Goal: Information Seeking & Learning: Check status

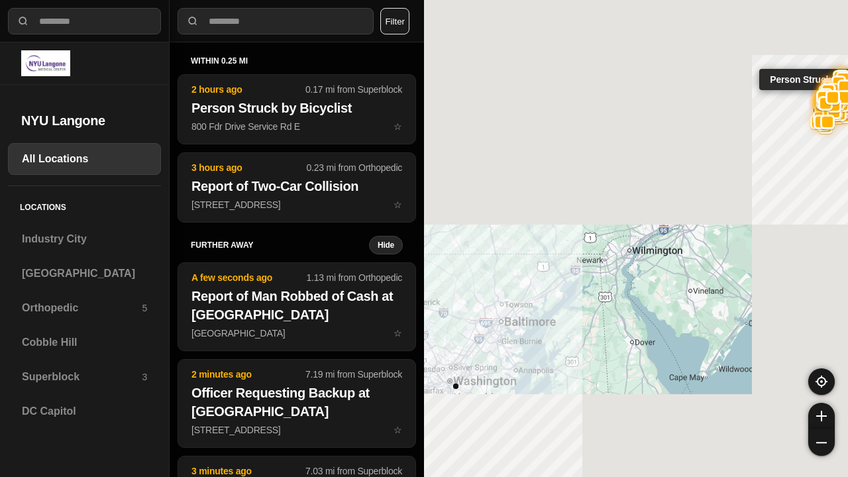
select select "*"
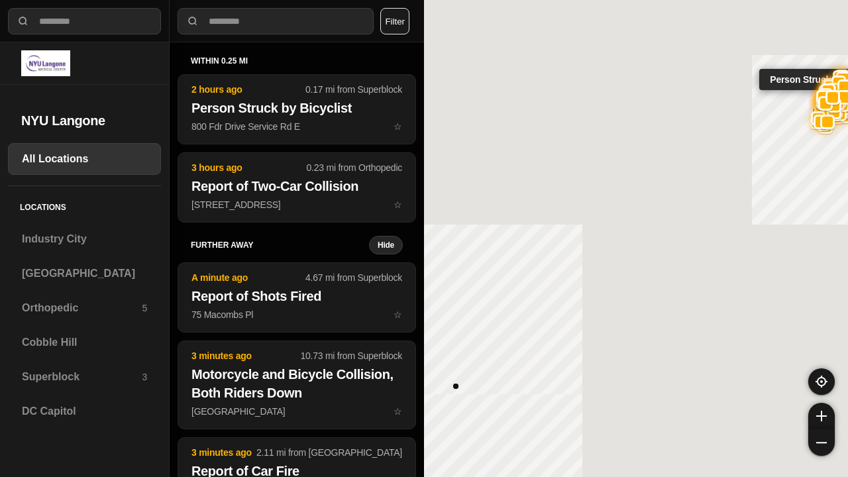
select select "*"
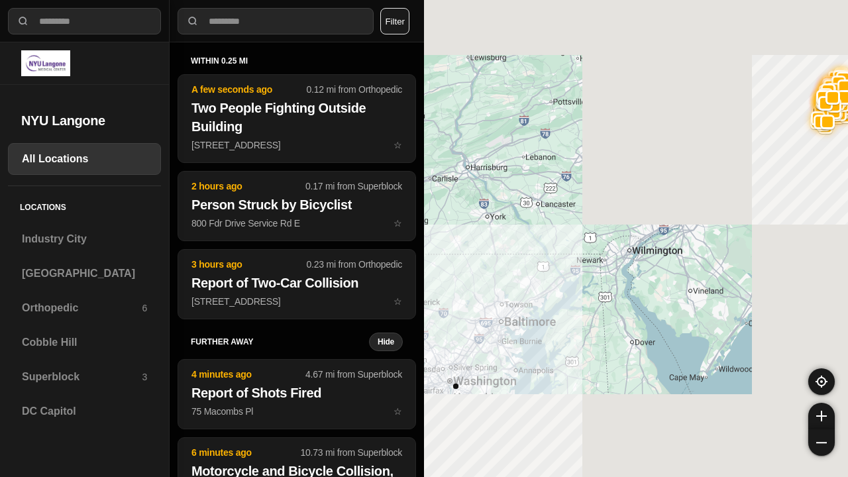
select select "*"
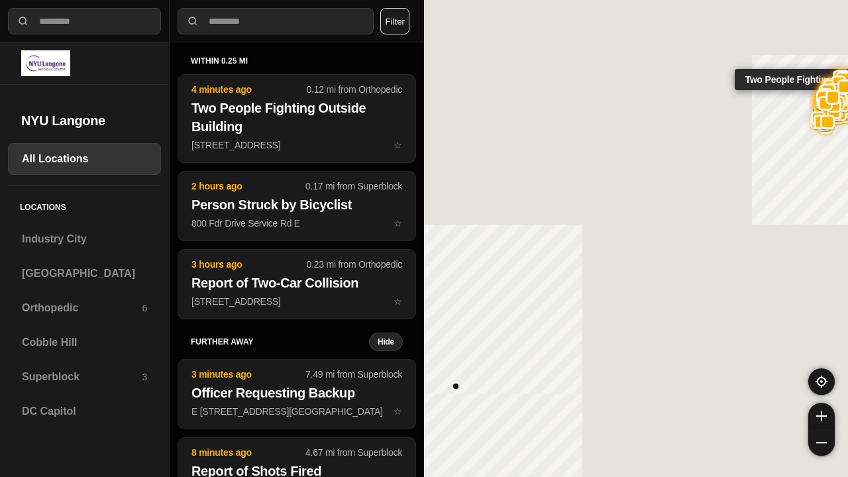
select select "*"
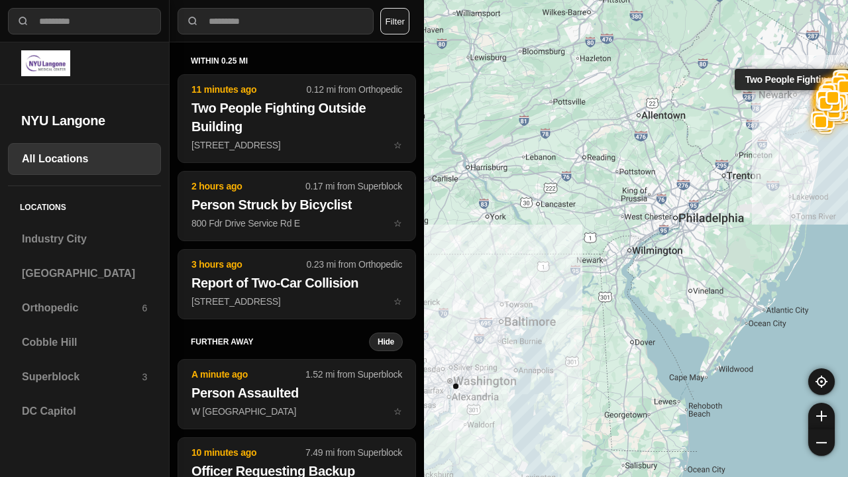
select select "*"
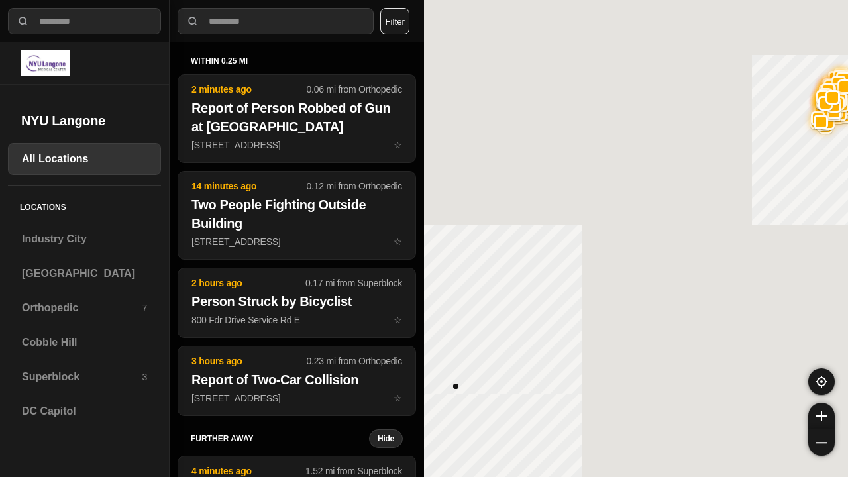
select select "*"
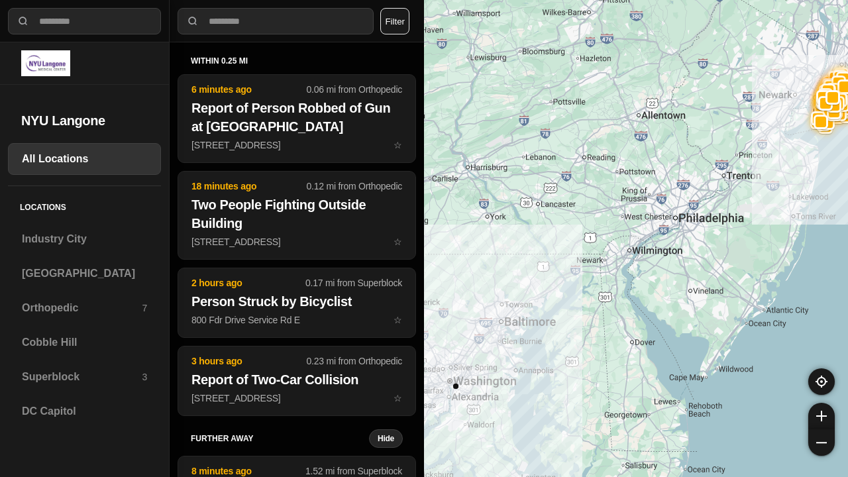
select select "*"
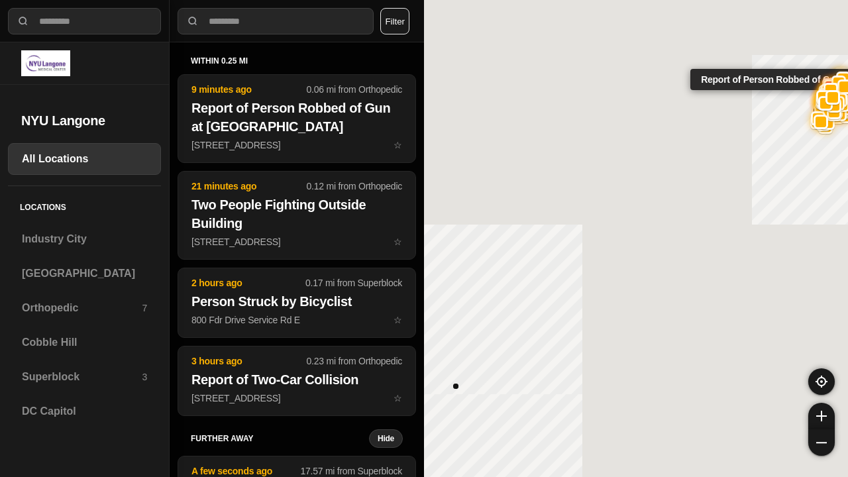
select select "*"
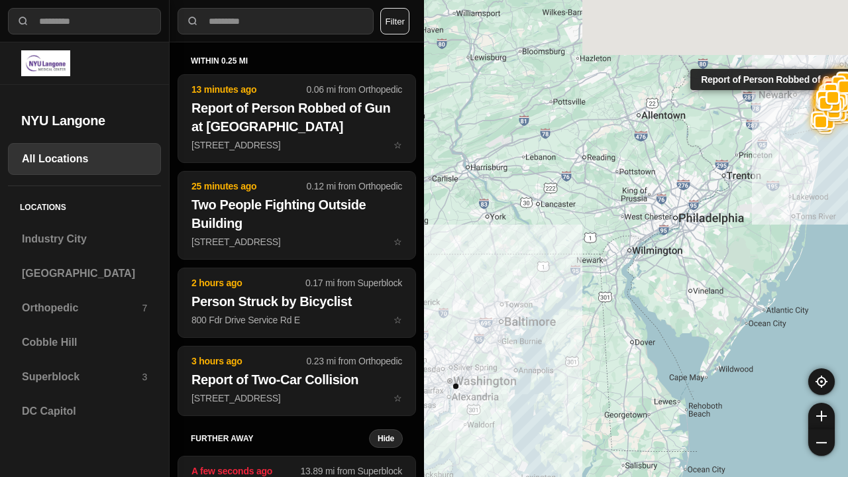
select select "*"
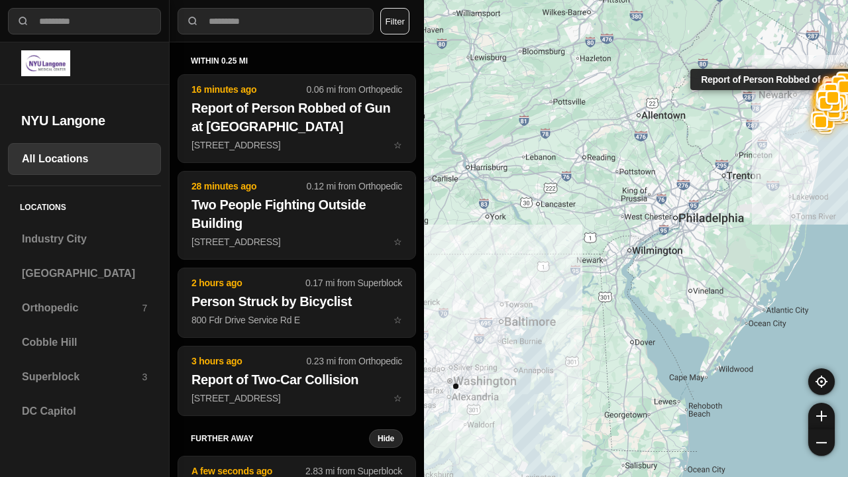
select select "*"
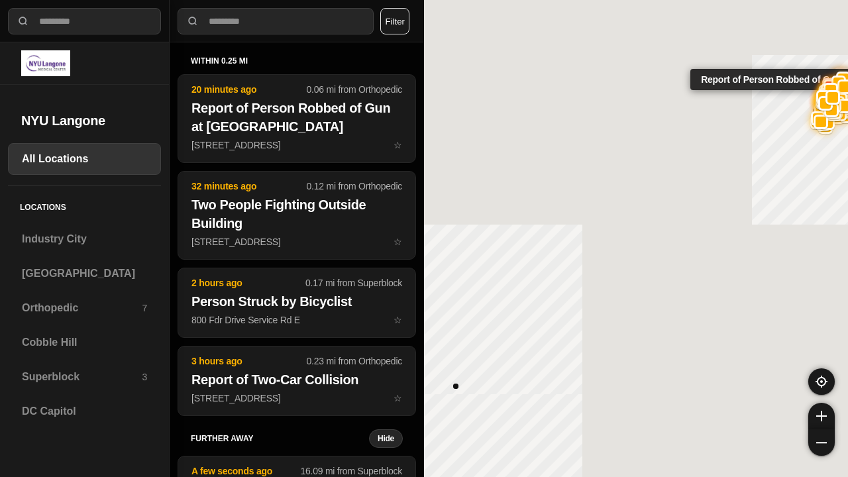
select select "*"
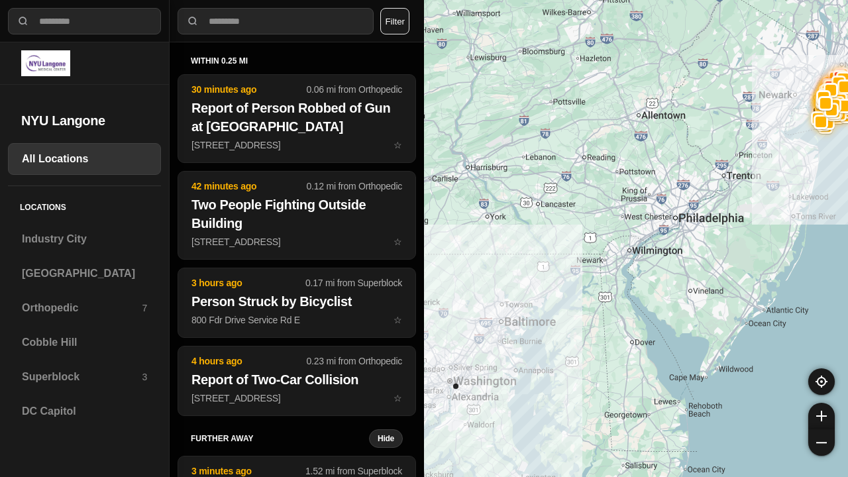
select select "*"
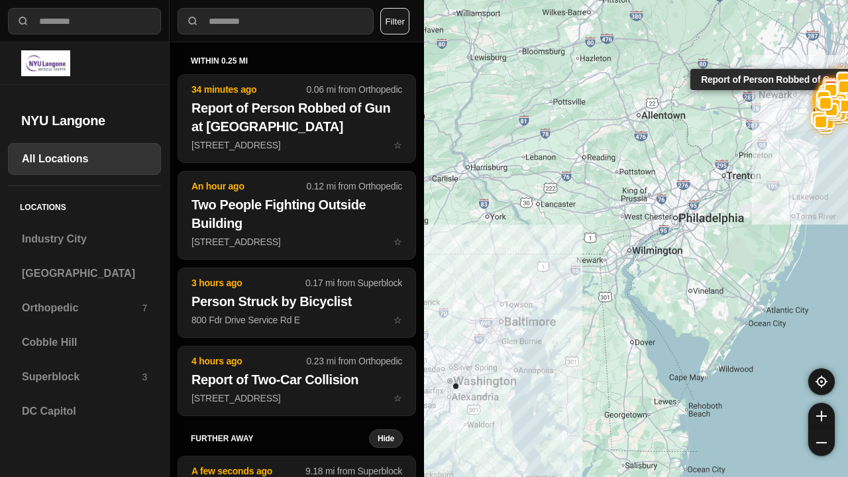
select select "*"
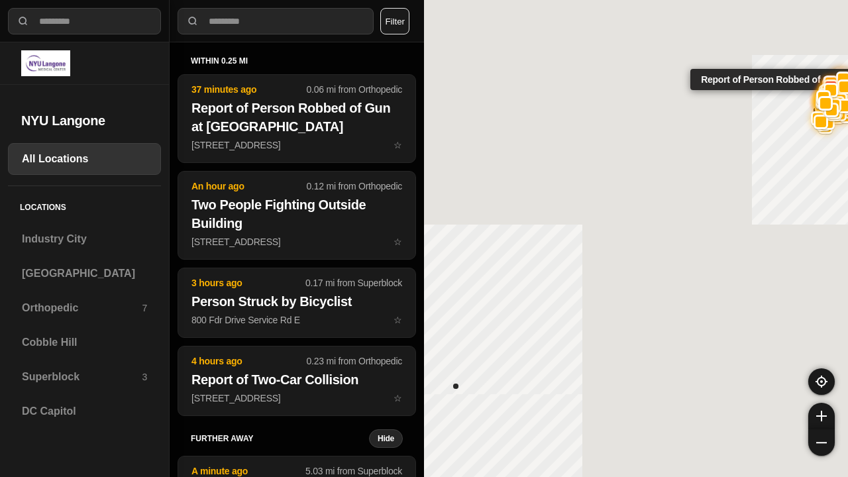
select select "*"
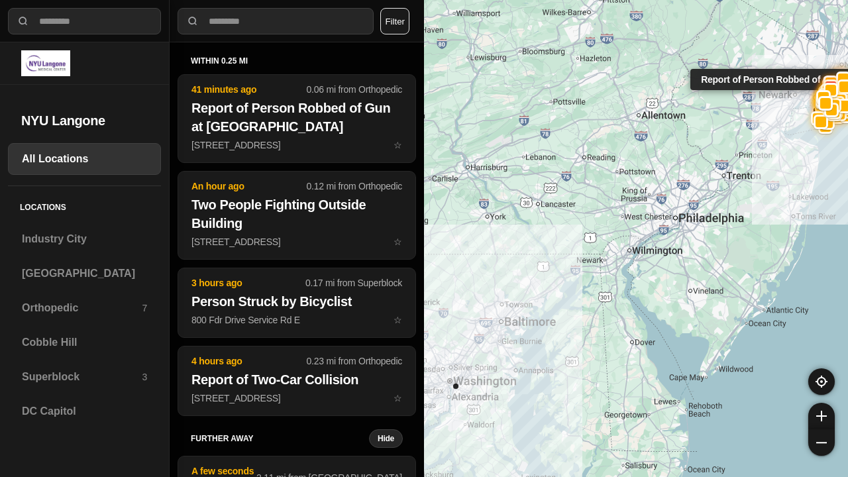
select select "*"
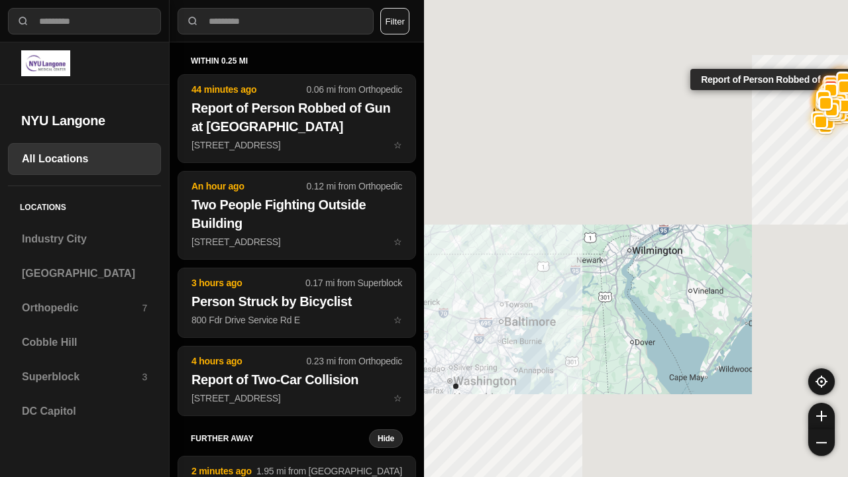
select select "*"
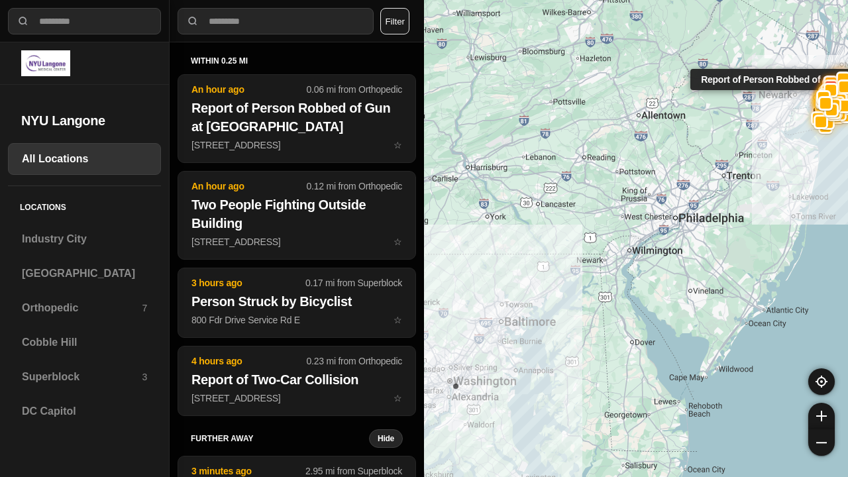
select select "*"
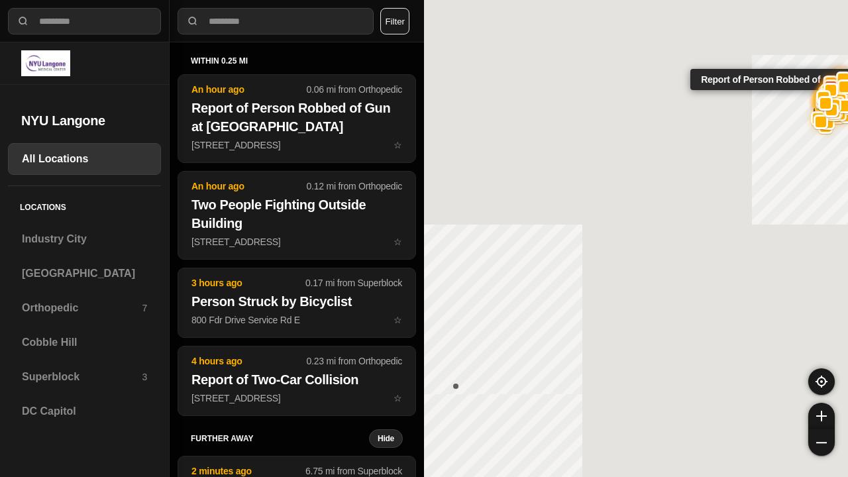
select select "*"
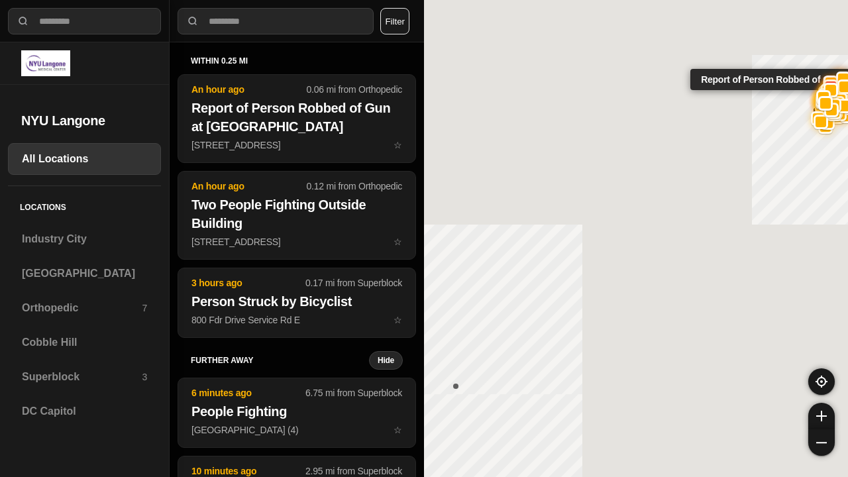
select select "*"
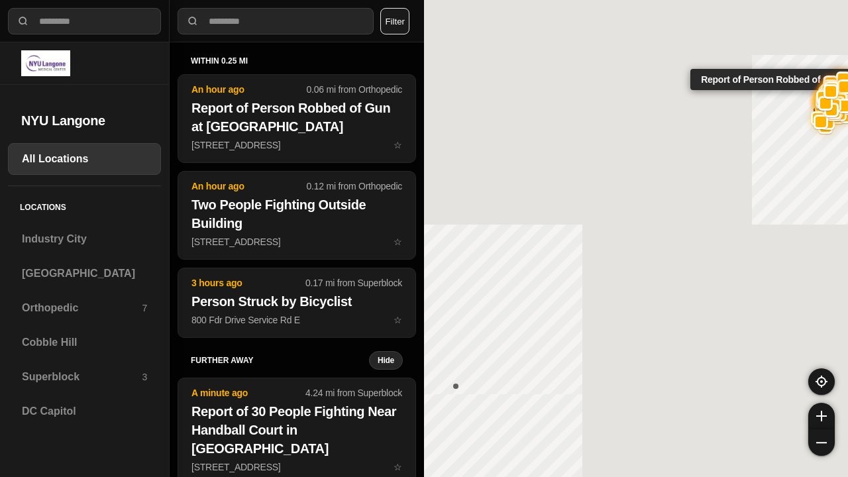
select select "*"
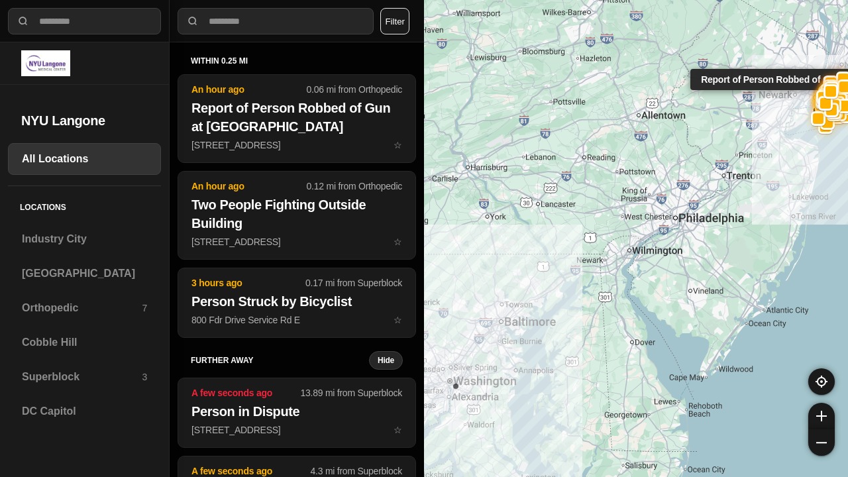
select select "*"
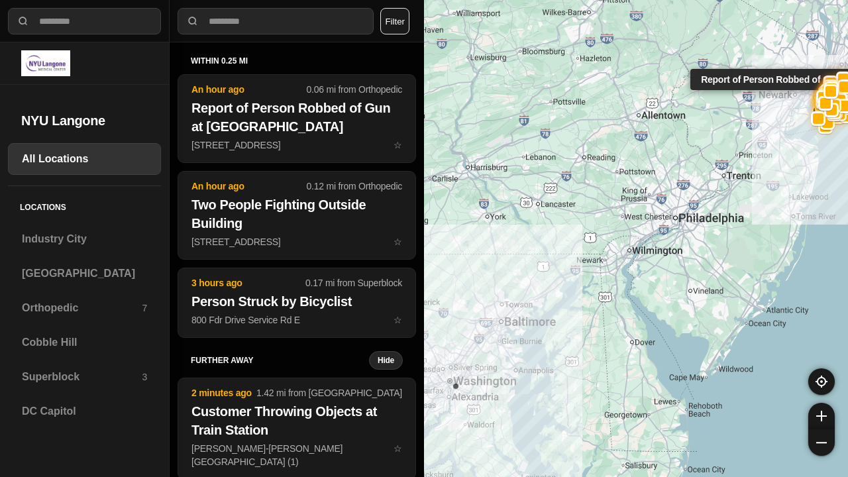
select select "*"
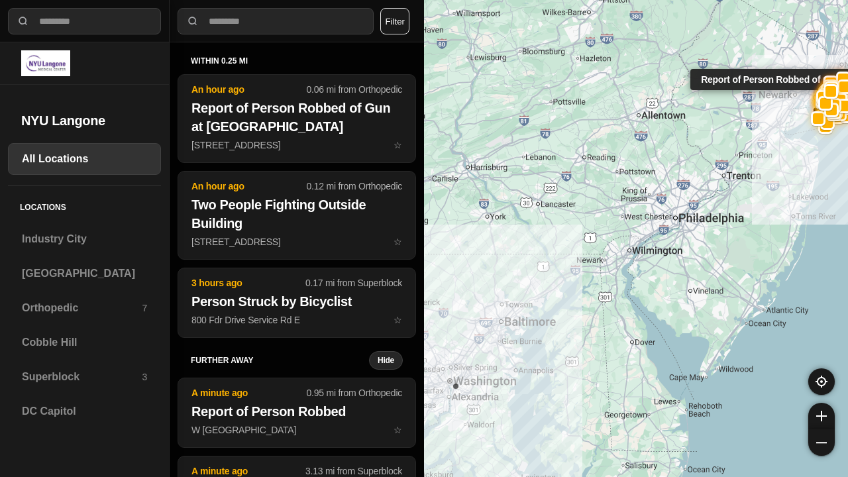
select select "*"
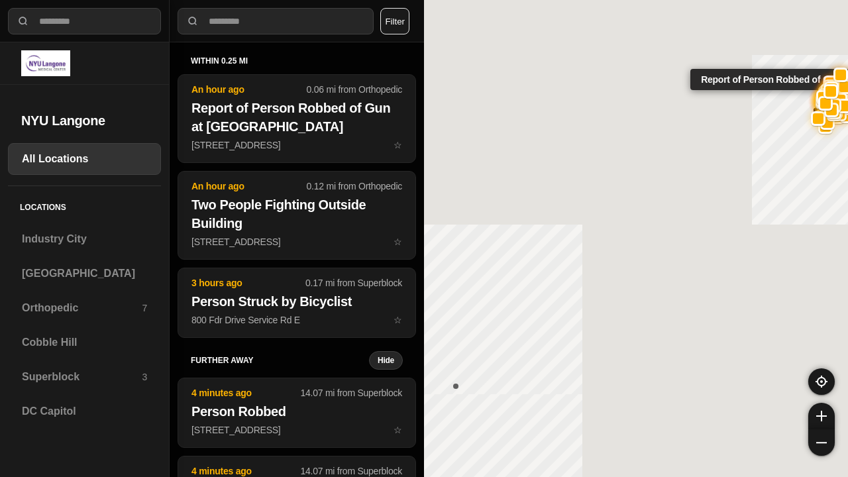
select select "*"
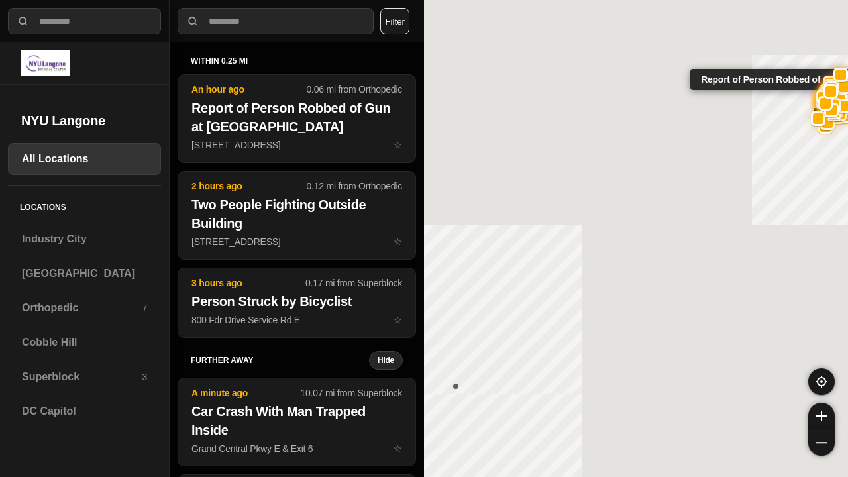
select select "*"
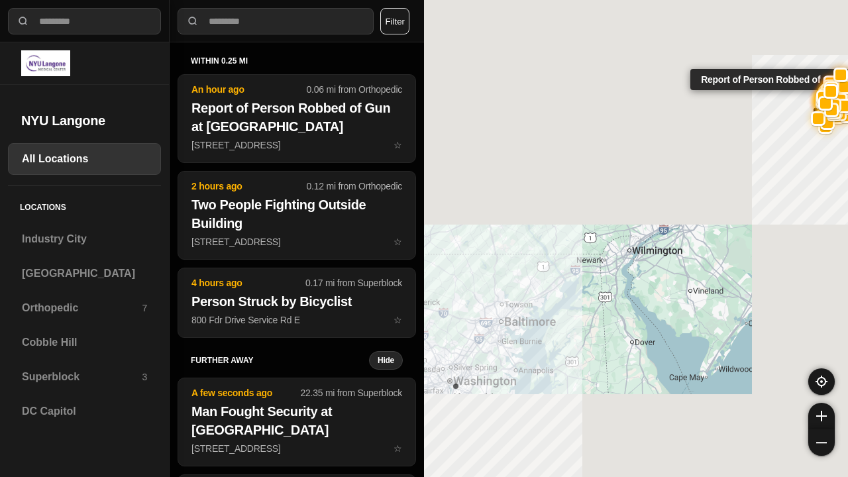
select select "*"
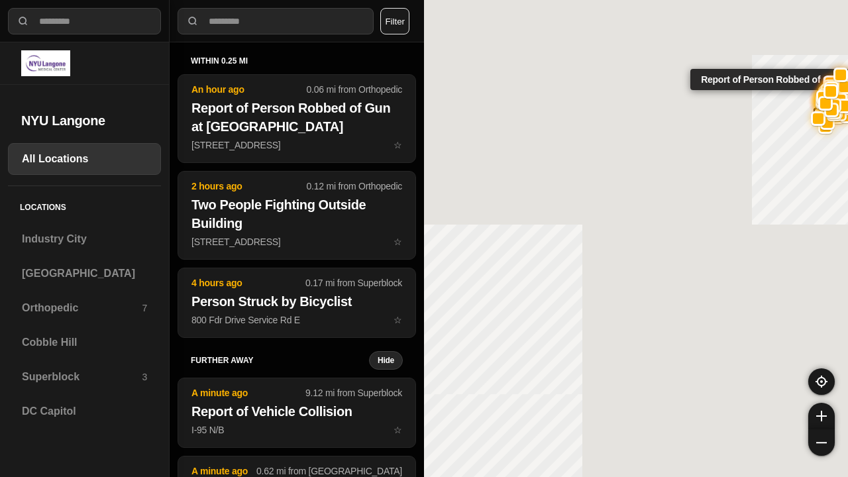
select select "*"
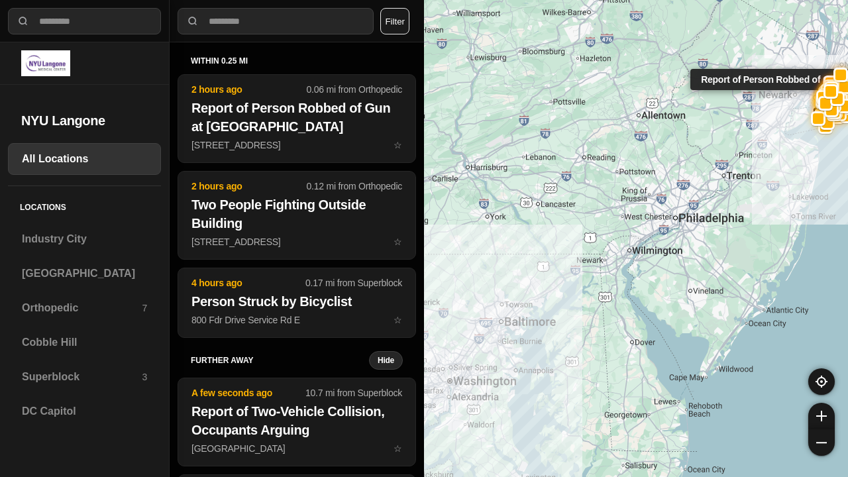
select select "*"
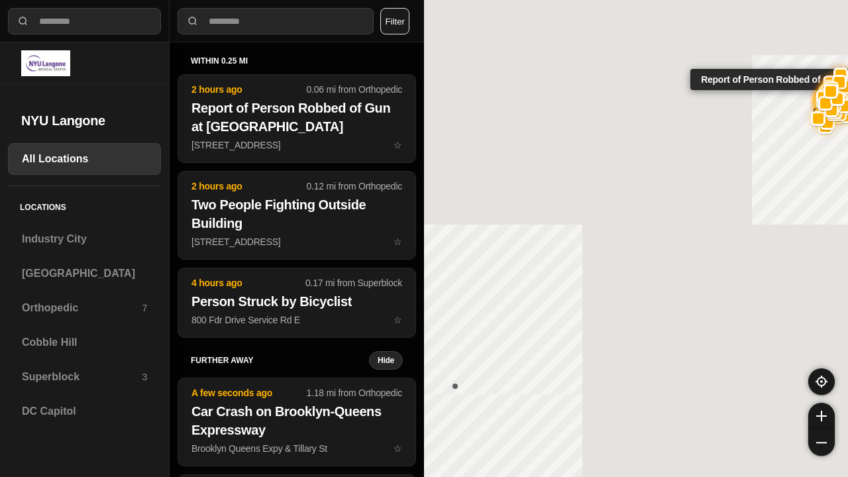
select select "*"
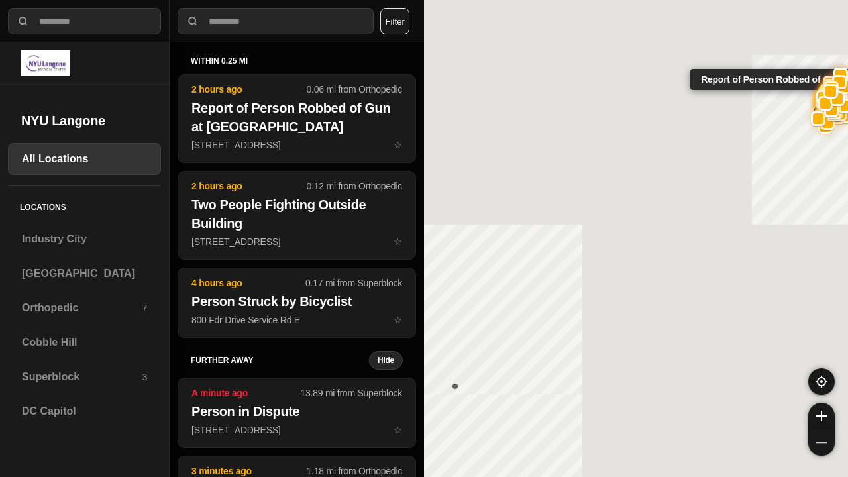
select select "*"
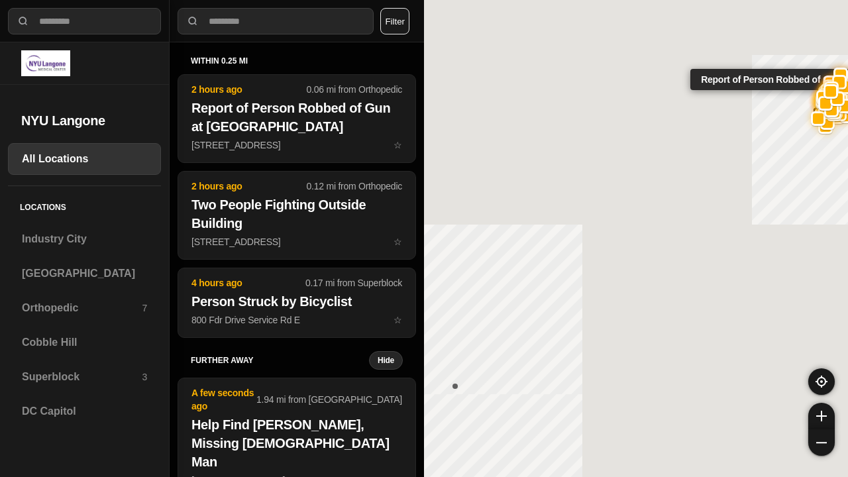
select select "*"
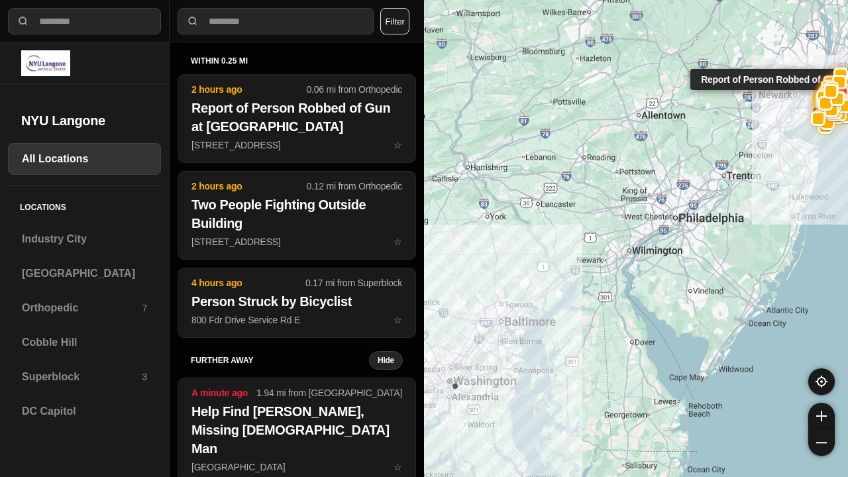
select select "*"
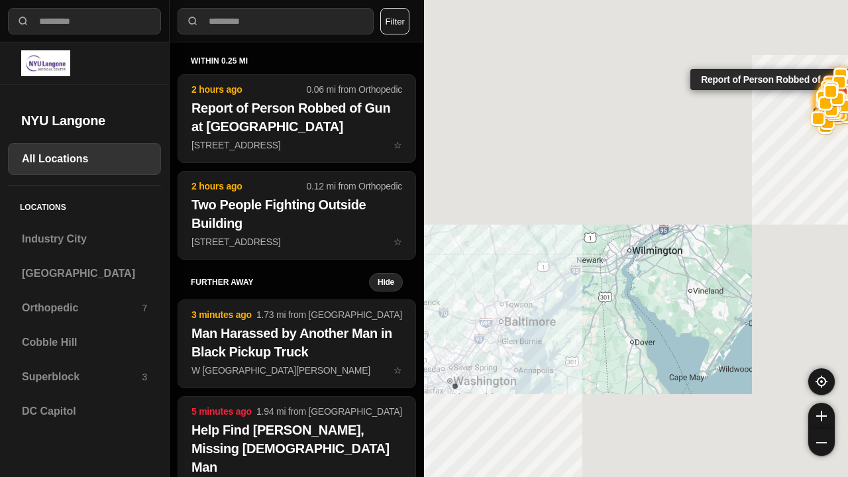
select select "*"
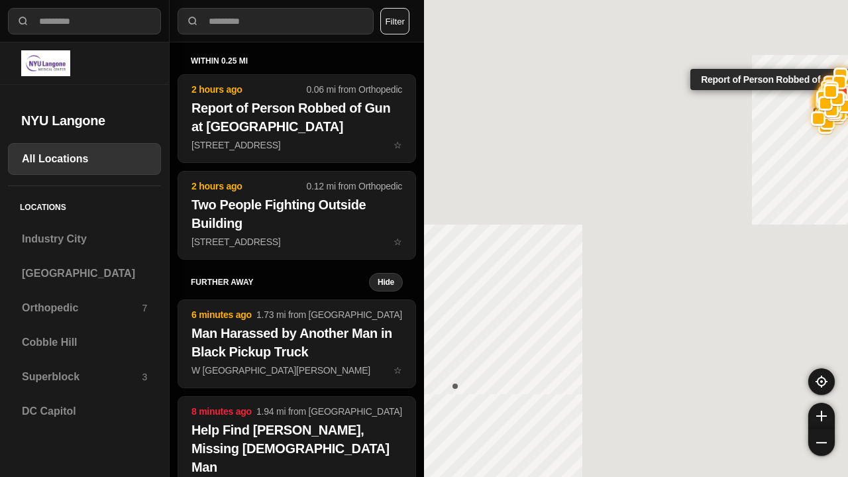
select select "*"
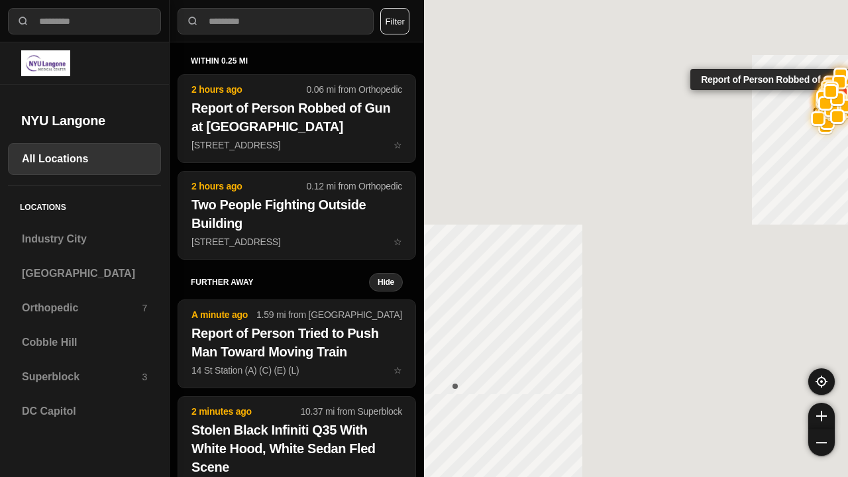
select select "*"
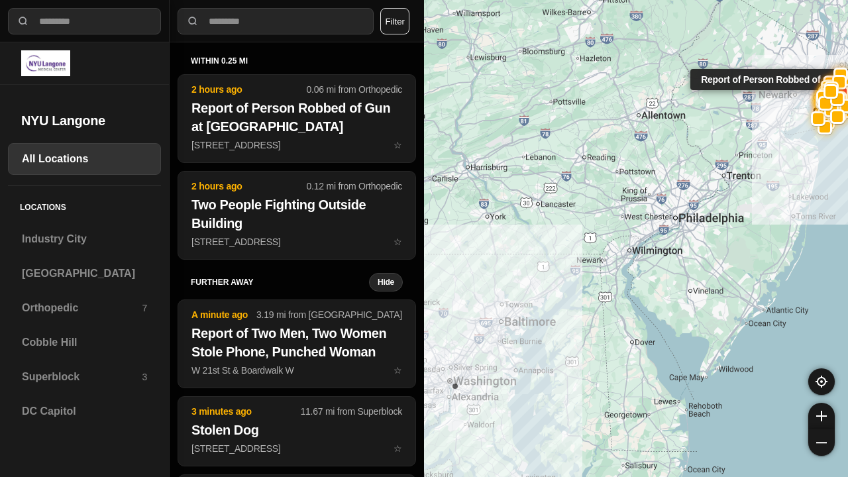
select select "*"
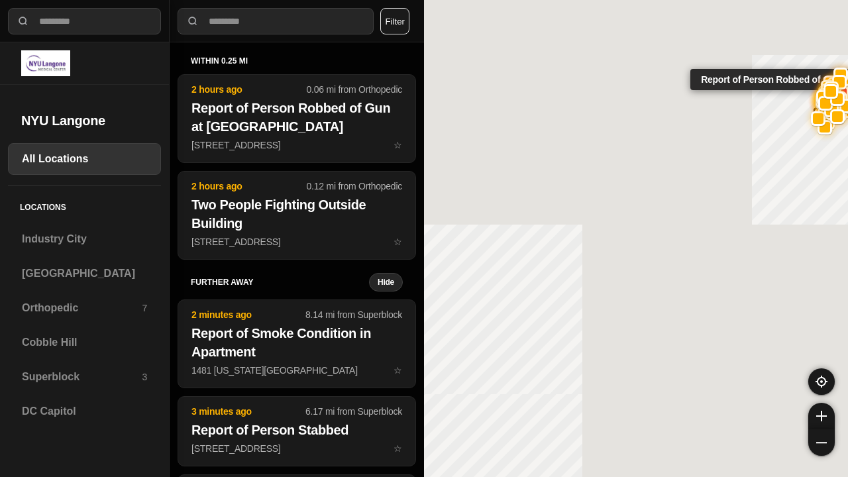
select select "*"
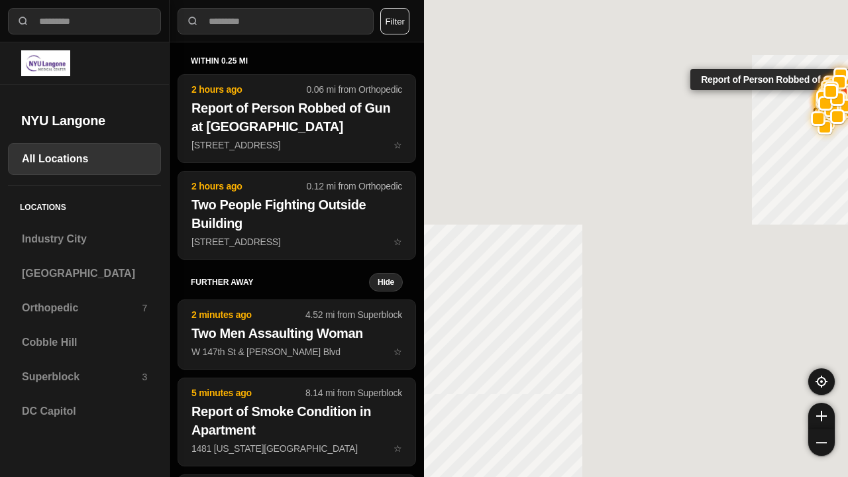
select select "*"
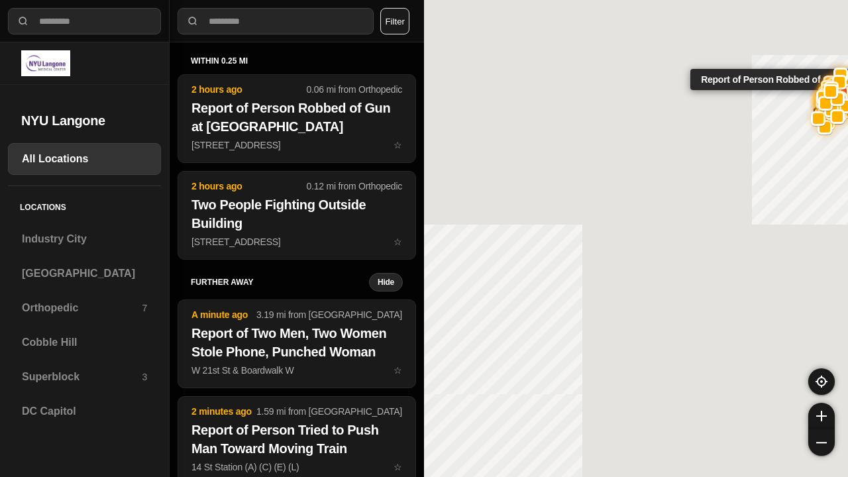
select select "*"
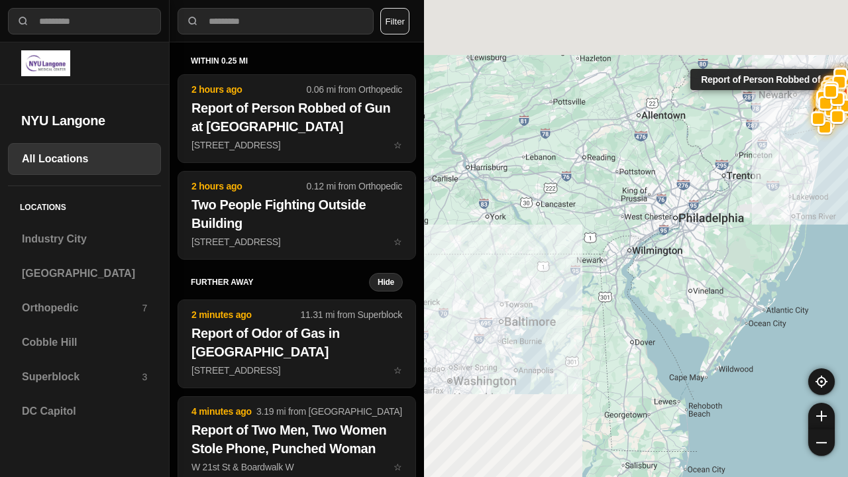
select select "*"
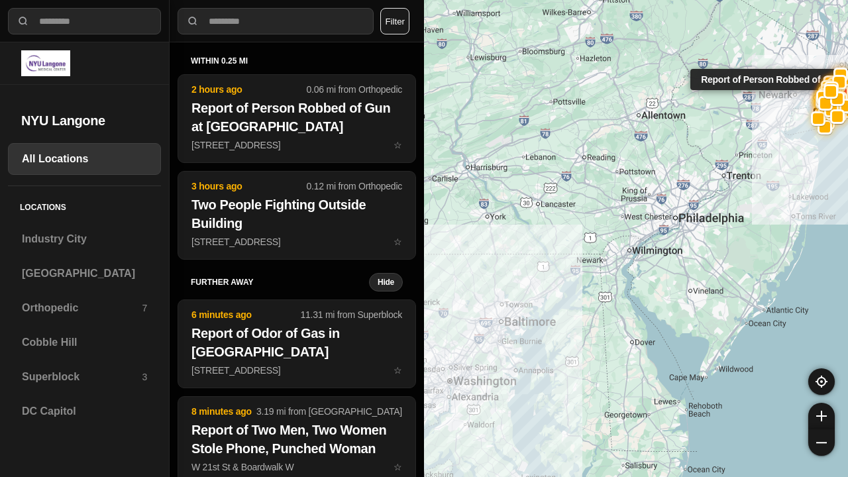
select select "*"
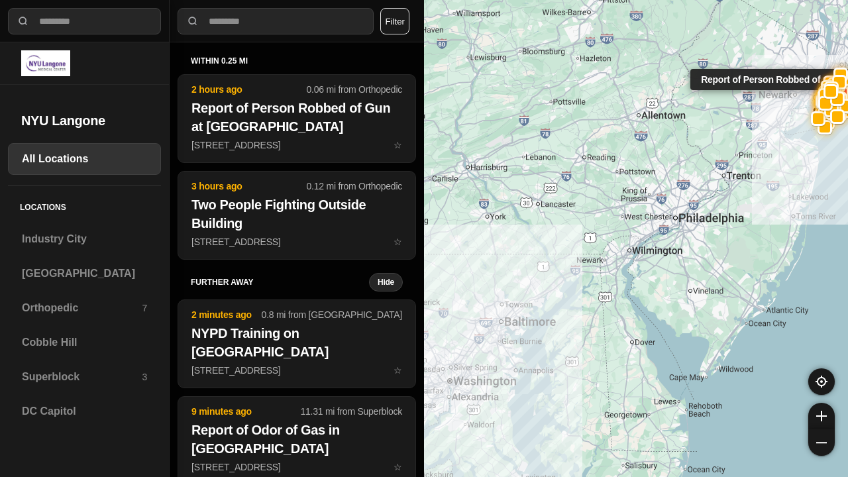
select select "*"
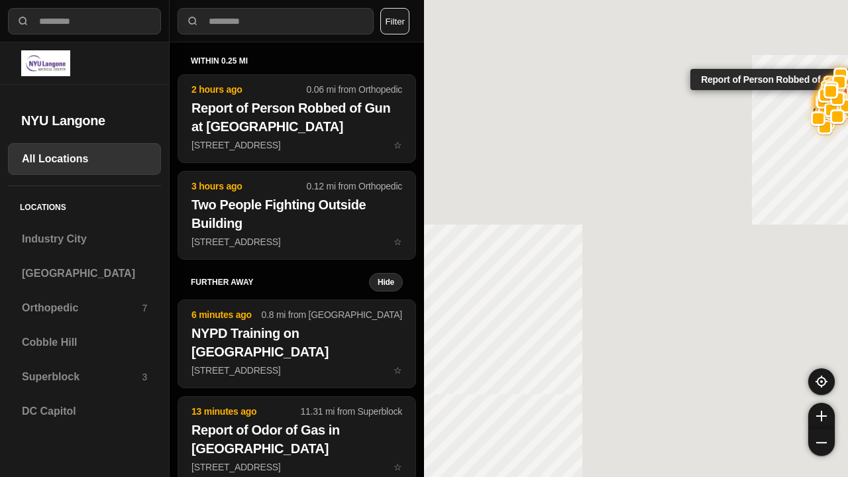
select select "*"
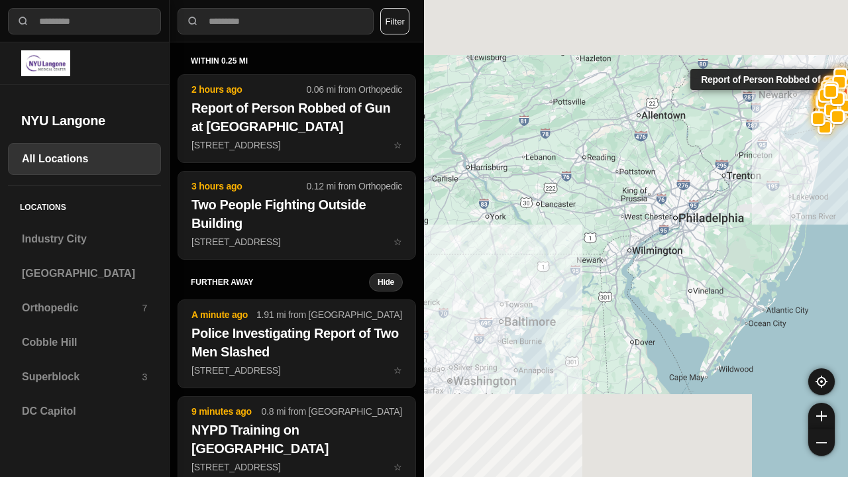
select select "*"
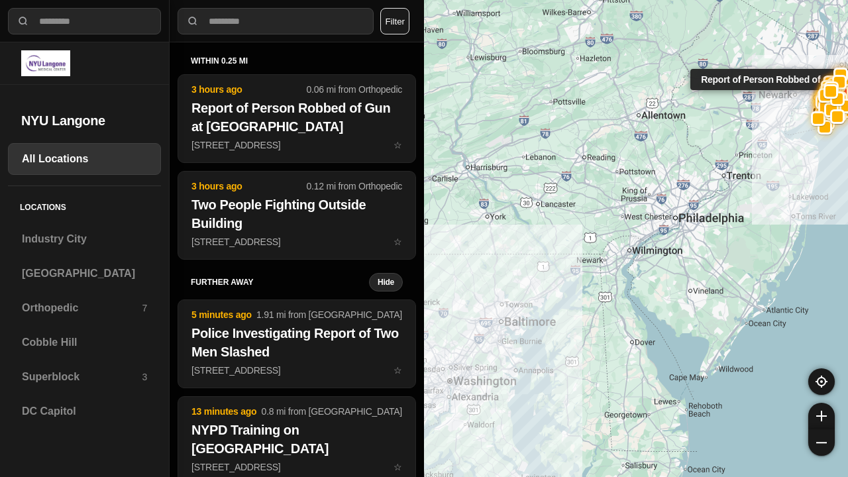
select select "*"
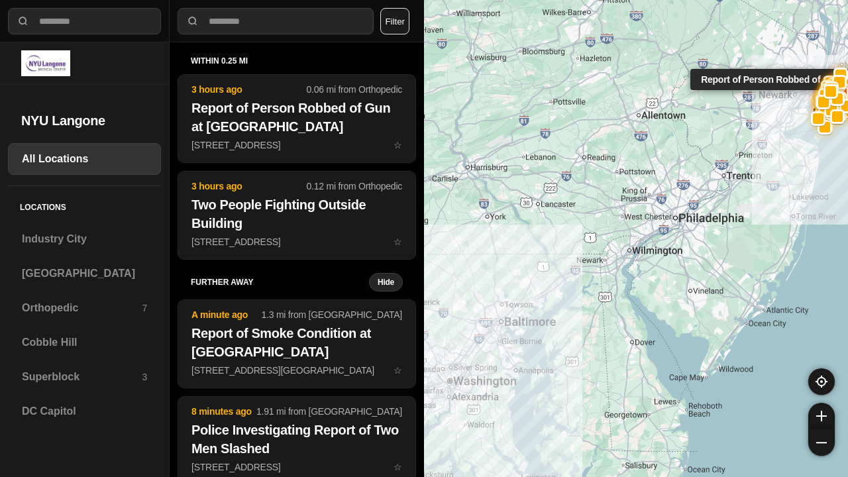
select select "*"
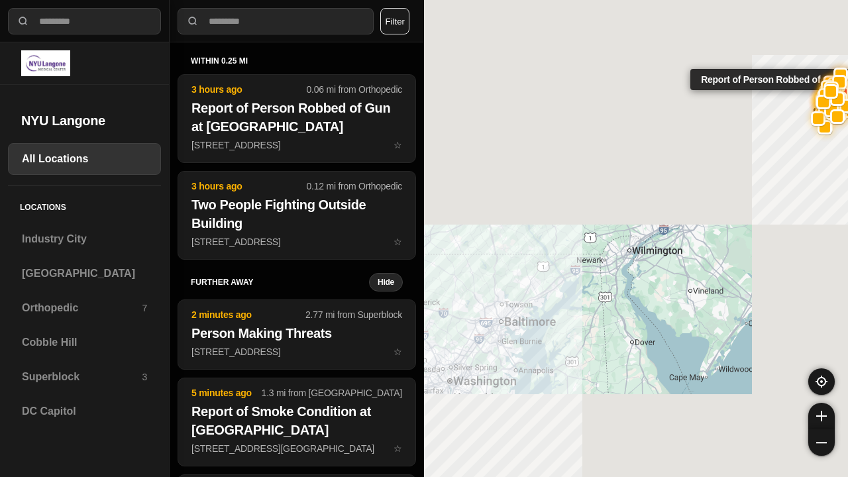
select select "*"
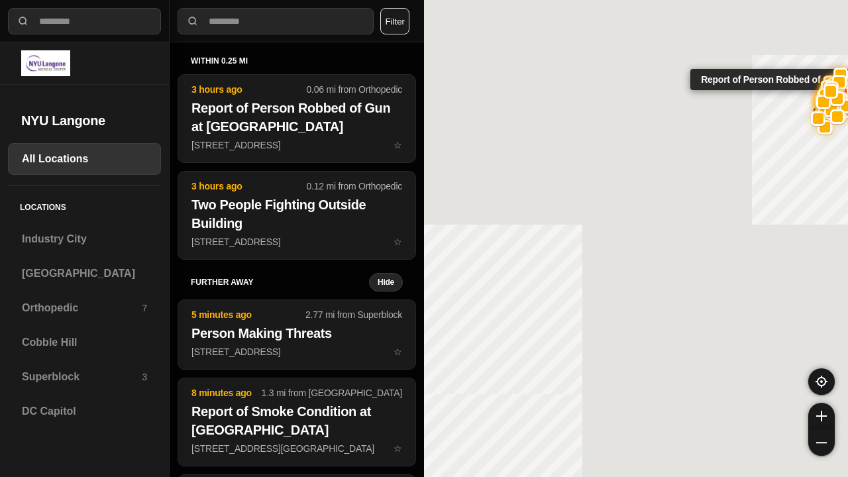
select select "*"
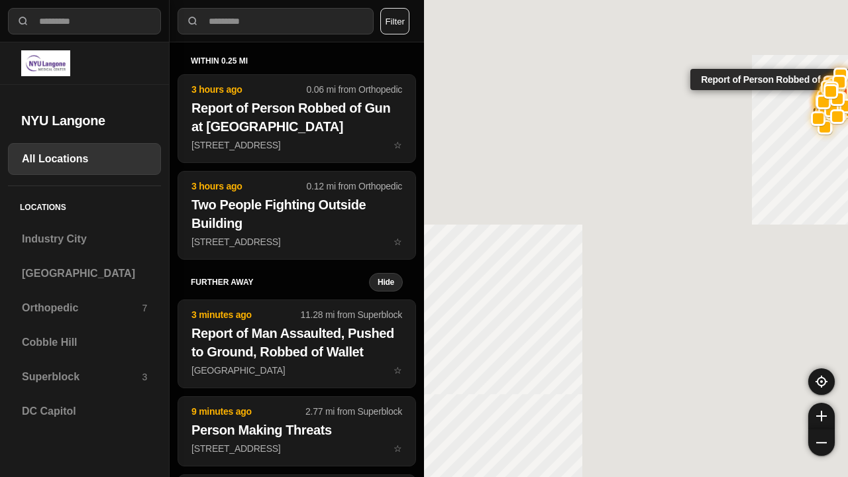
select select "*"
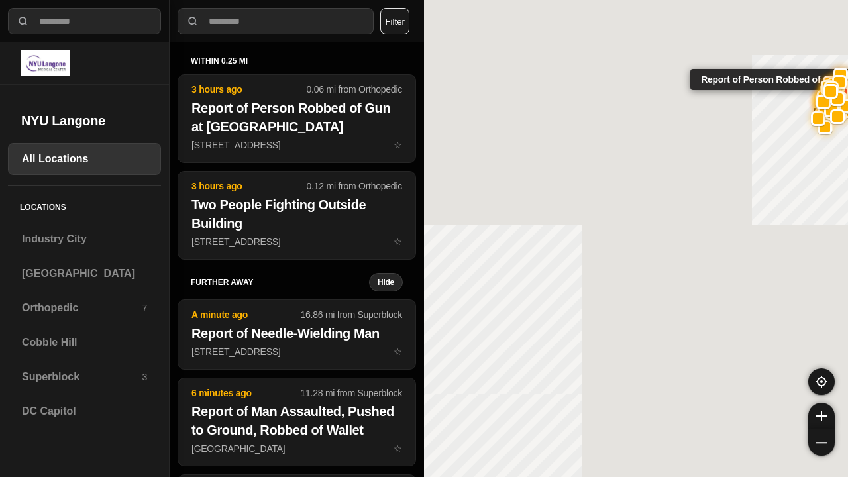
select select "*"
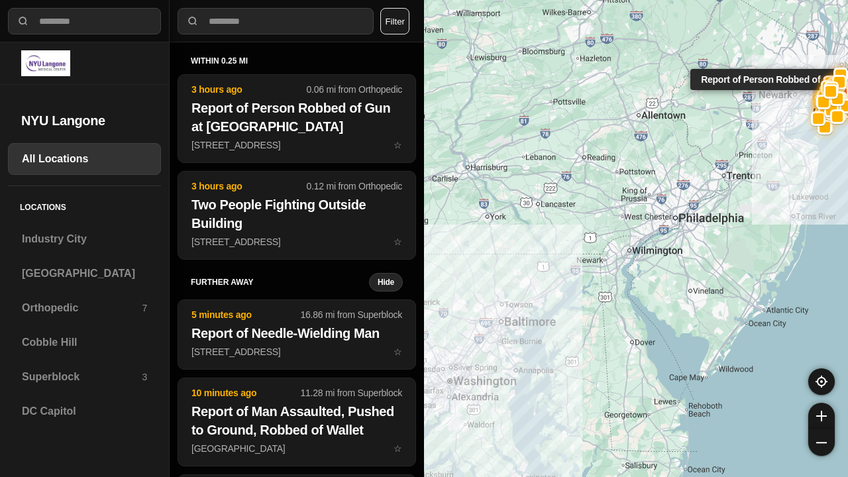
select select "*"
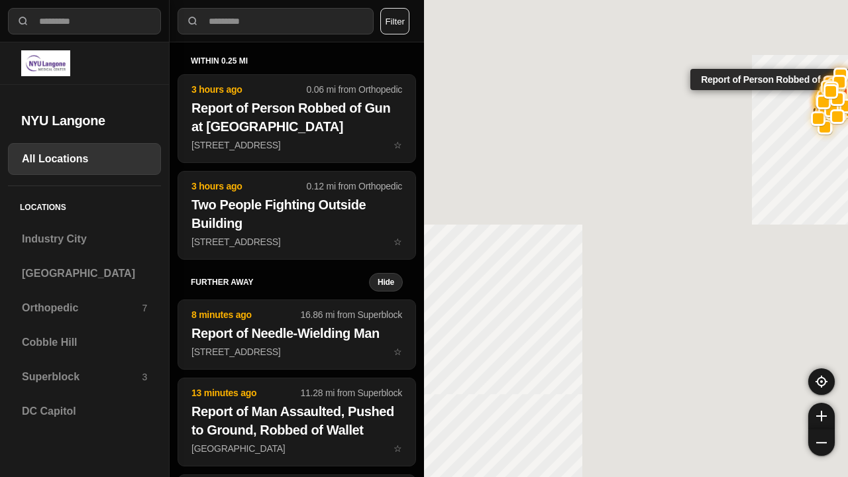
select select "*"
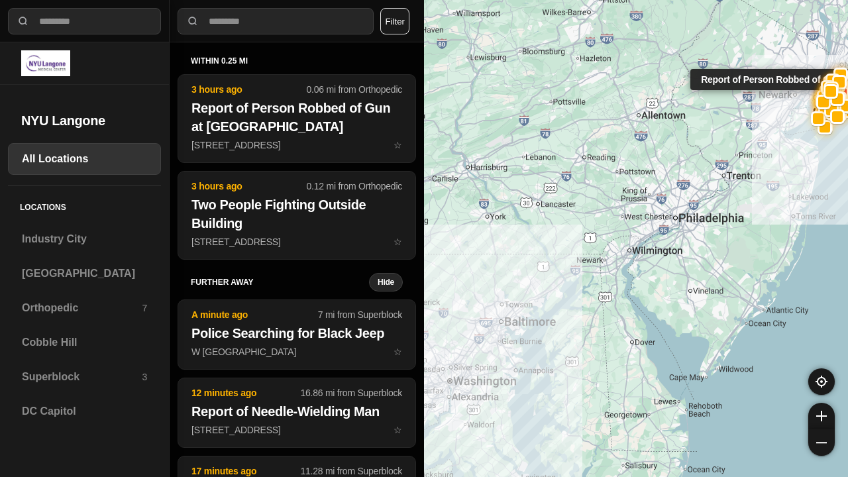
select select "*"
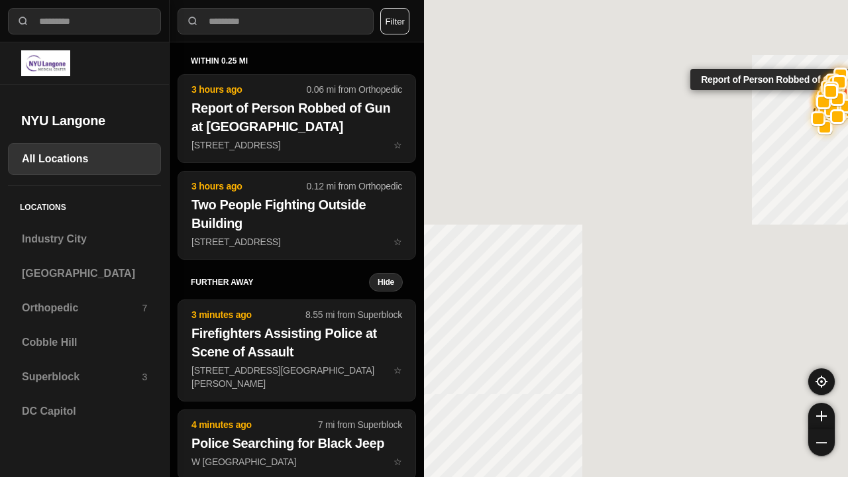
select select "*"
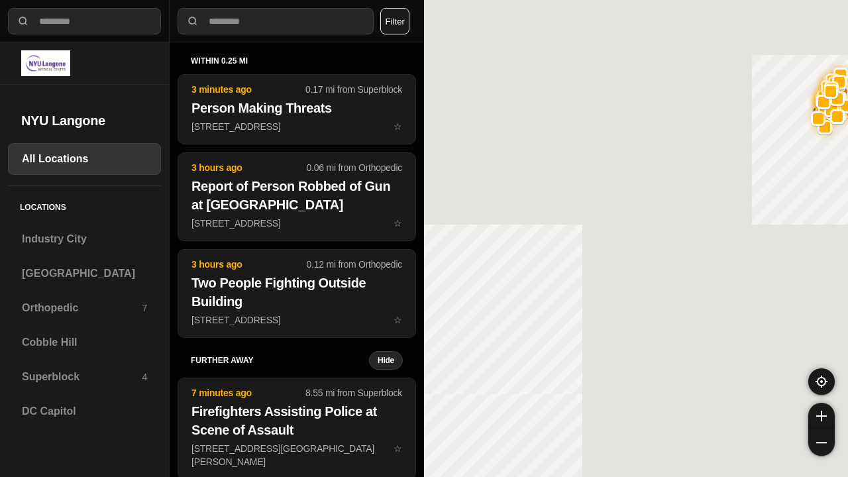
select select "*"
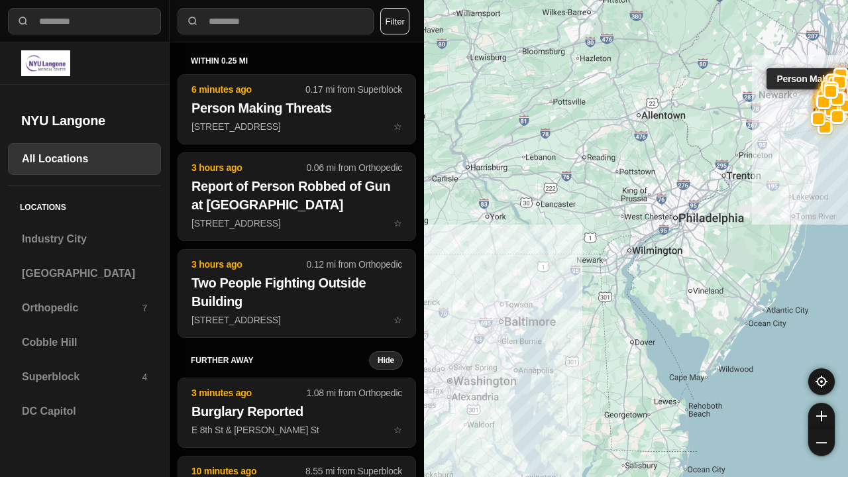
select select "*"
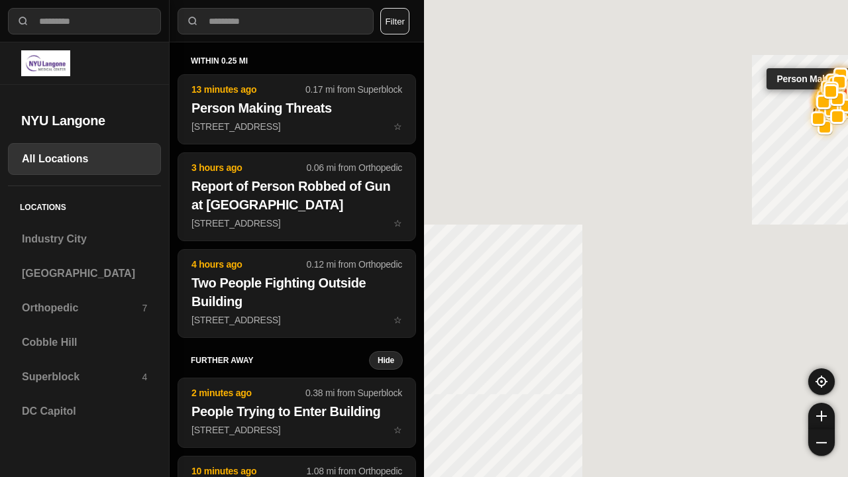
select select "*"
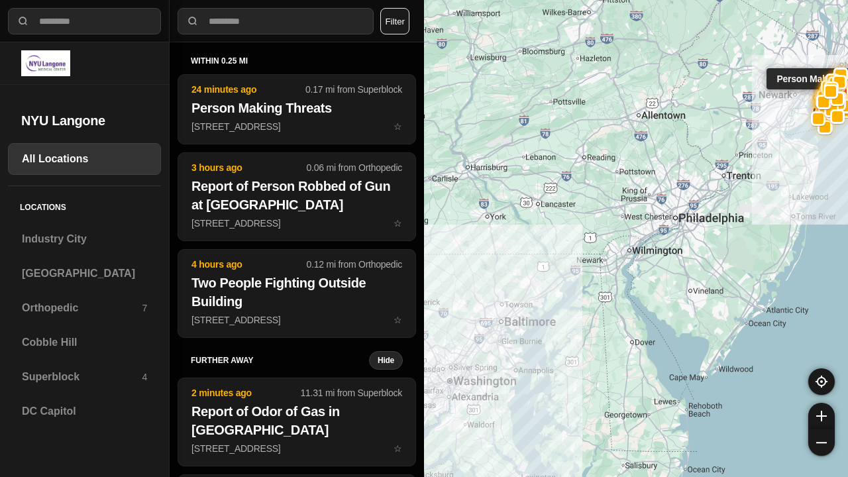
select select "*"
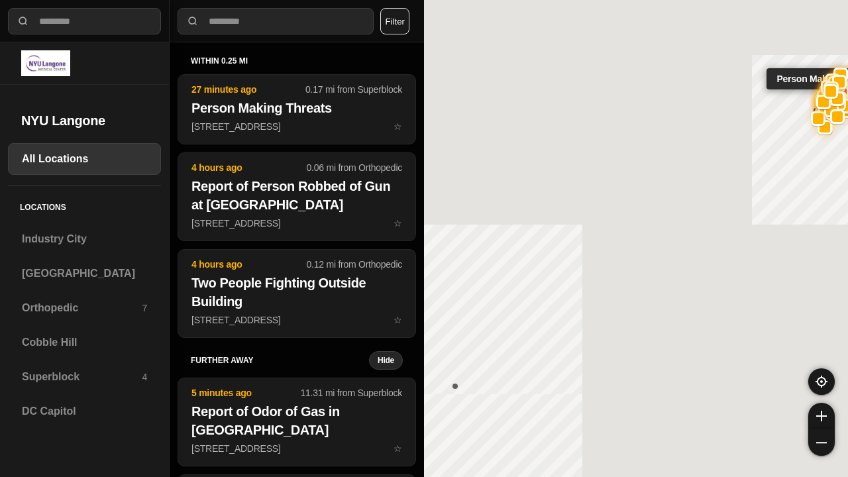
select select "*"
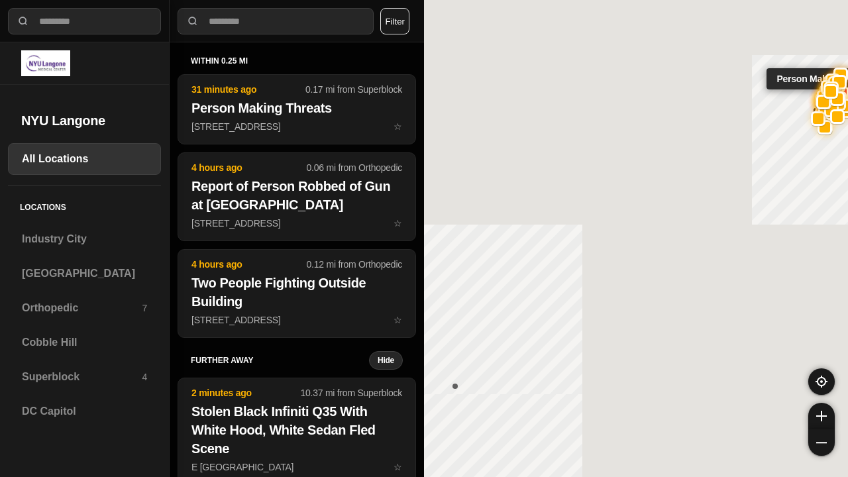
select select "*"
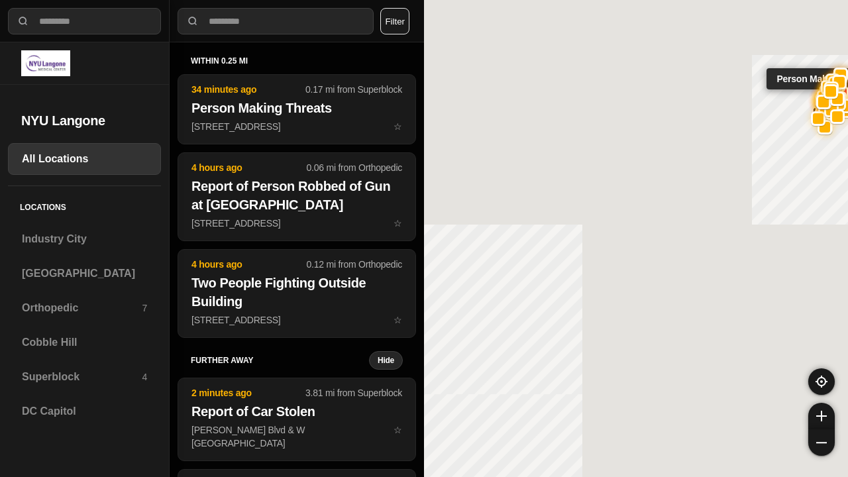
select select "*"
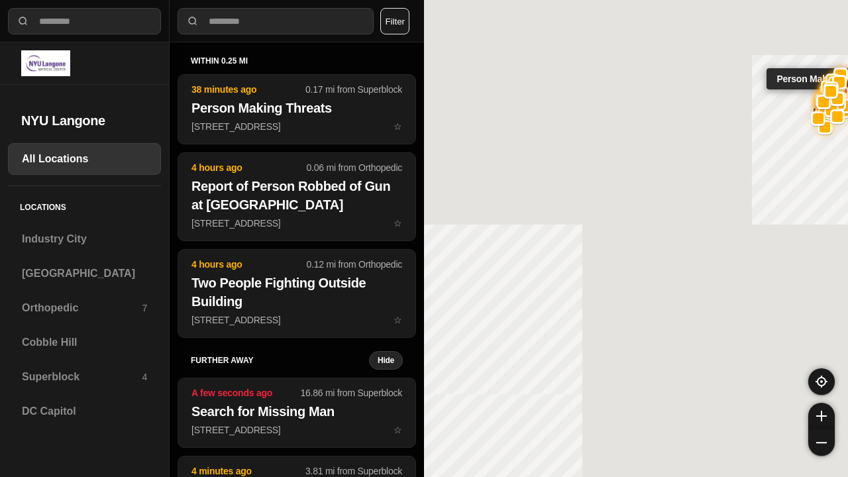
select select "*"
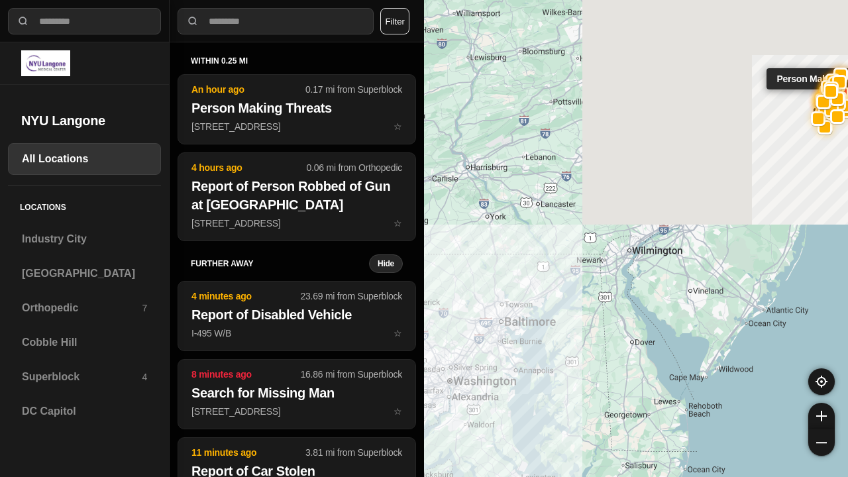
select select "*"
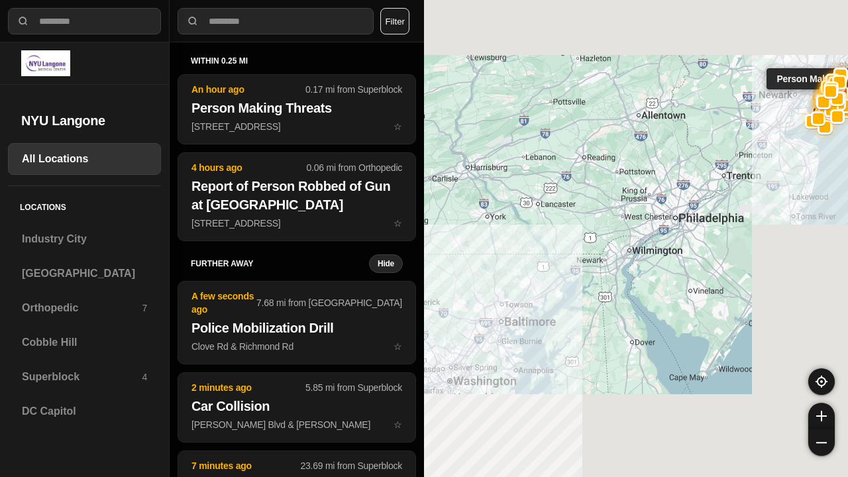
select select "*"
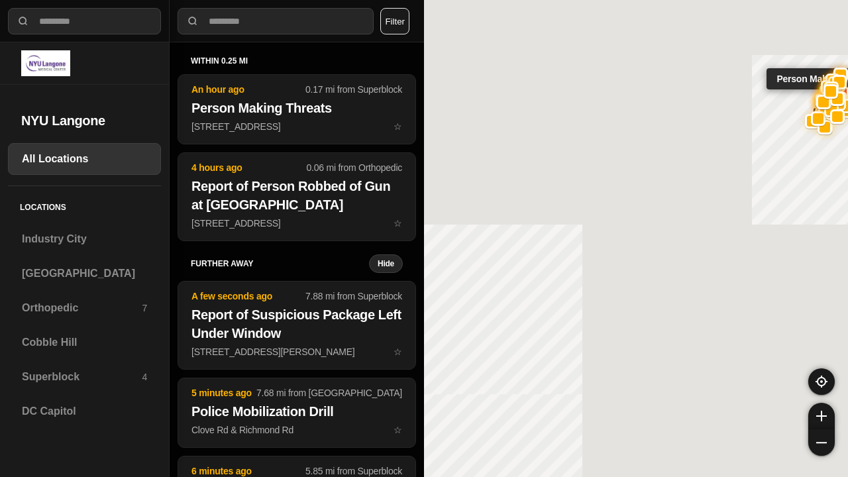
select select "*"
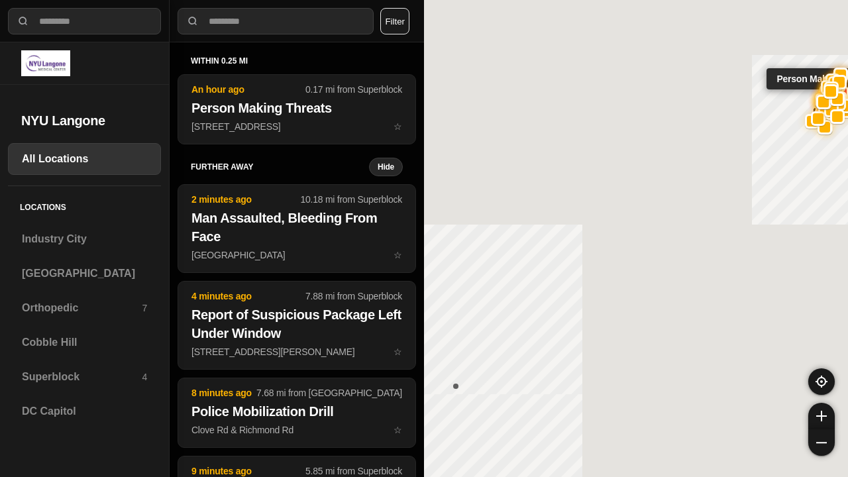
select select "*"
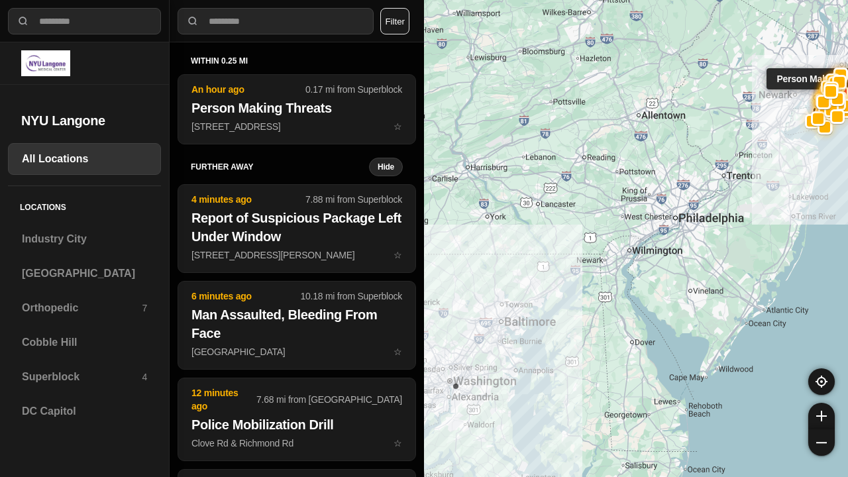
select select "*"
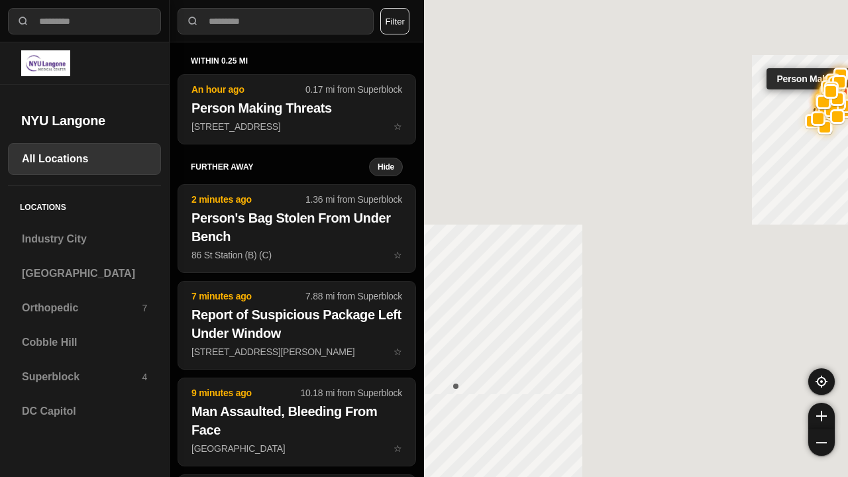
select select "*"
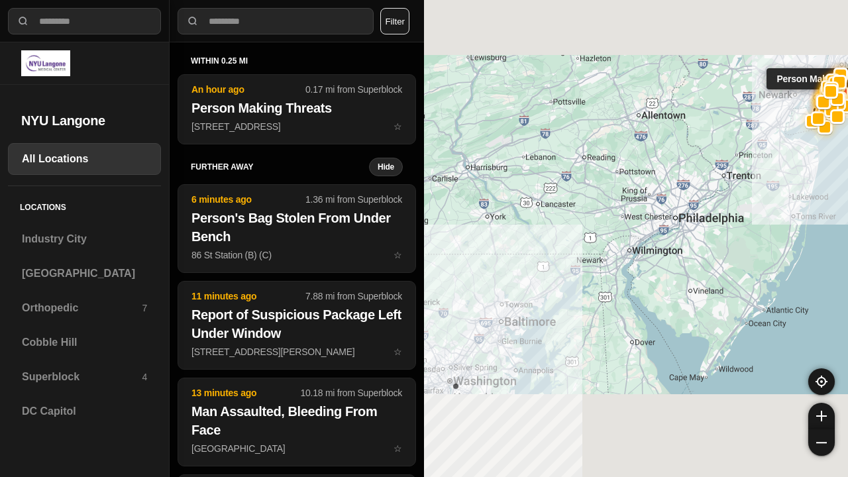
select select "*"
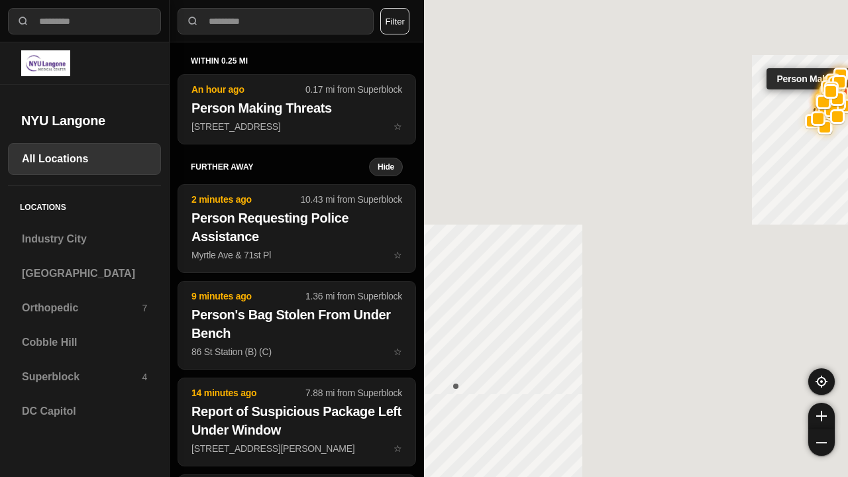
select select "*"
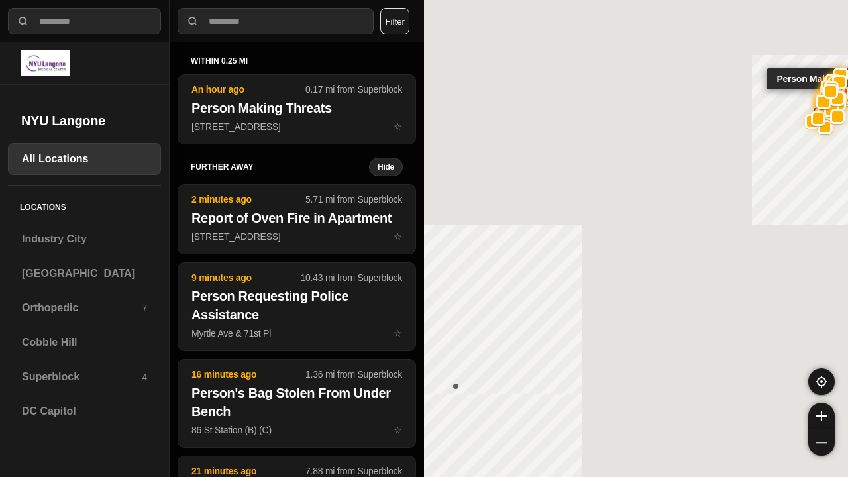
select select "*"
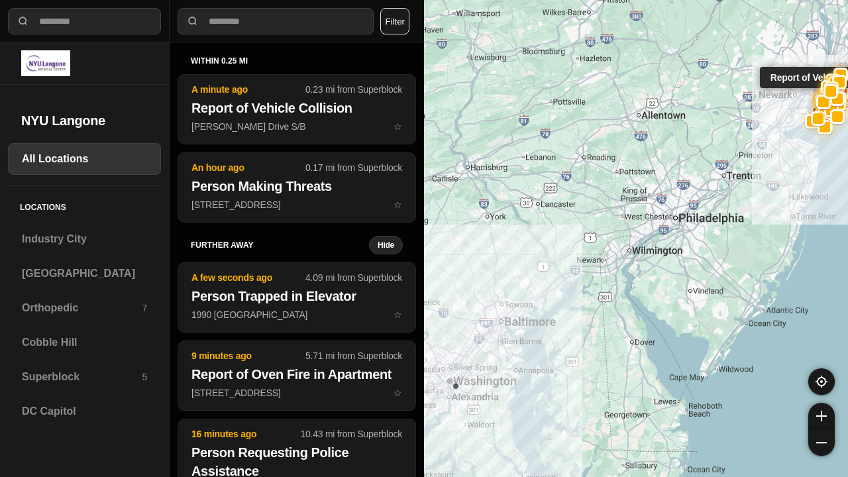
select select "*"
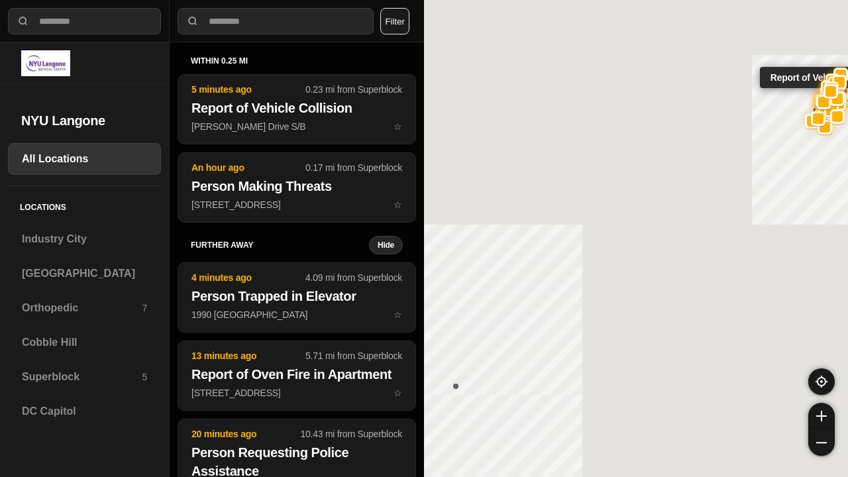
select select "*"
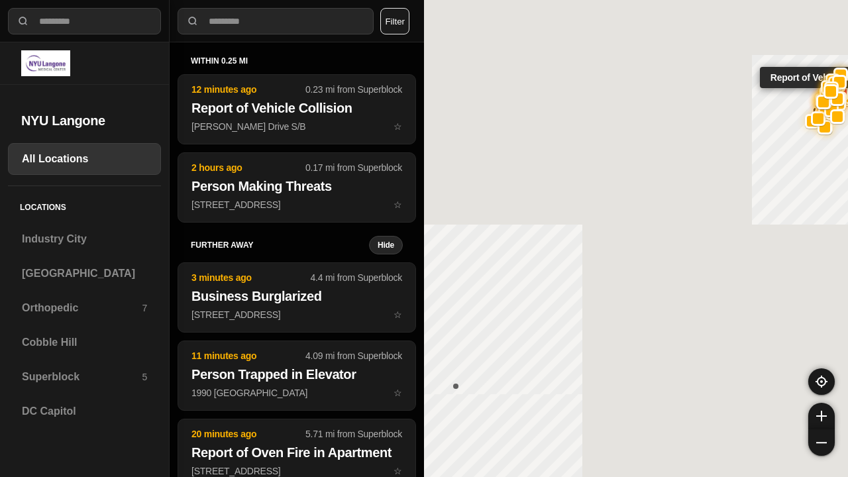
select select "*"
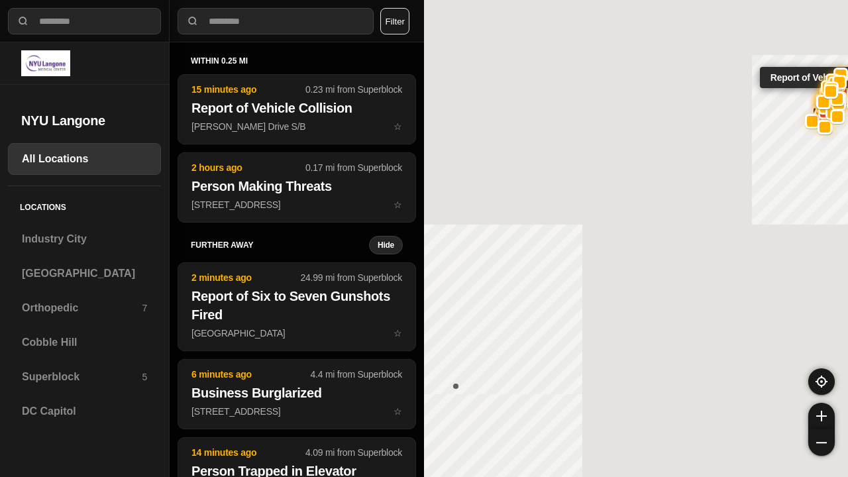
select select "*"
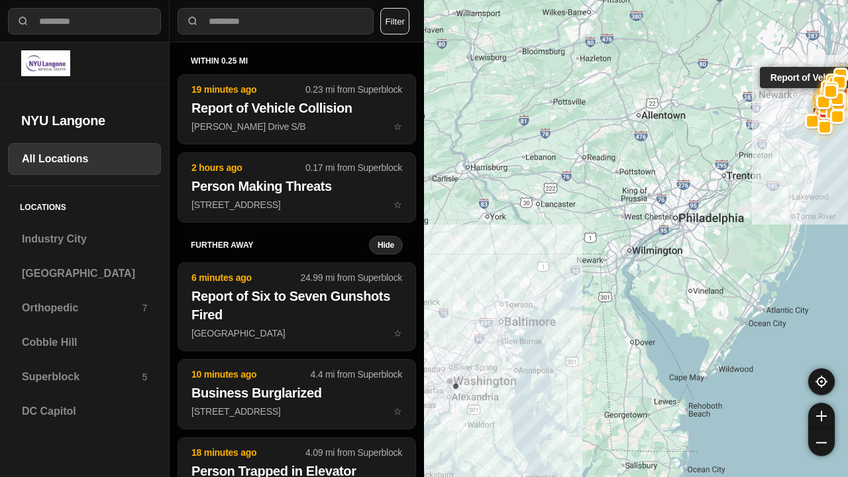
select select "*"
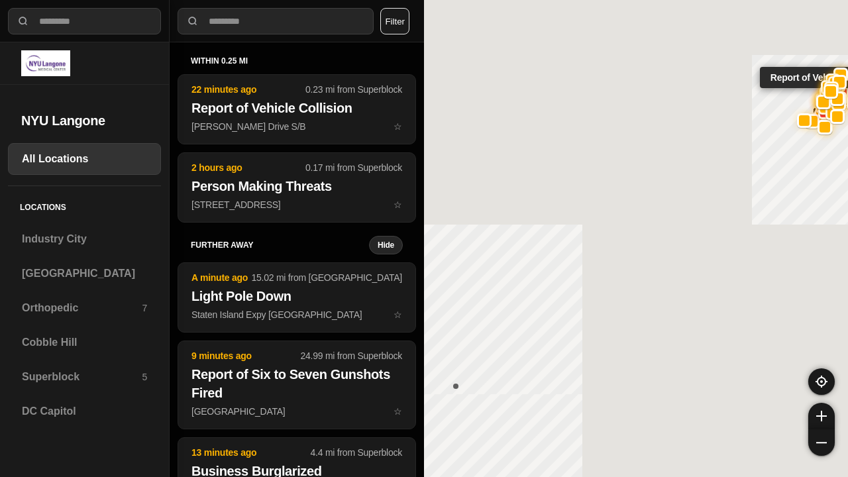
select select "*"
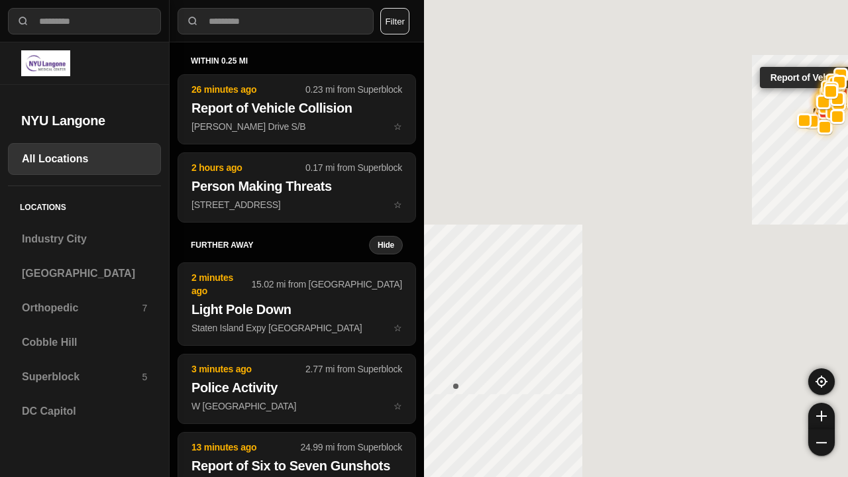
select select "*"
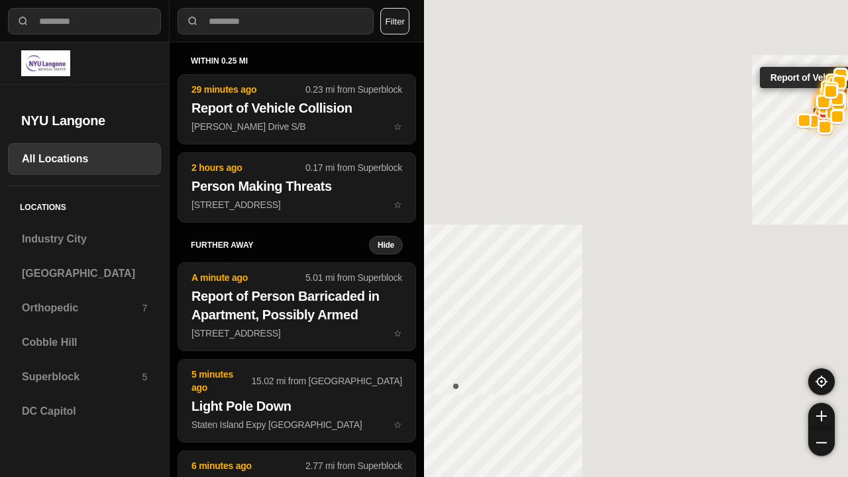
select select "*"
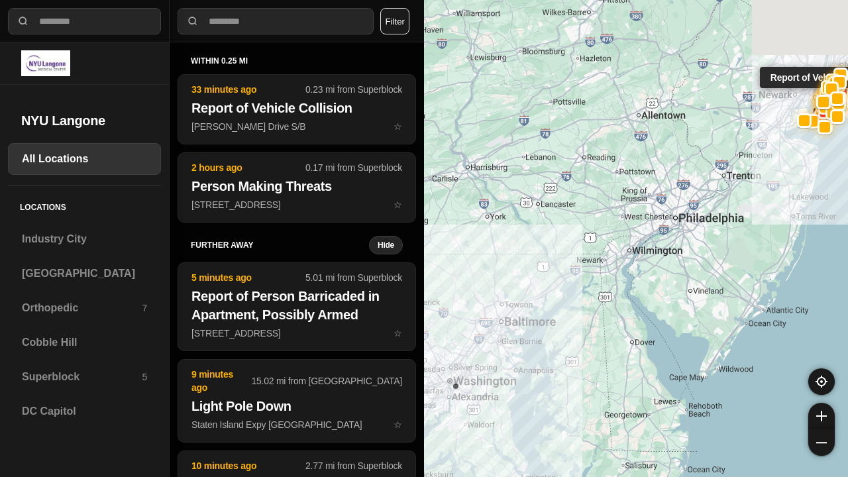
select select "*"
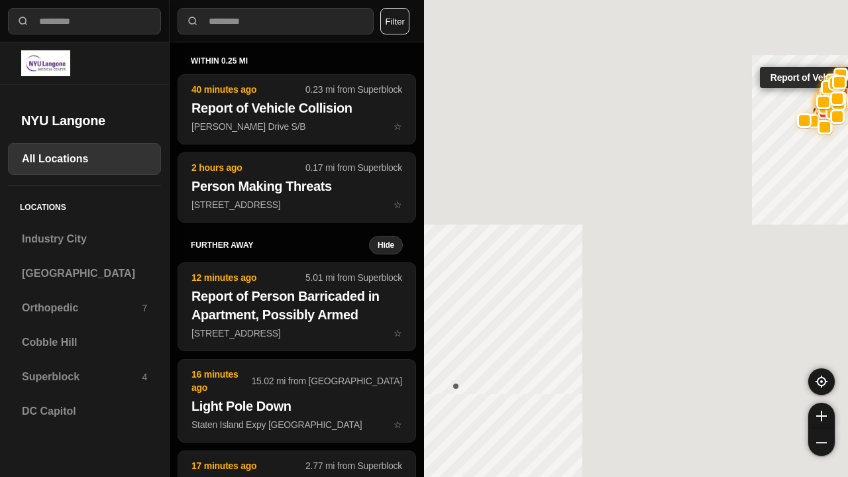
select select "*"
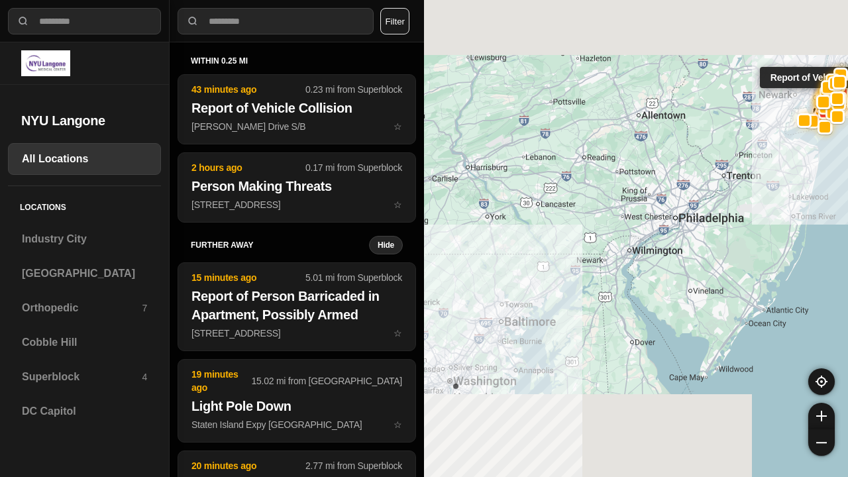
select select "*"
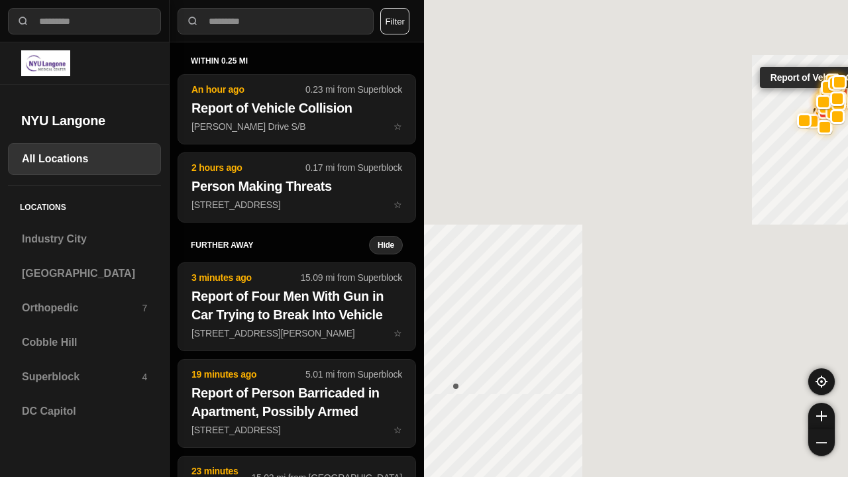
select select "*"
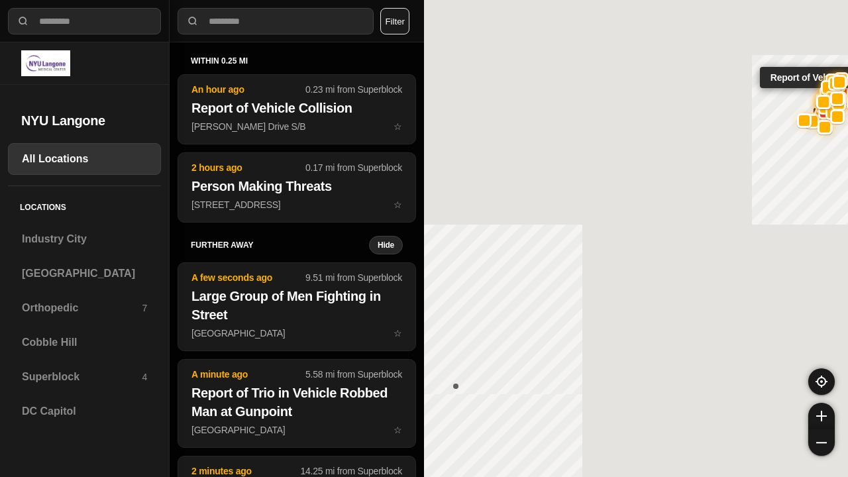
select select "*"
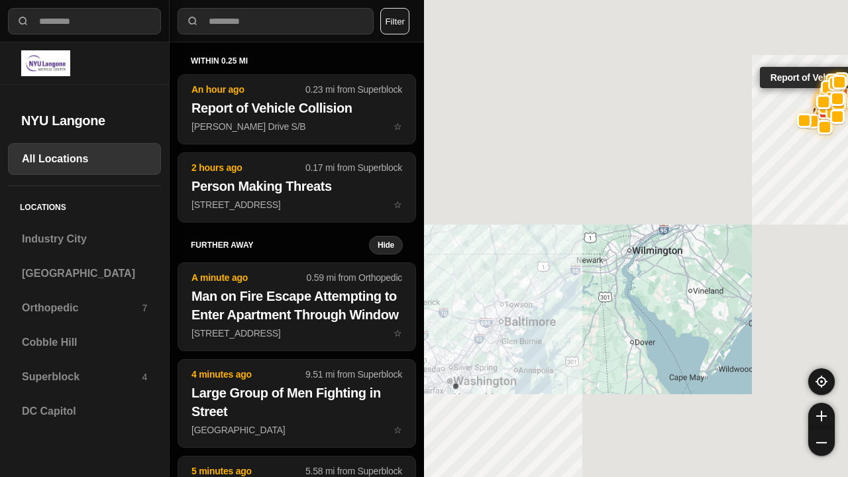
select select "*"
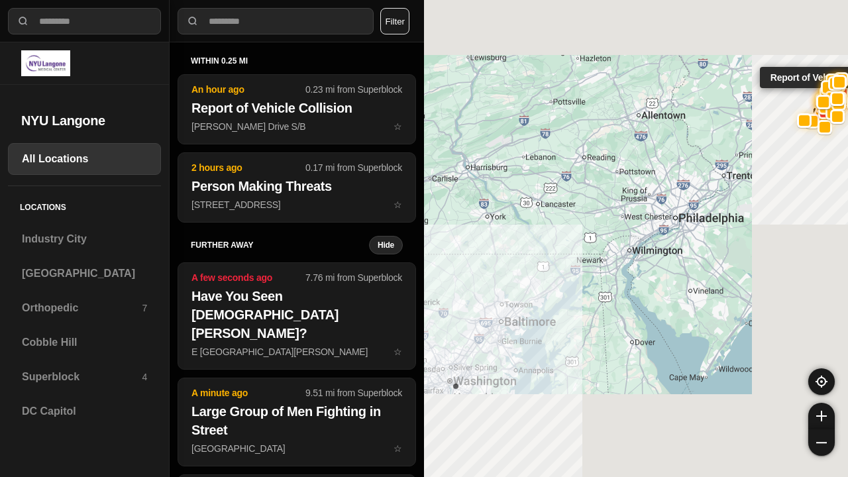
select select "*"
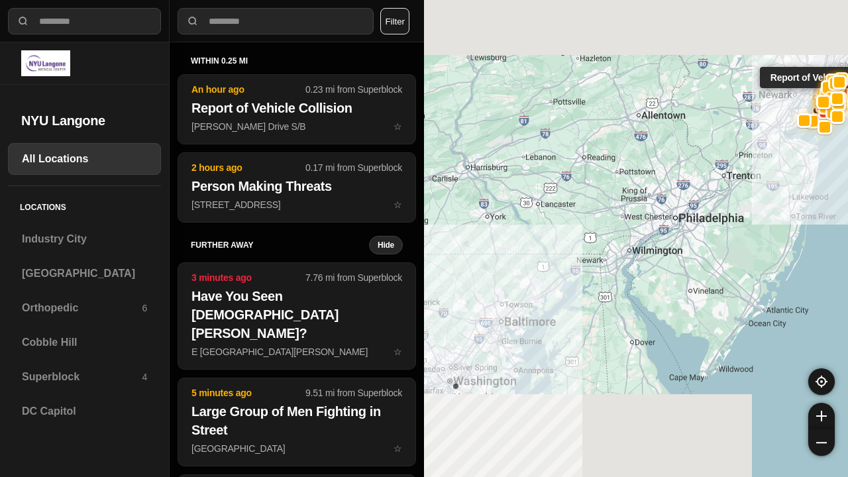
select select "*"
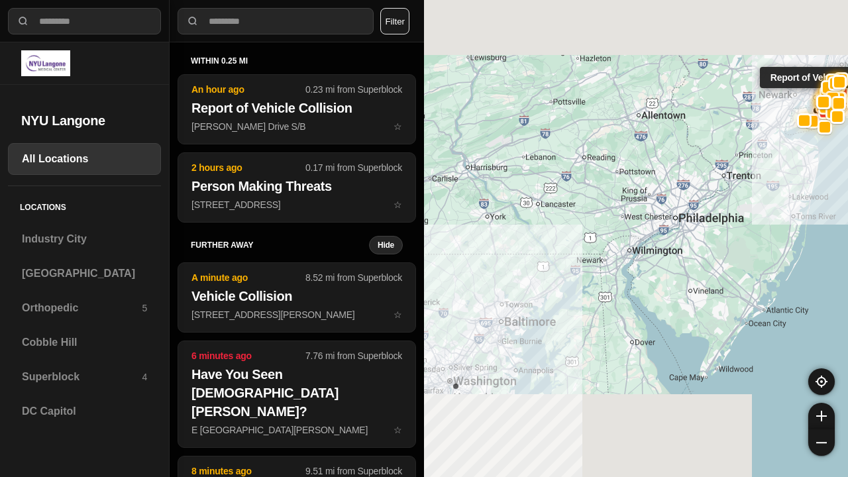
select select "*"
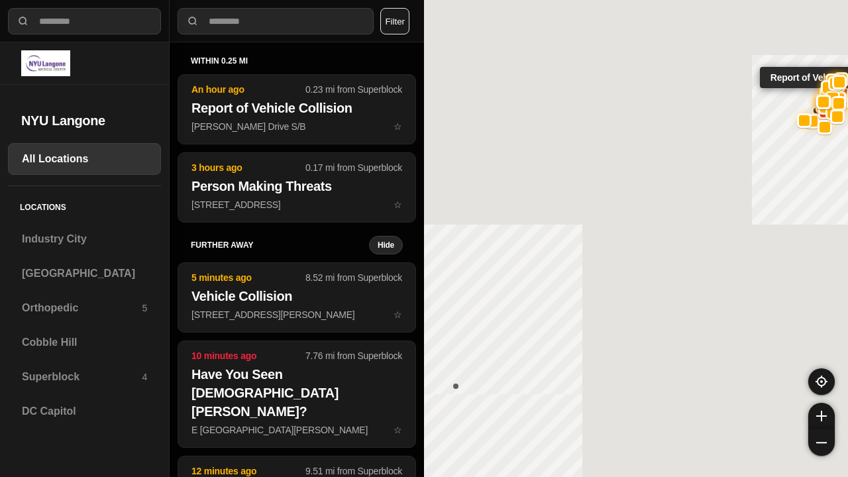
select select "*"
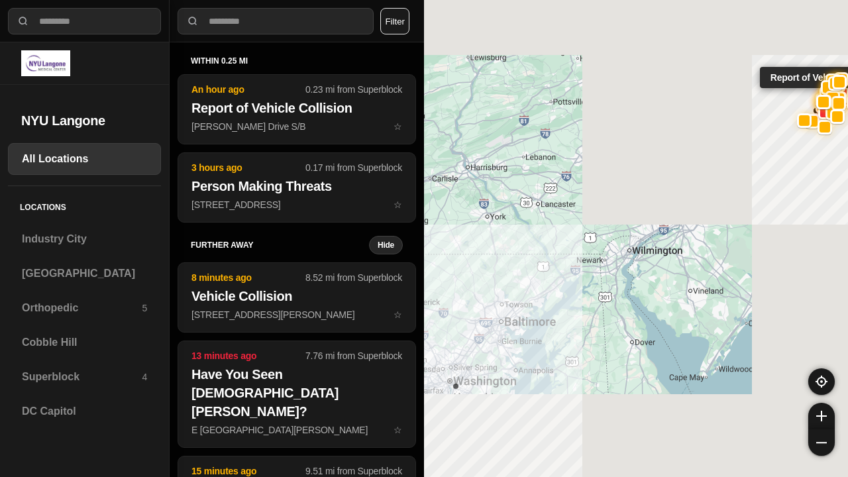
select select "*"
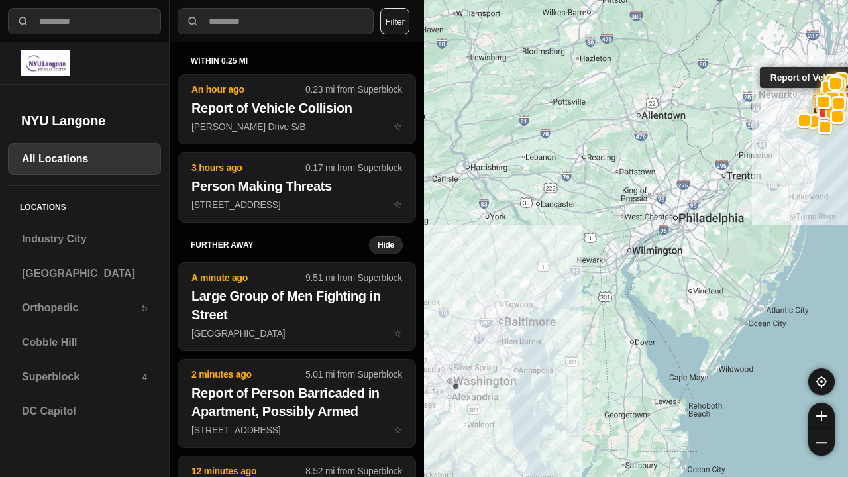
select select "*"
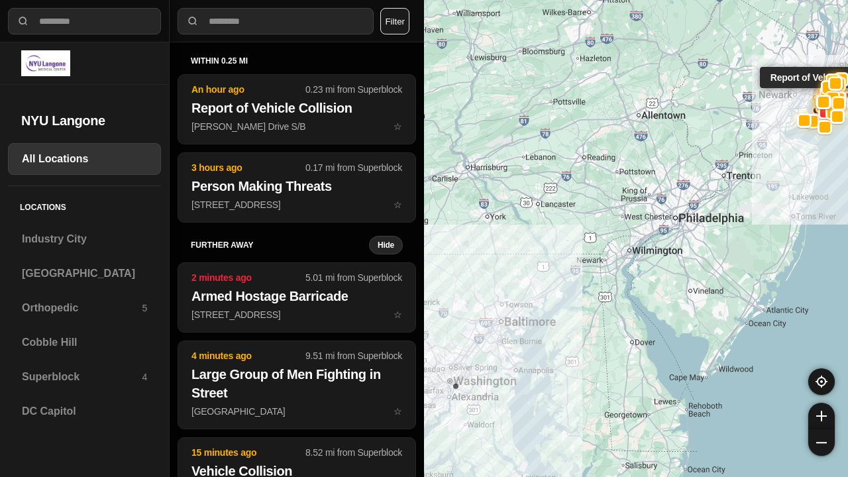
select select "*"
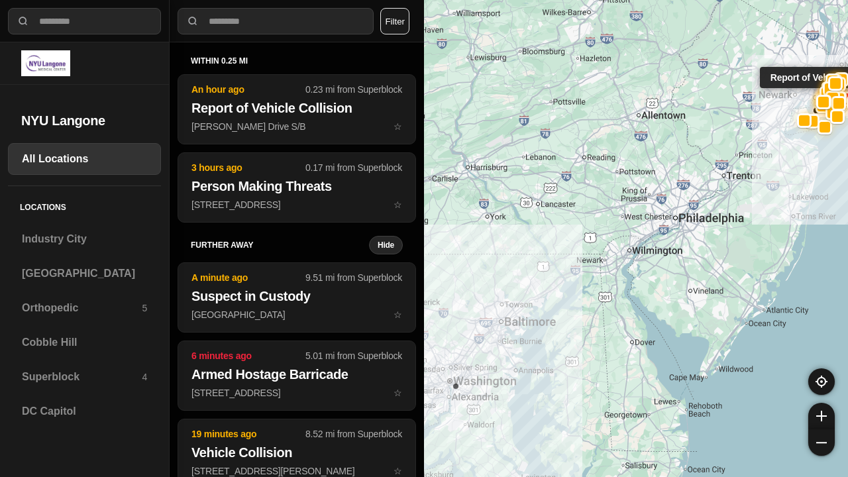
select select "*"
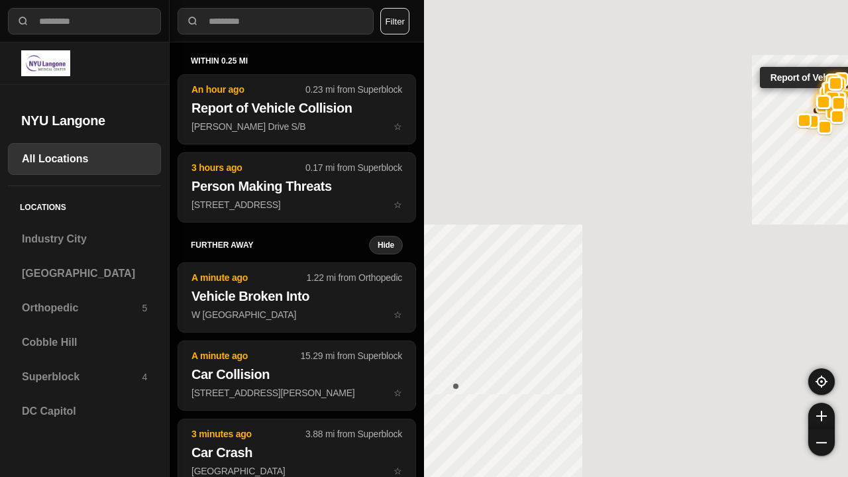
select select "*"
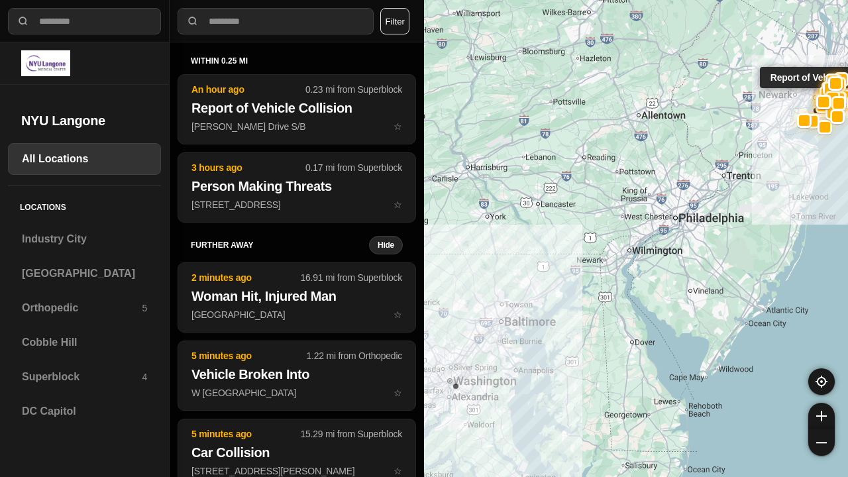
select select "*"
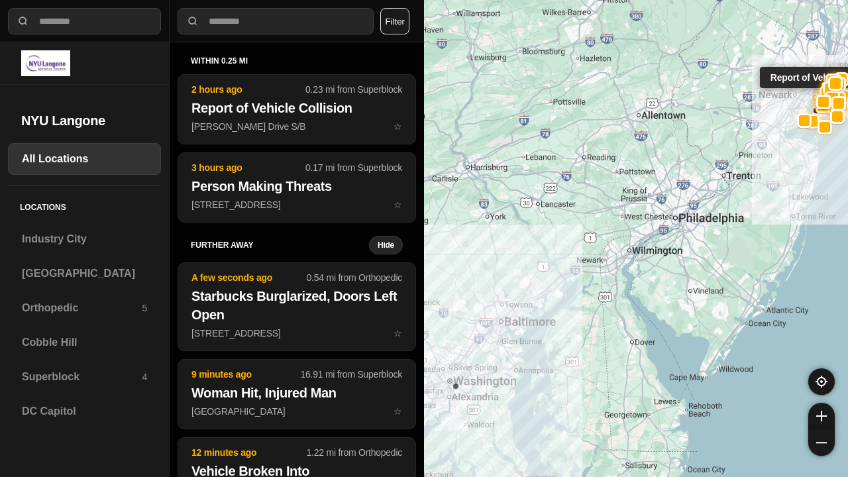
select select "*"
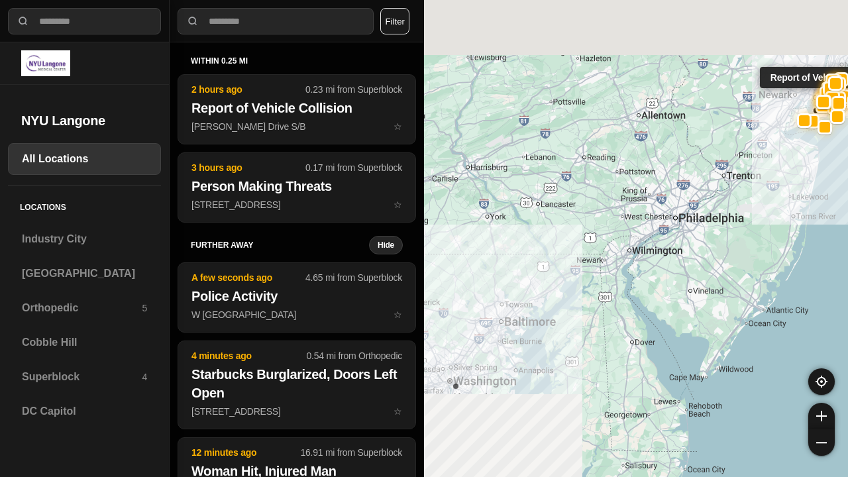
select select "*"
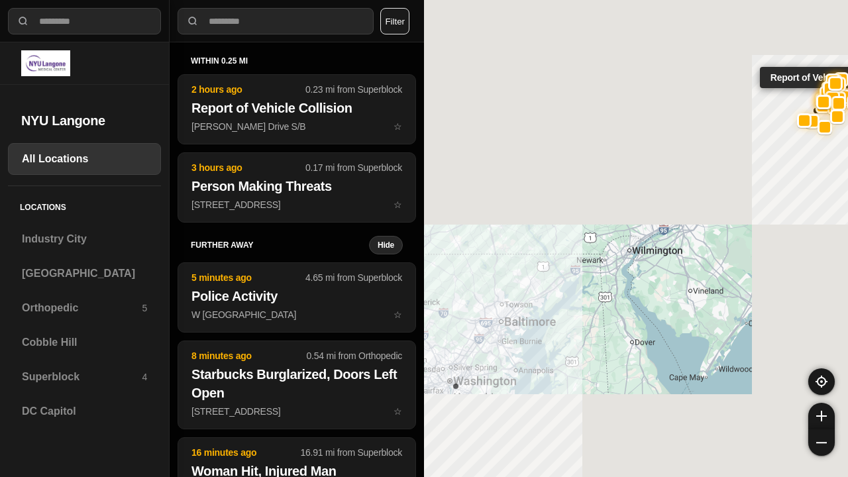
select select "*"
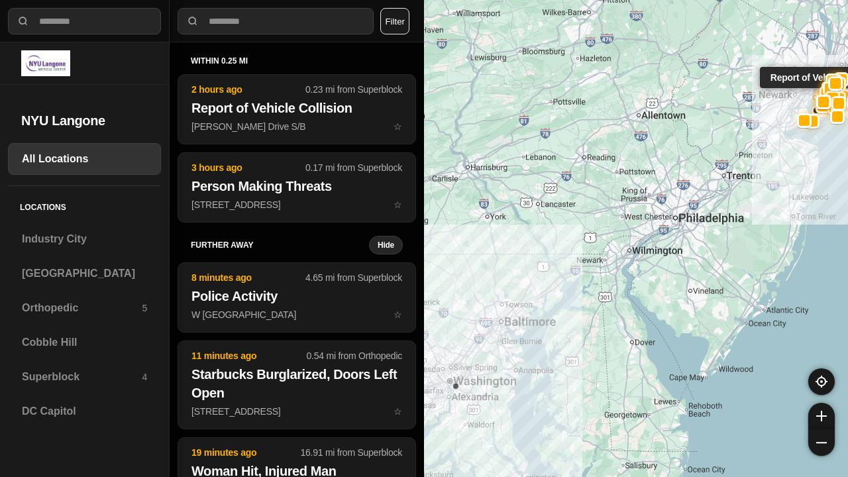
select select "*"
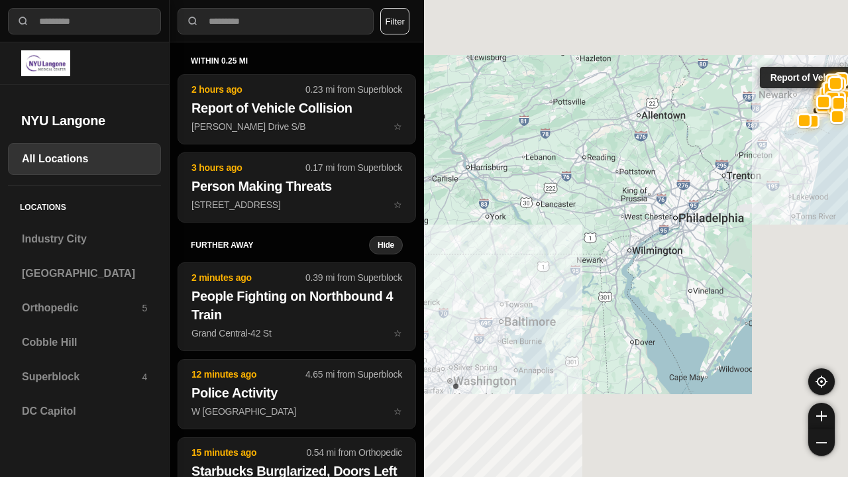
select select "*"
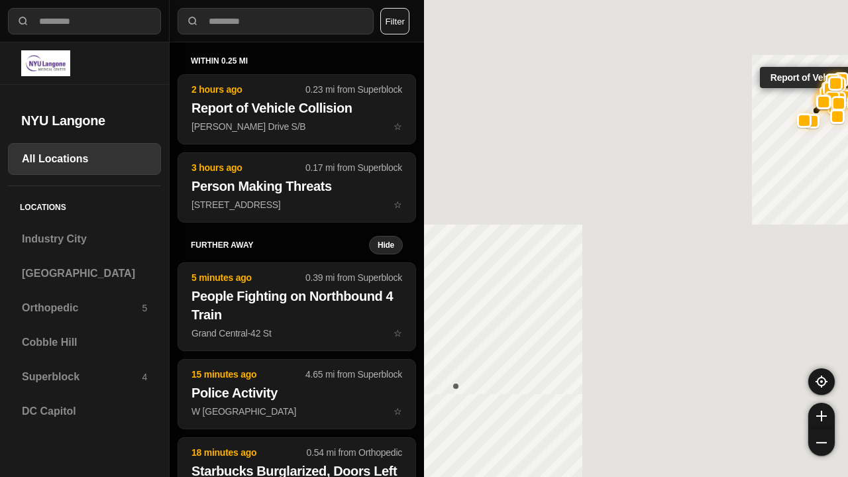
select select "*"
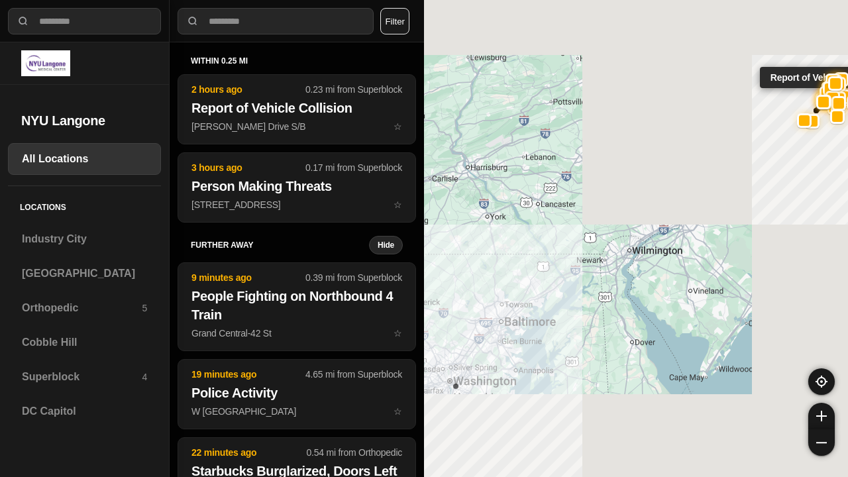
select select "*"
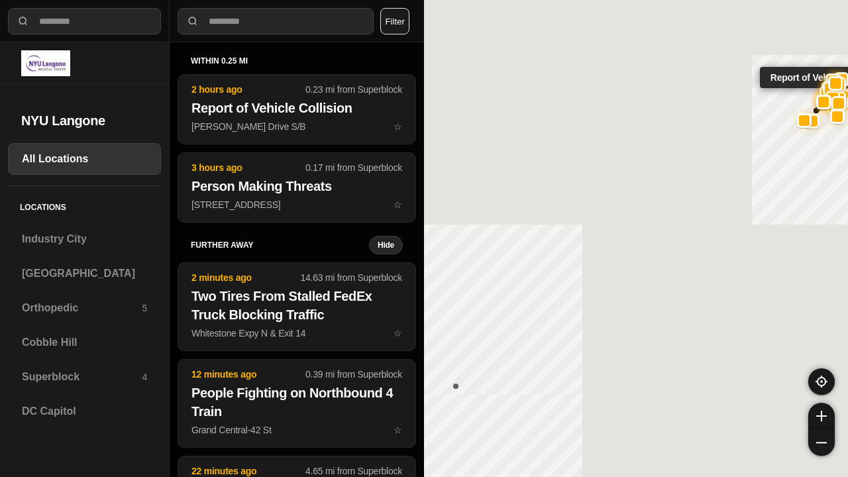
select select "*"
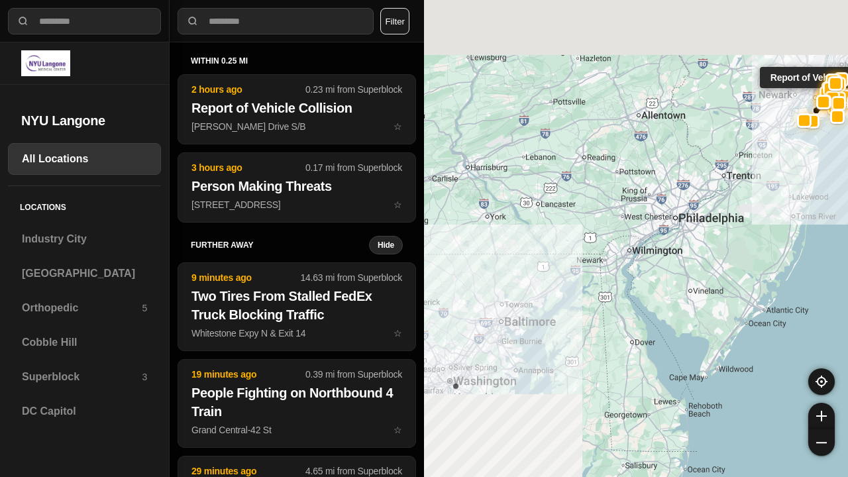
select select "*"
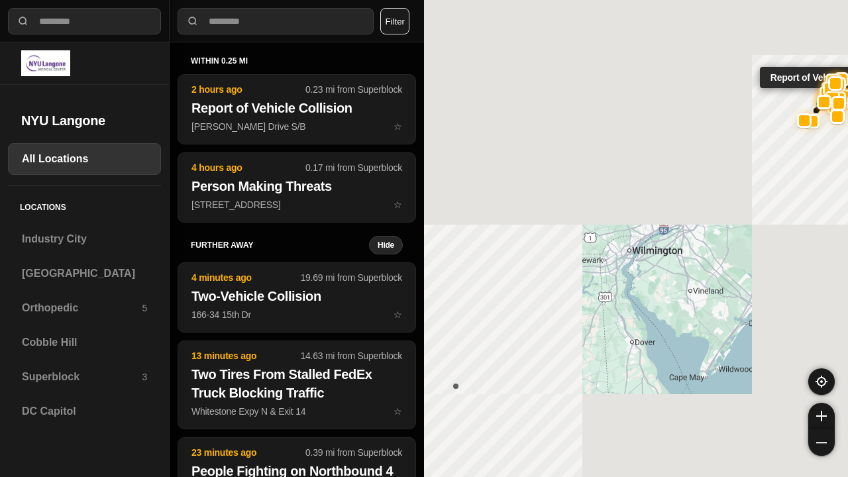
select select "*"
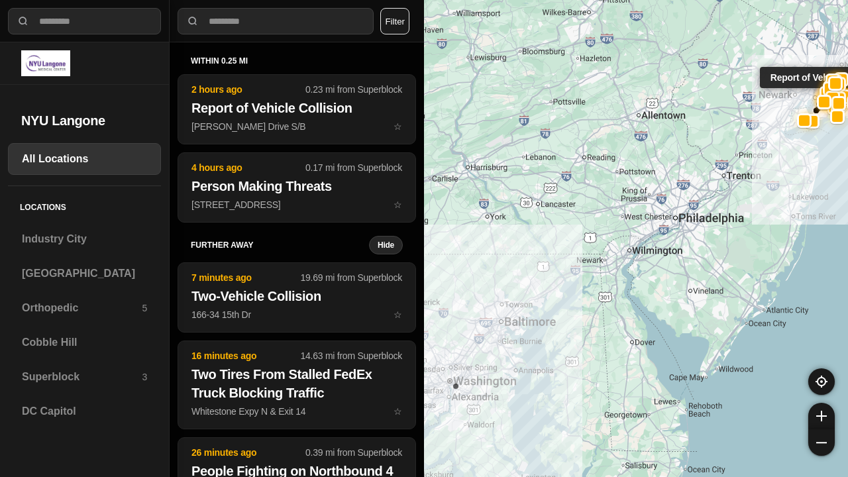
select select "*"
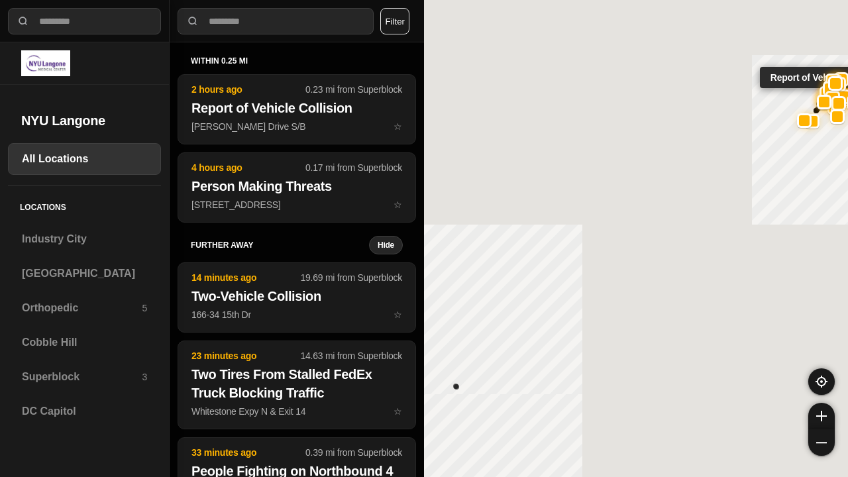
select select "*"
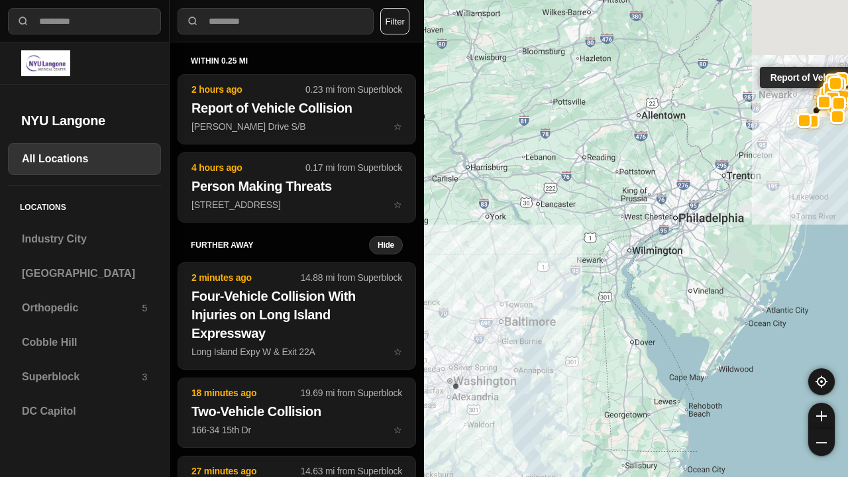
select select "*"
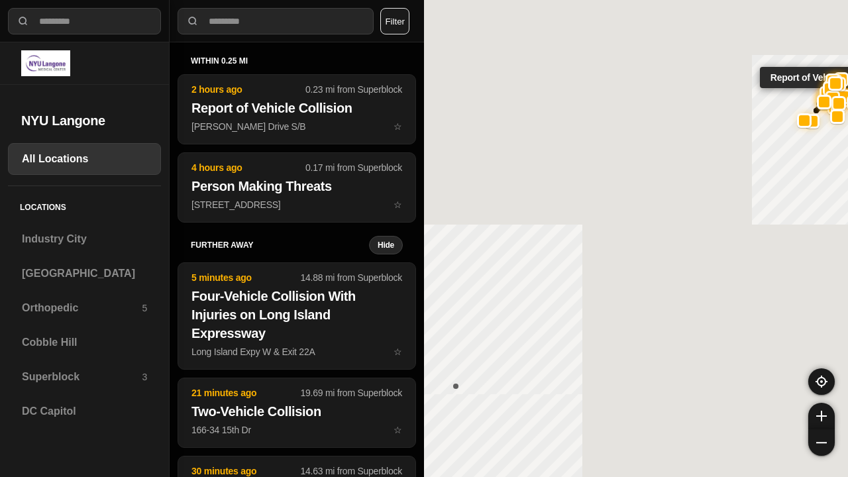
select select "*"
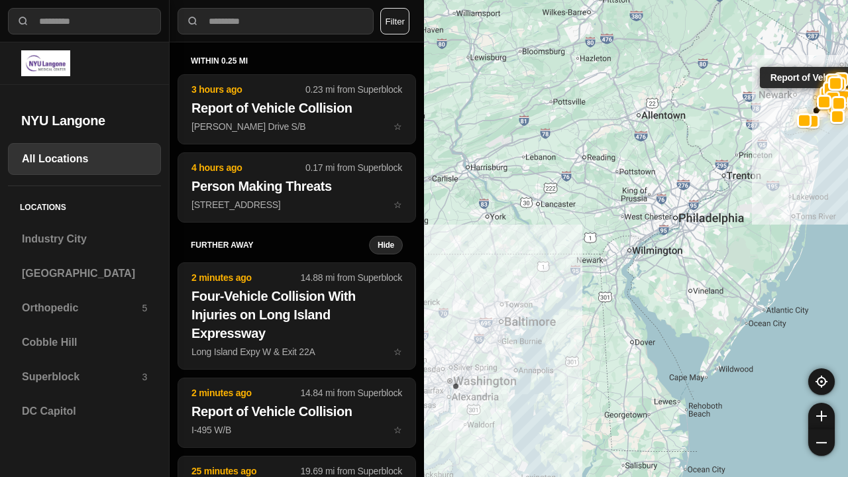
select select "*"
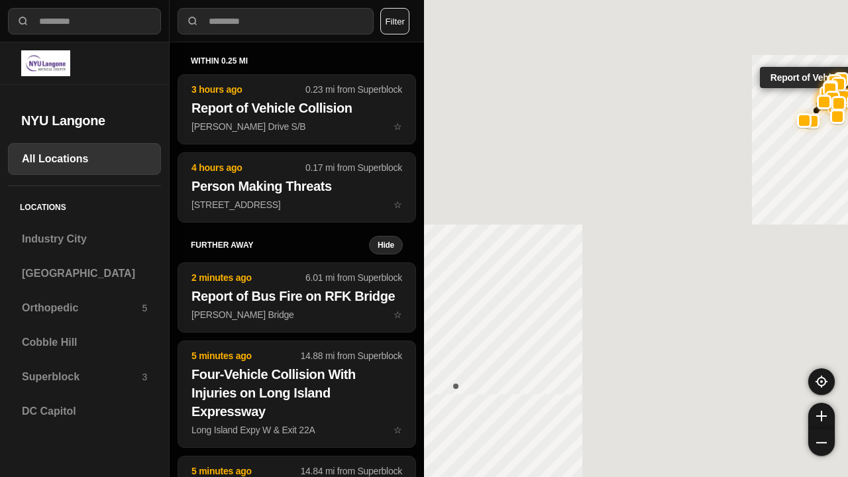
select select "*"
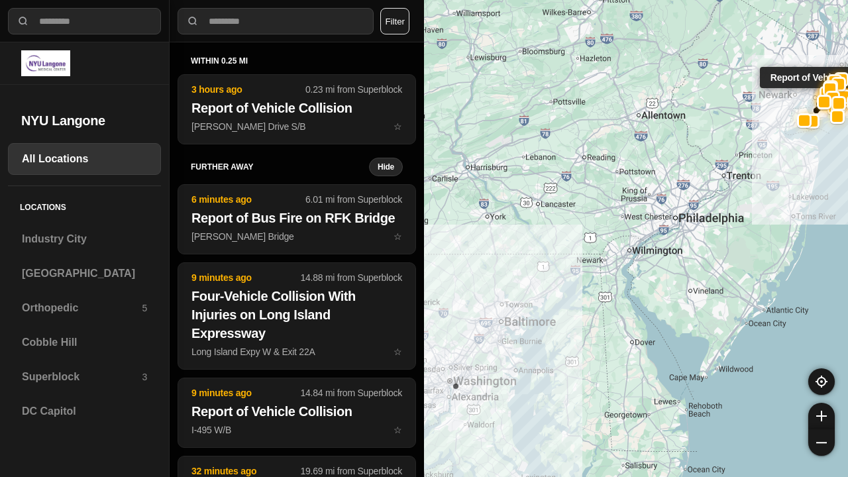
select select "*"
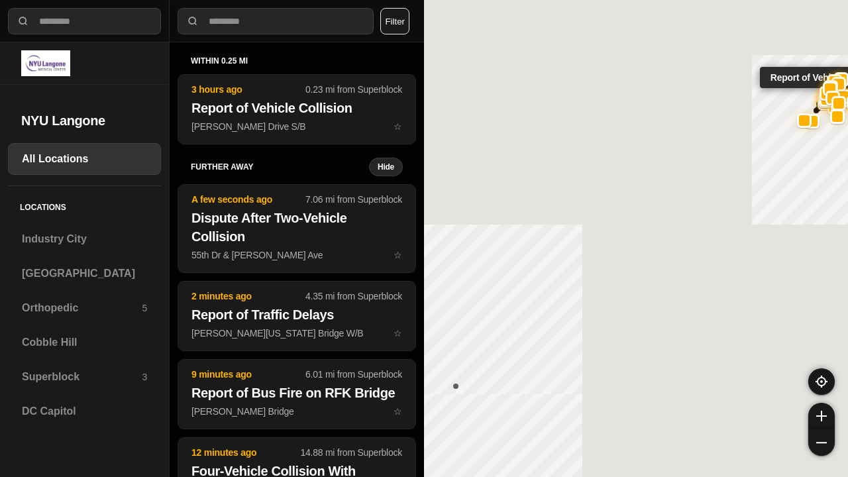
select select "*"
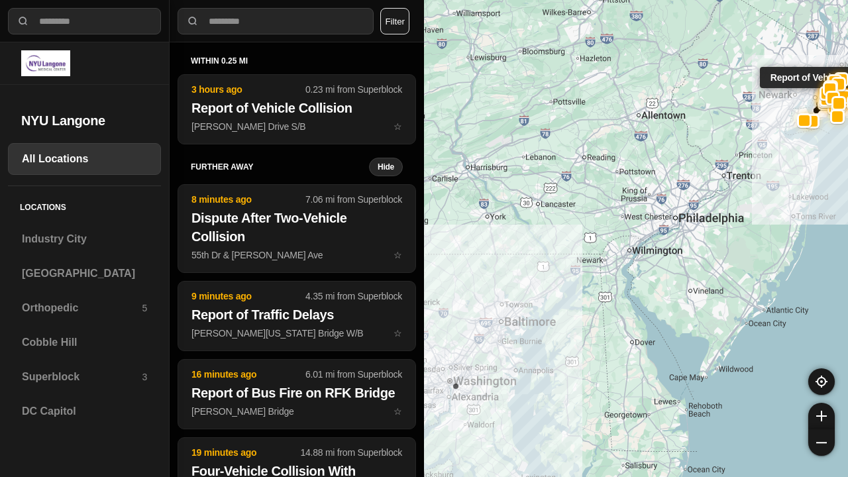
select select "*"
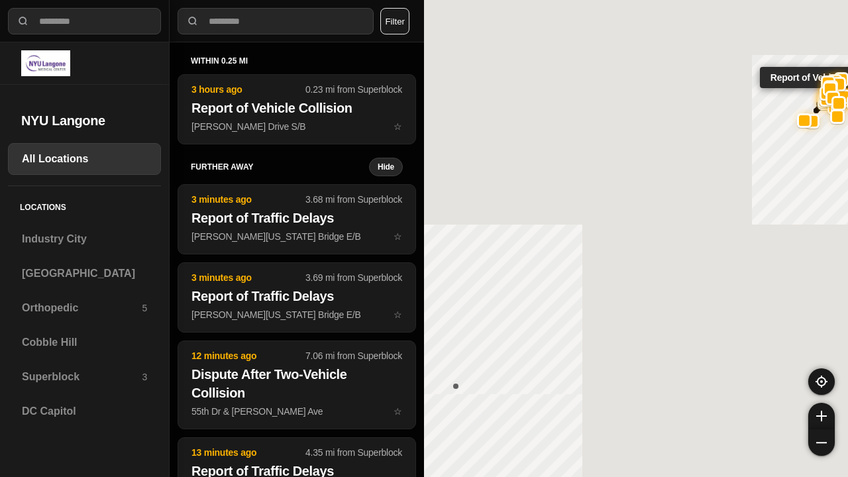
select select "*"
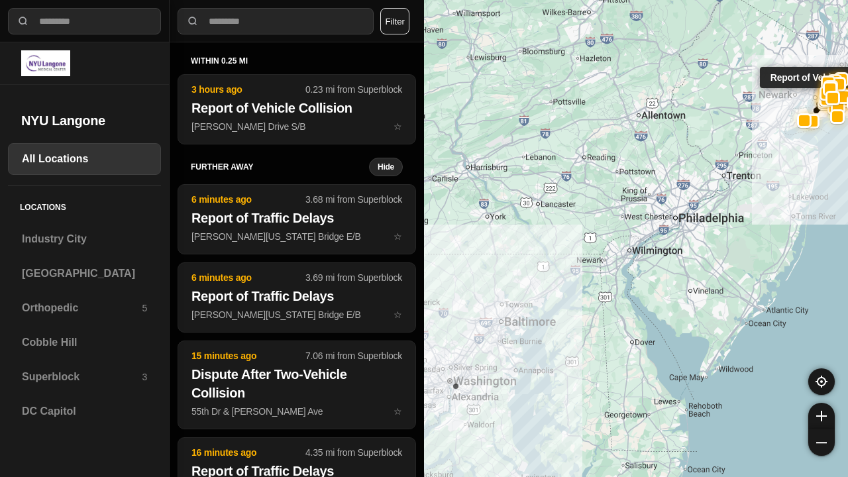
select select "*"
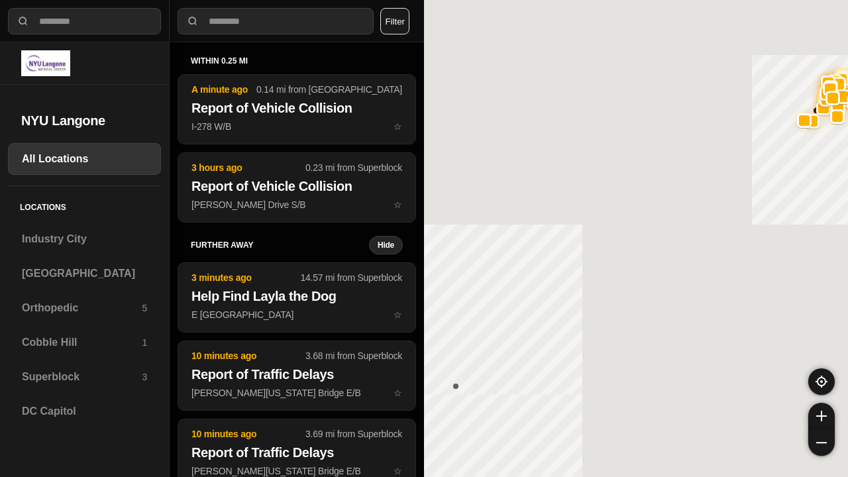
select select "*"
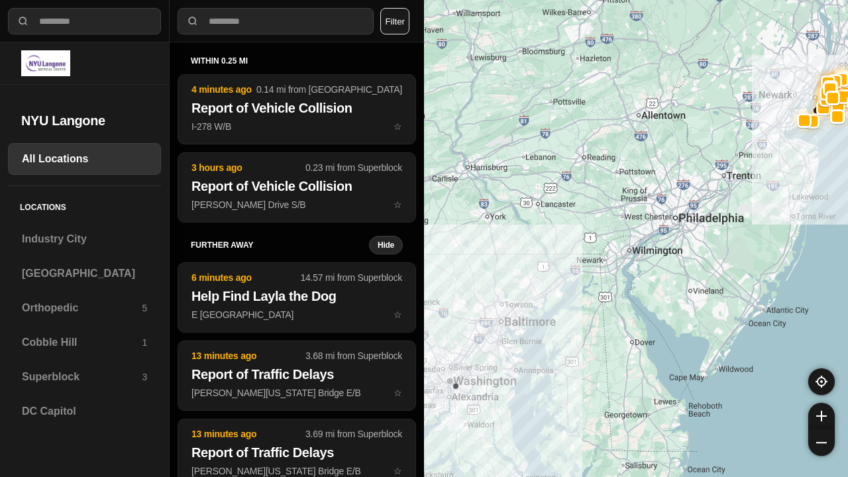
select select "*"
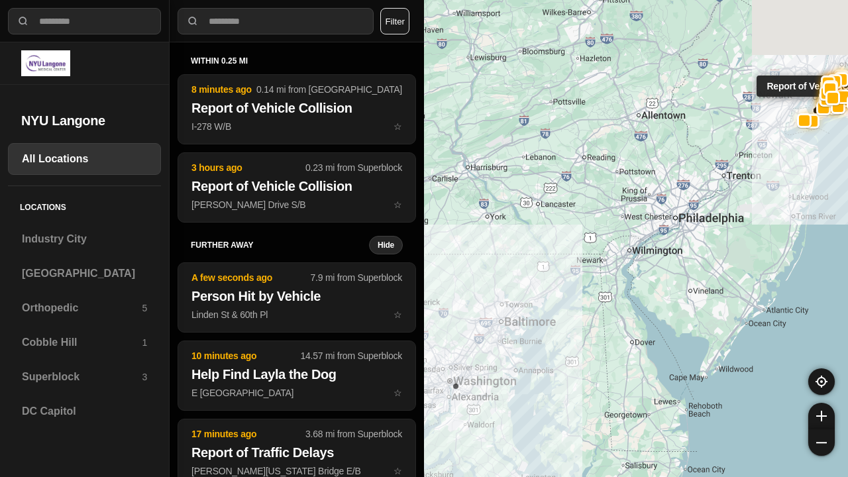
select select "*"
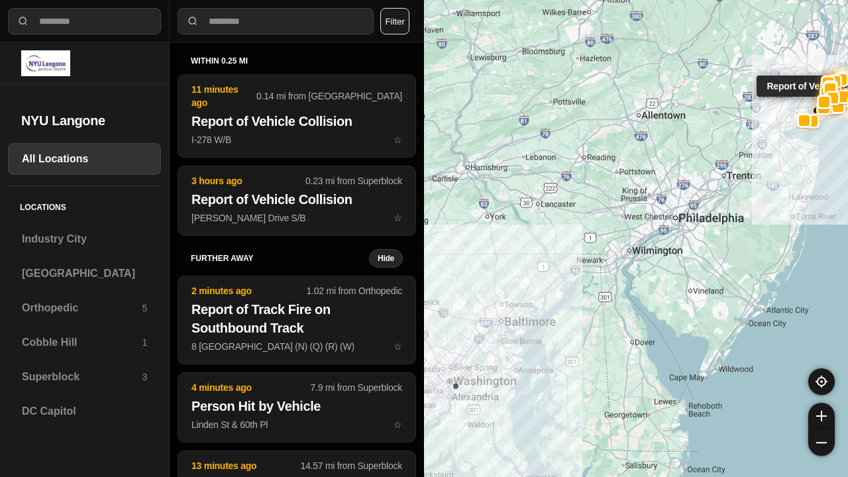
select select "*"
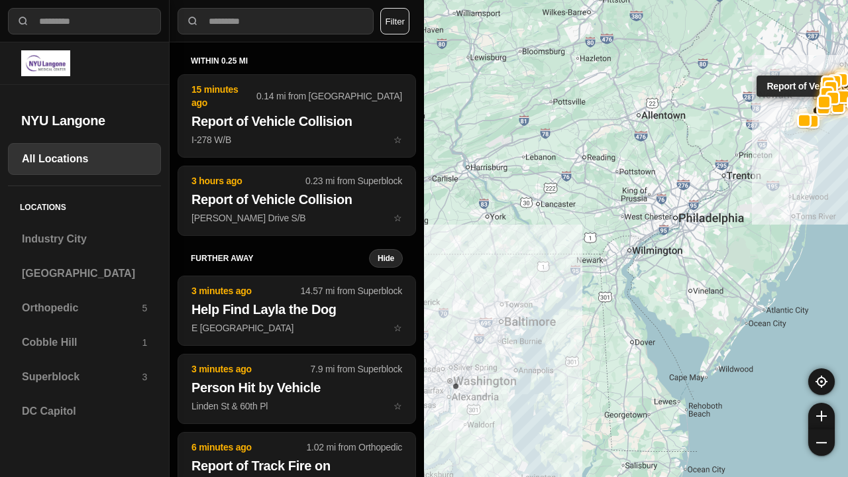
select select "*"
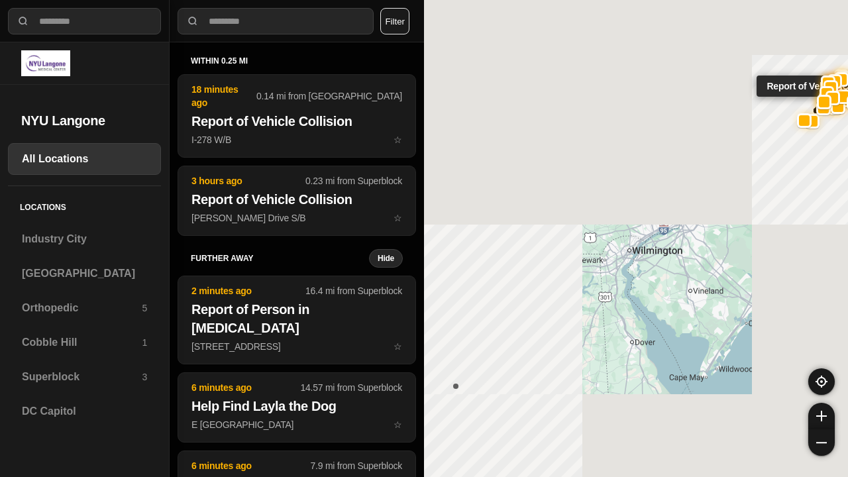
select select "*"
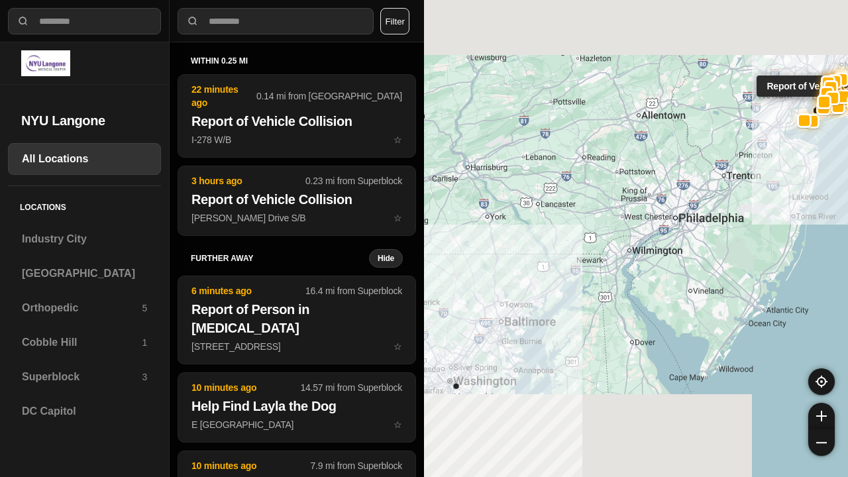
select select "*"
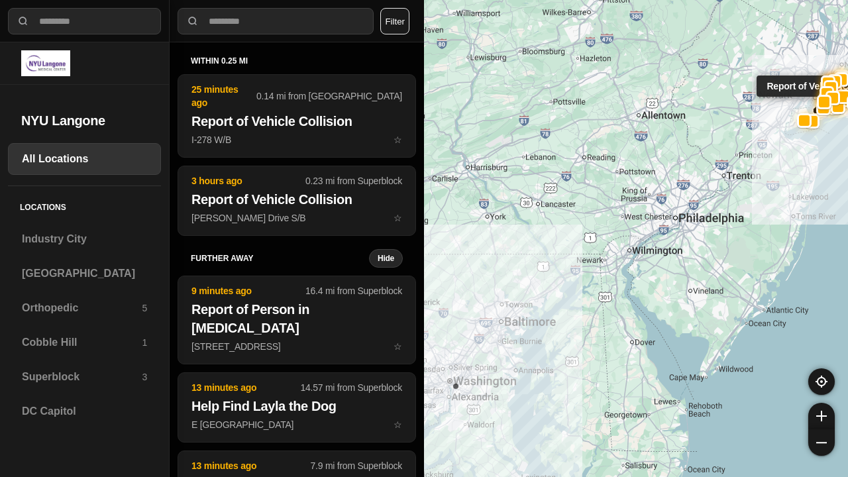
select select "*"
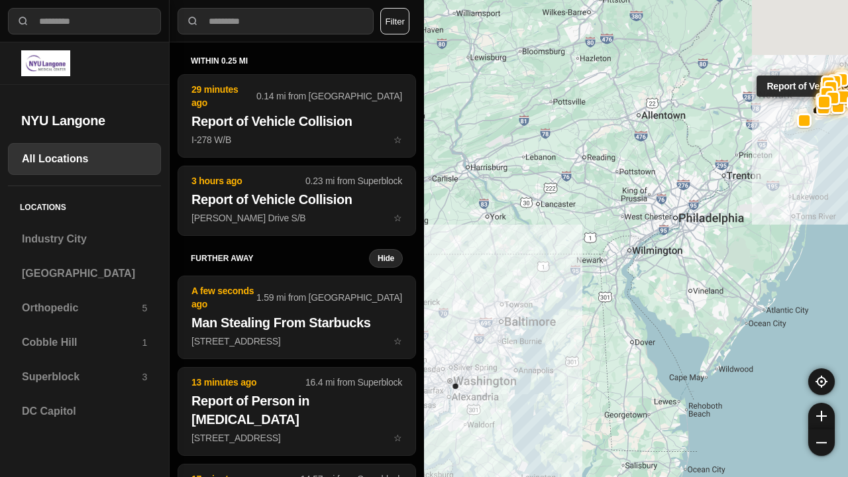
select select "*"
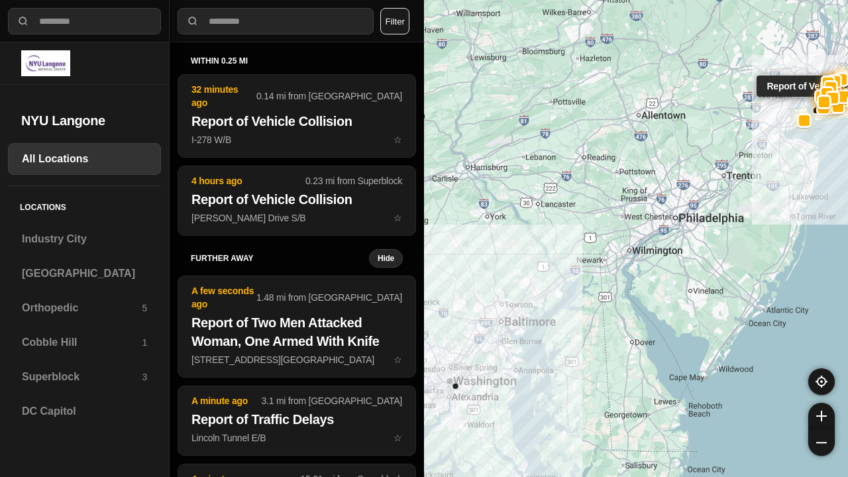
select select "*"
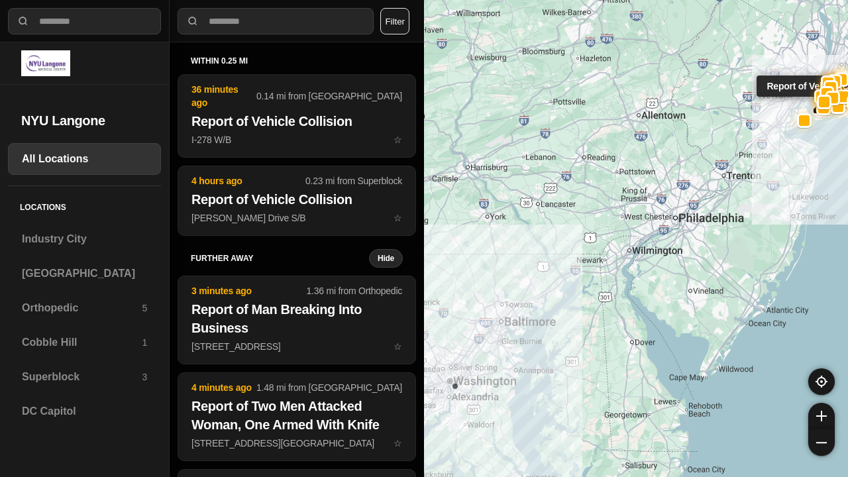
select select "*"
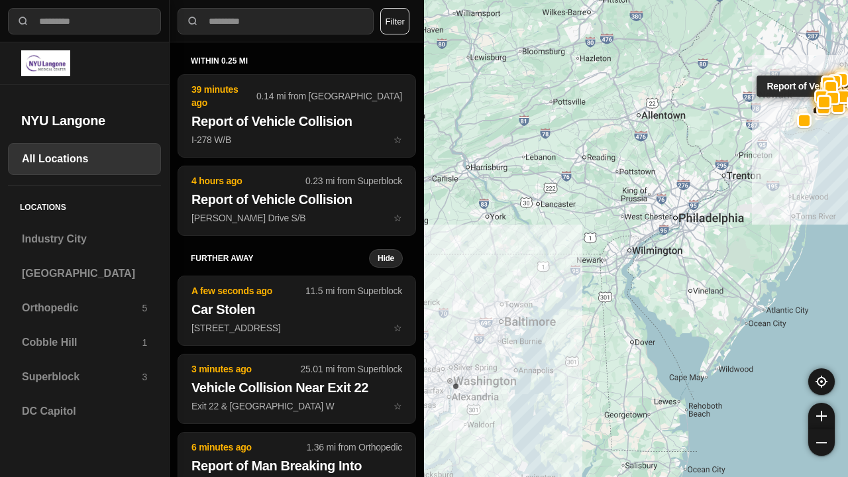
select select "*"
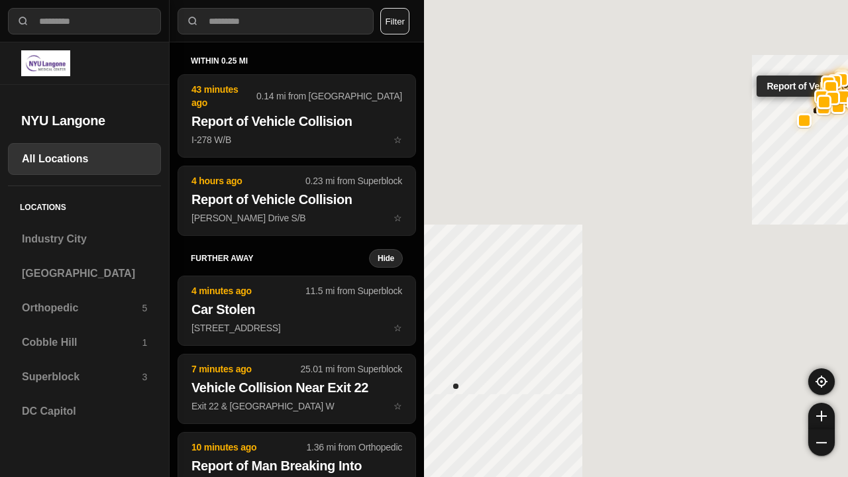
select select "*"
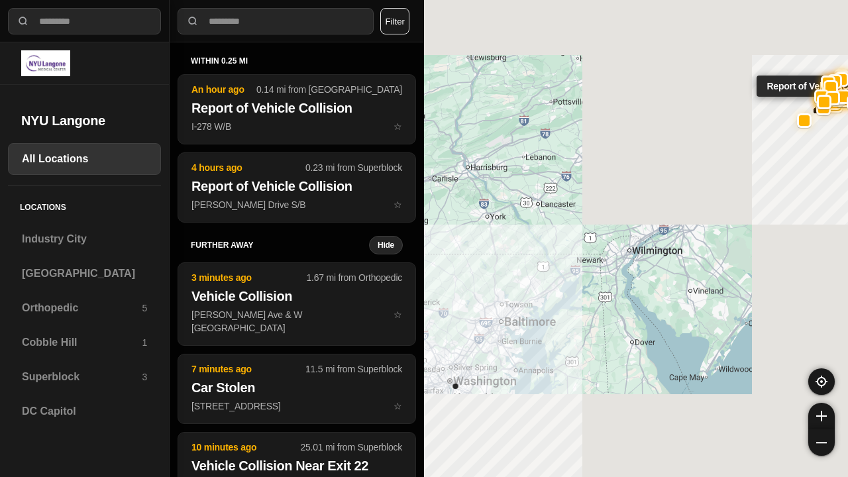
select select "*"
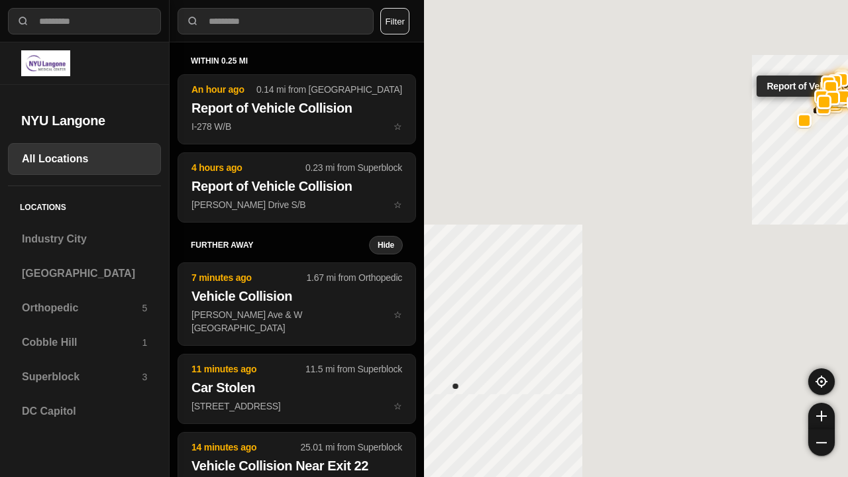
select select "*"
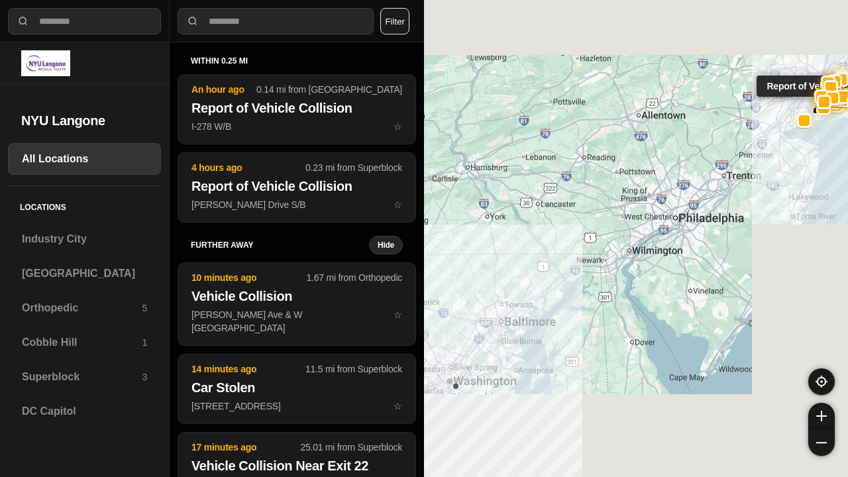
select select "*"
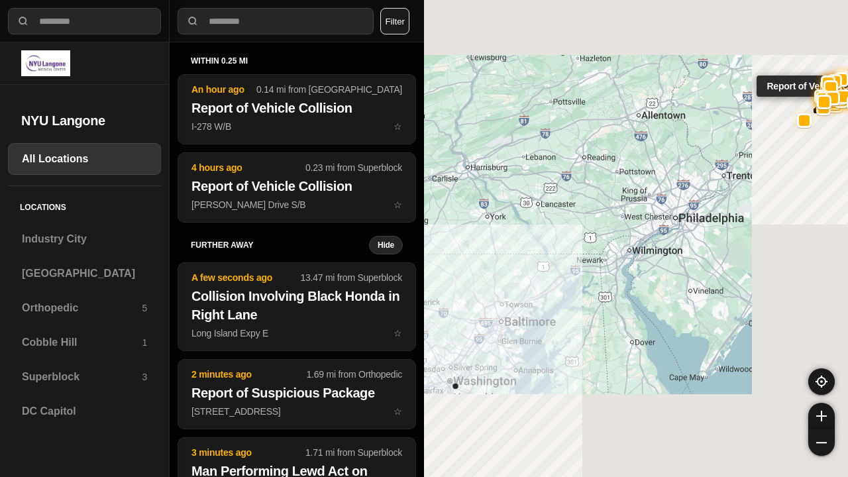
select select "*"
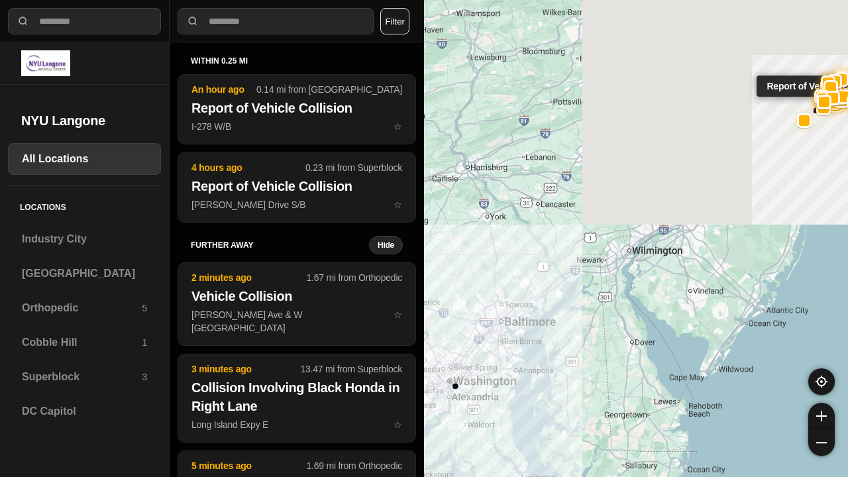
select select "*"
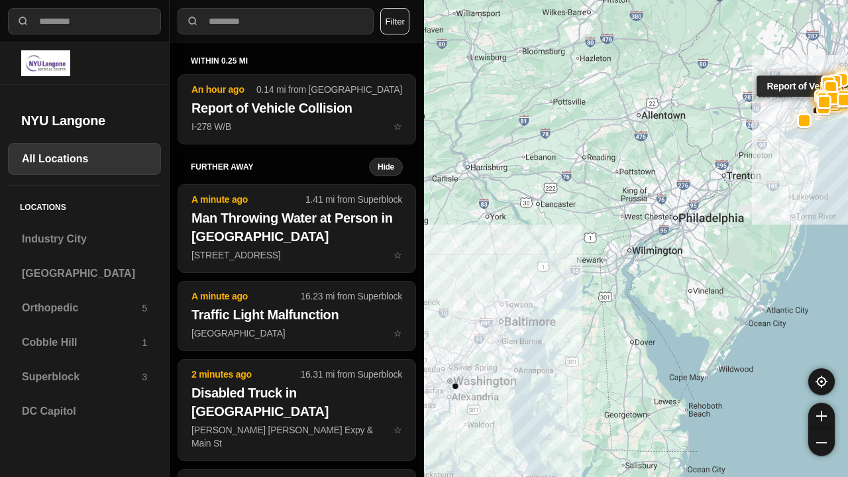
select select "*"
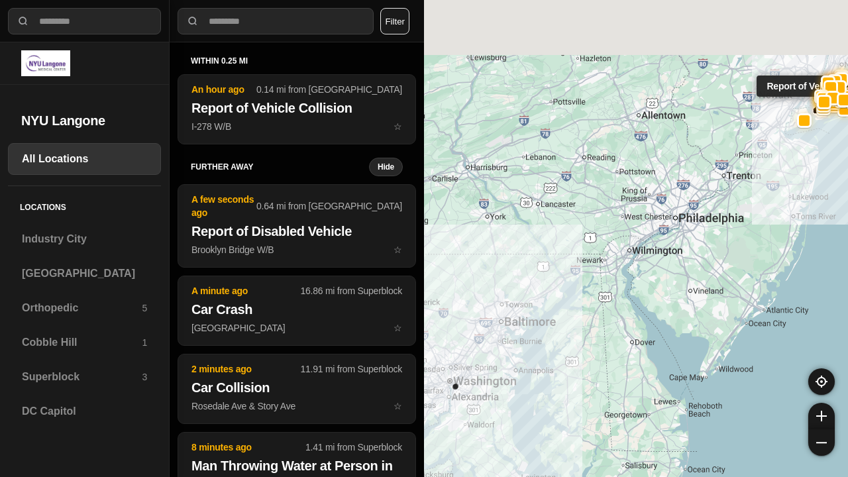
select select "*"
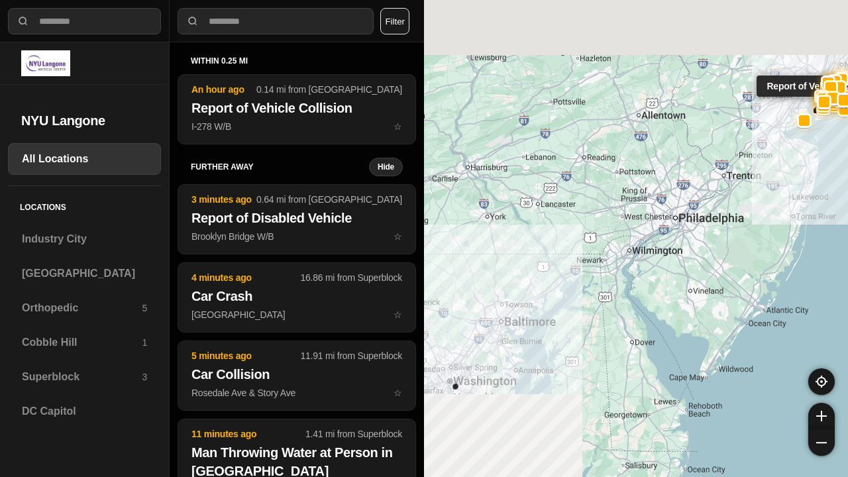
select select "*"
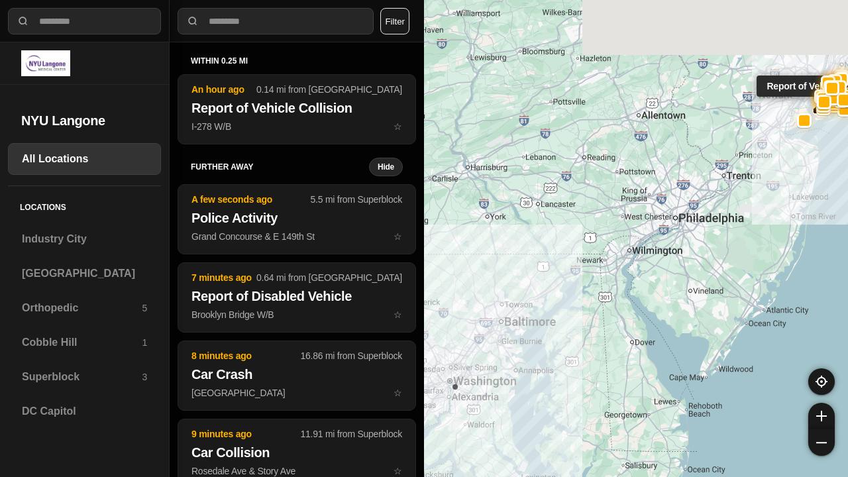
select select "*"
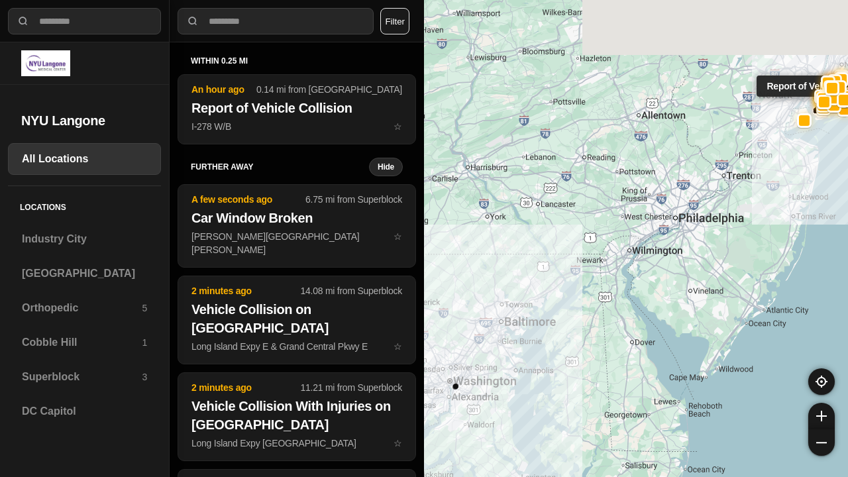
select select "*"
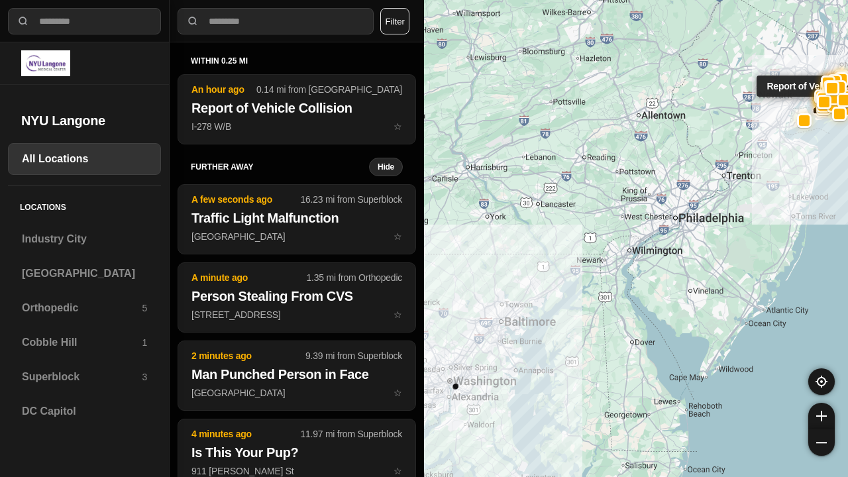
select select "*"
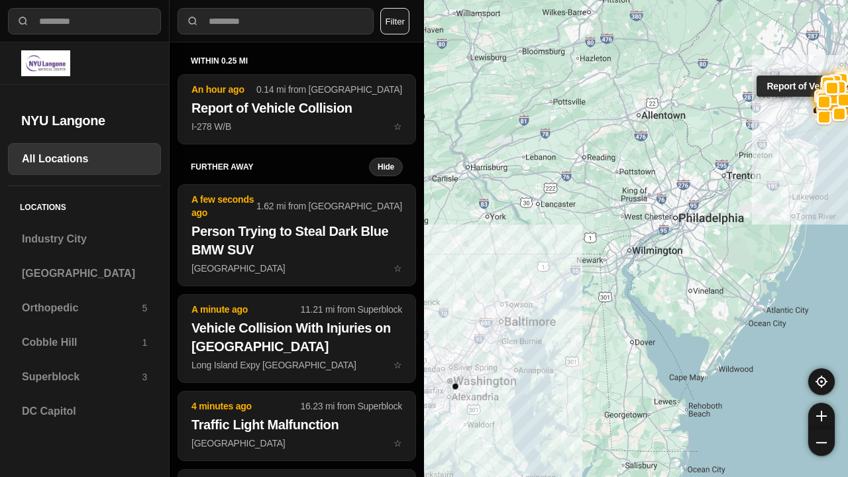
select select "*"
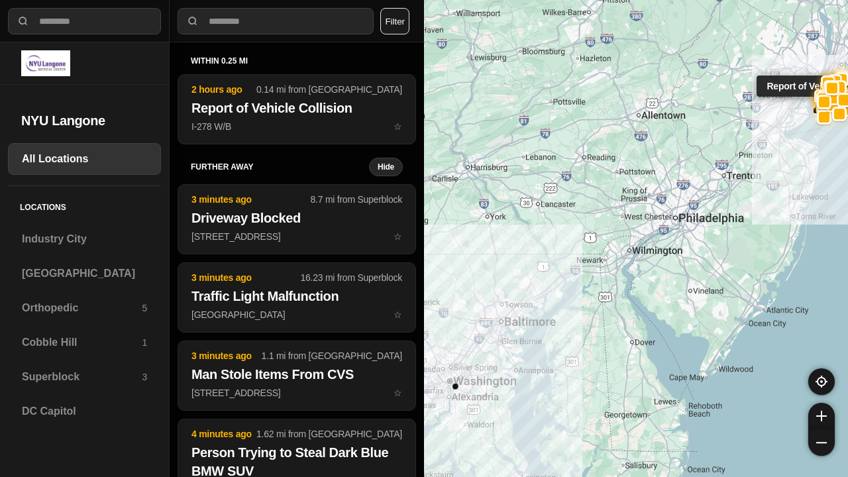
select select "*"
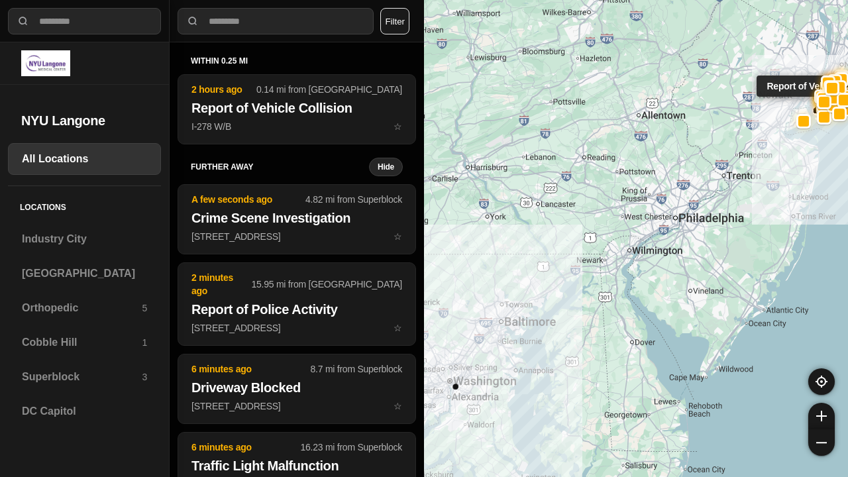
select select "*"
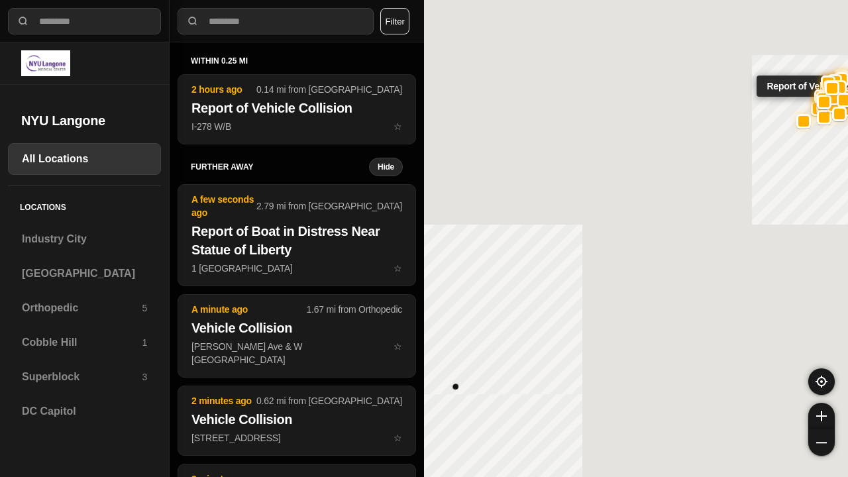
select select "*"
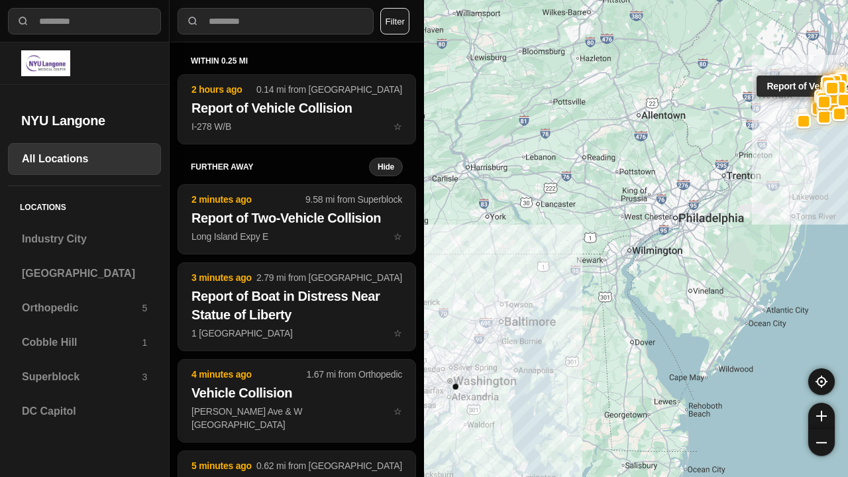
select select "*"
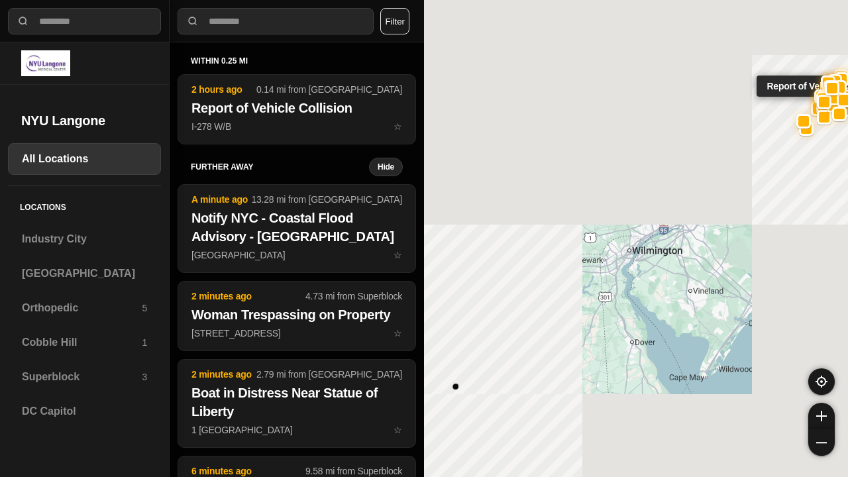
select select "*"
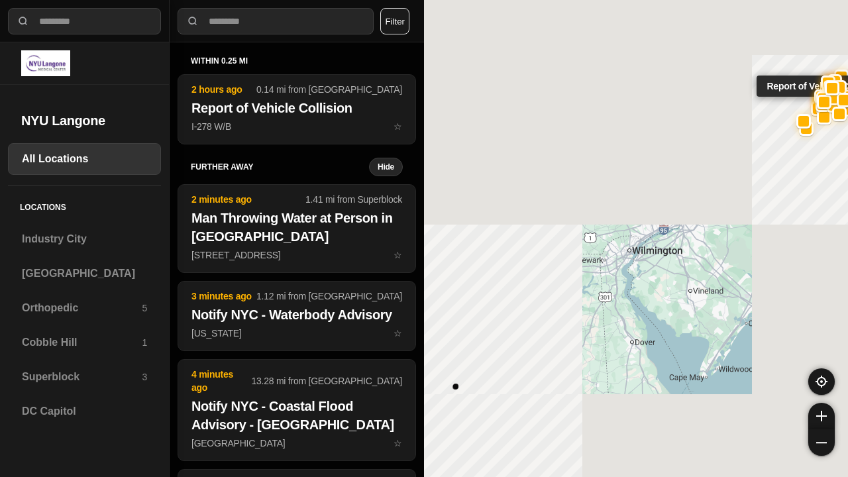
select select "*"
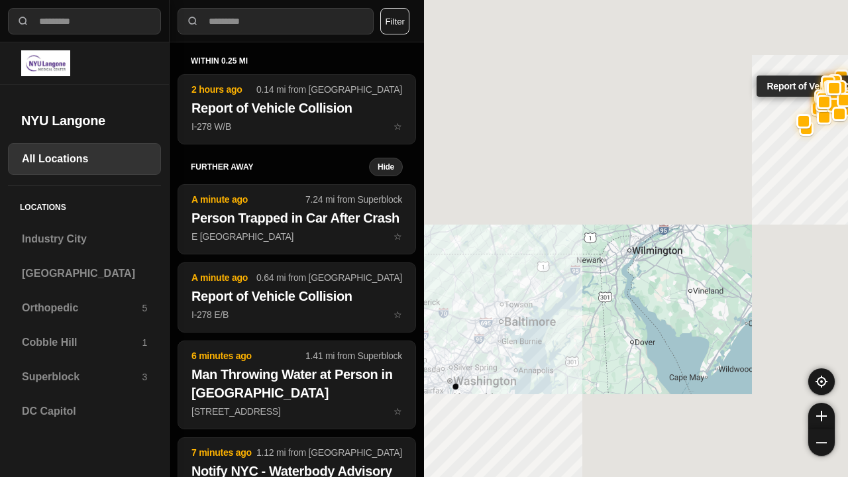
select select "*"
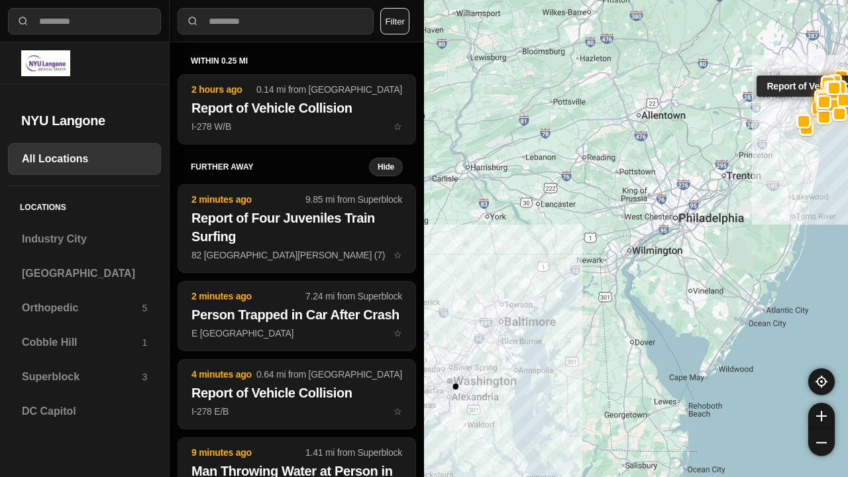
select select "*"
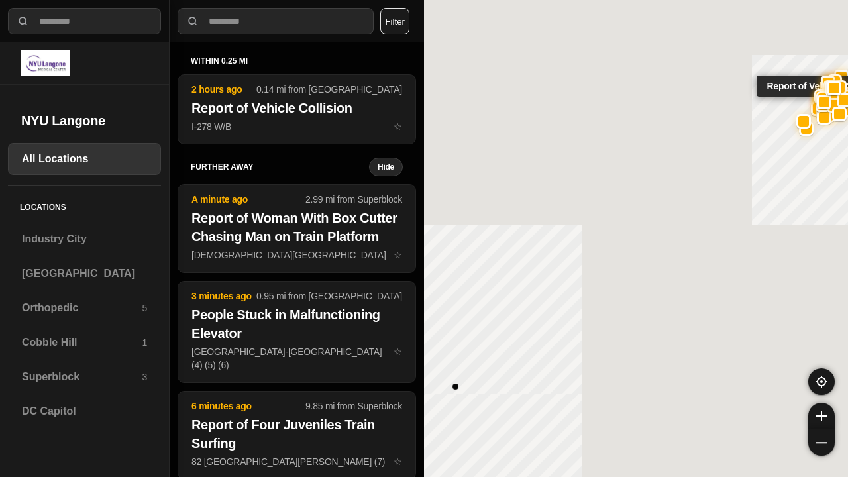
select select "*"
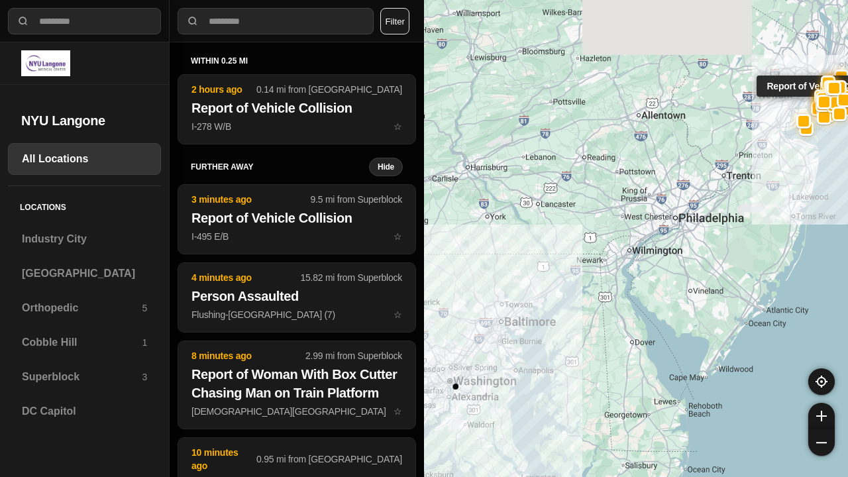
select select "*"
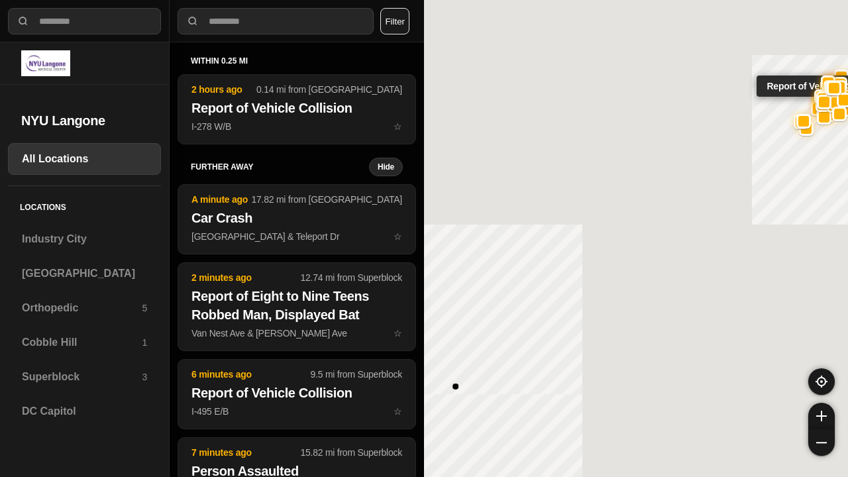
select select "*"
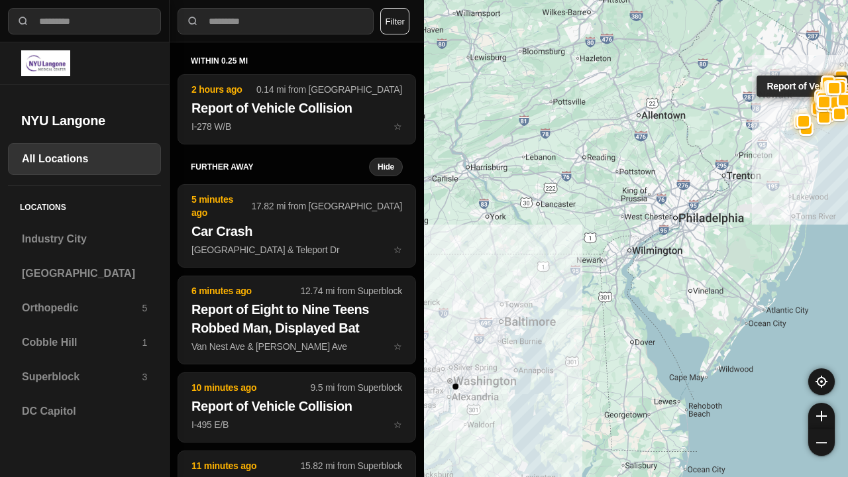
select select "*"
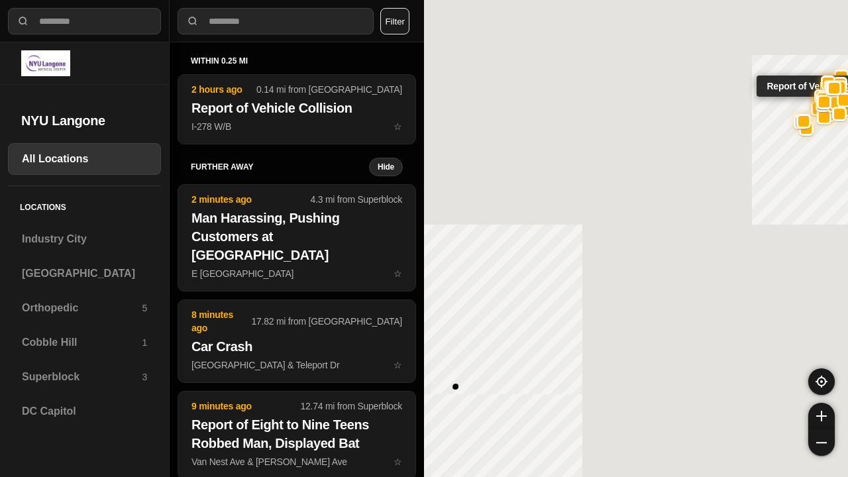
select select "*"
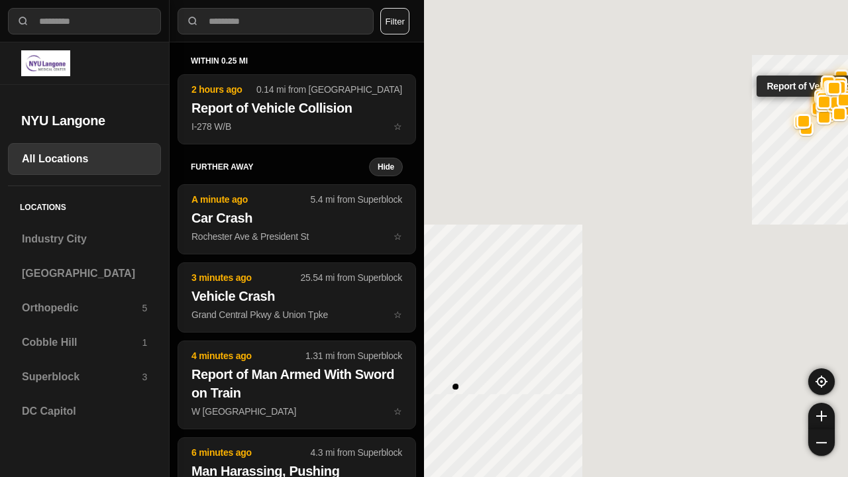
select select "*"
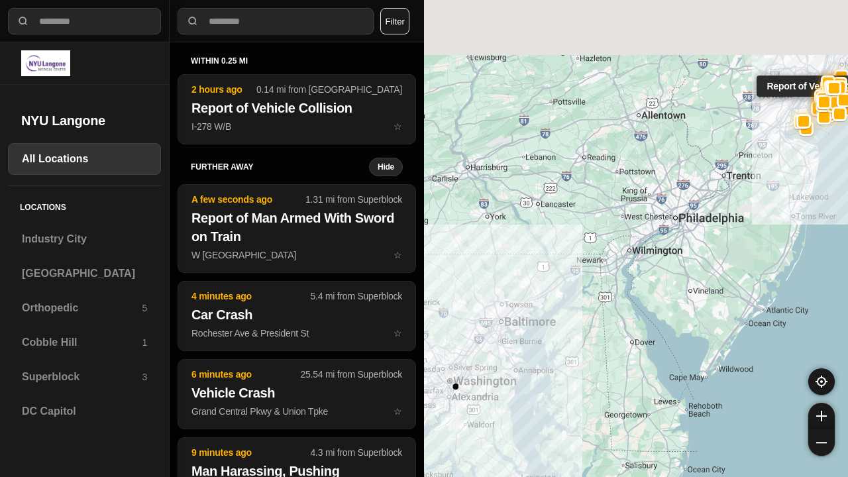
select select "*"
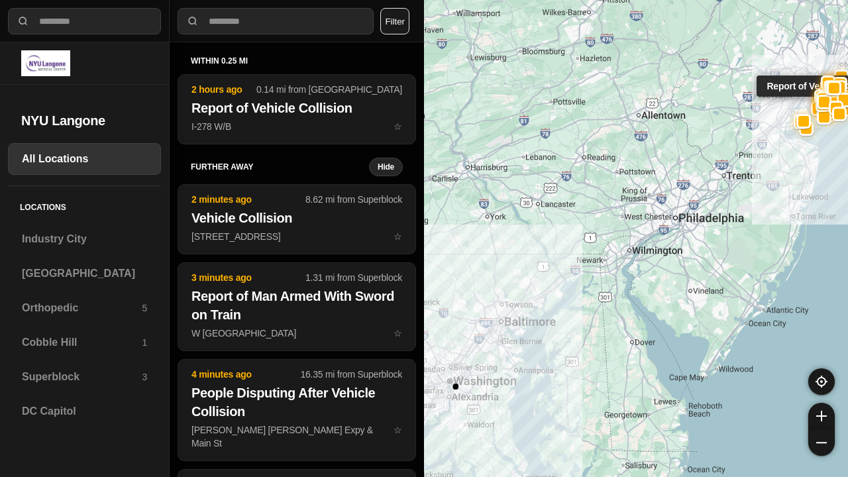
select select "*"
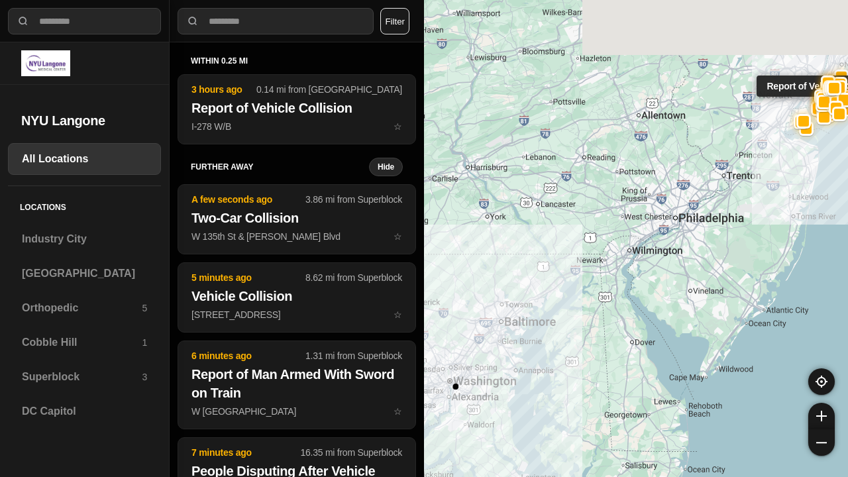
select select "*"
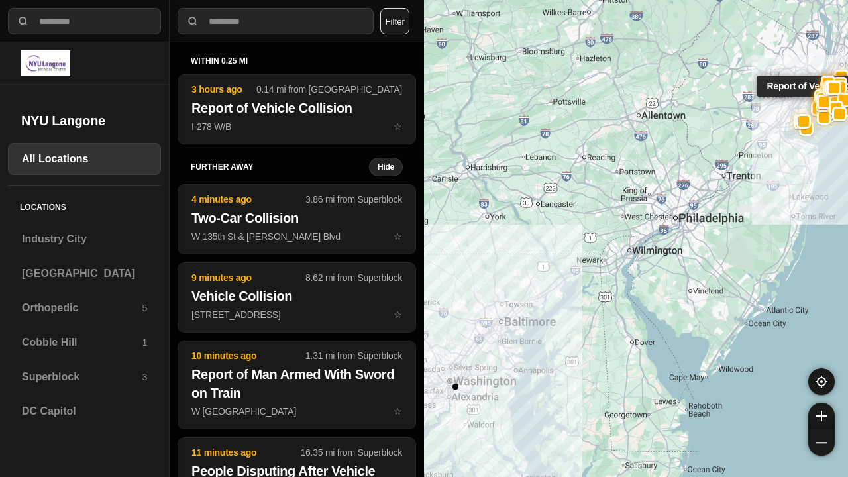
select select "*"
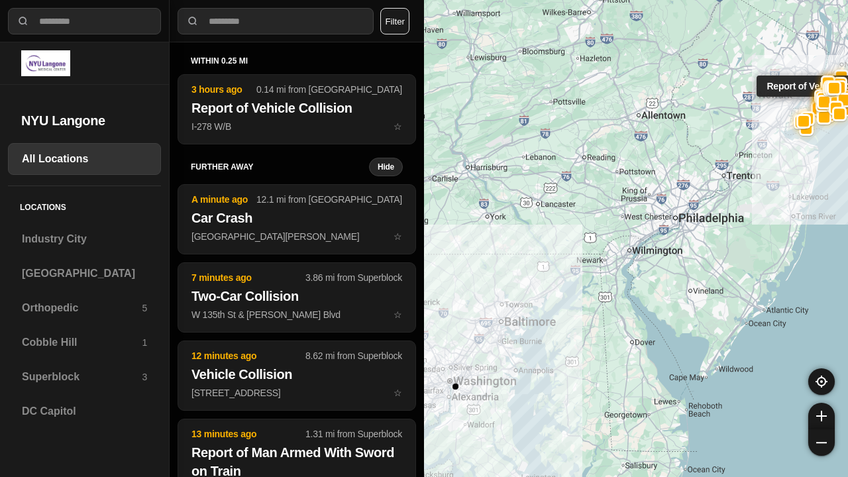
select select "*"
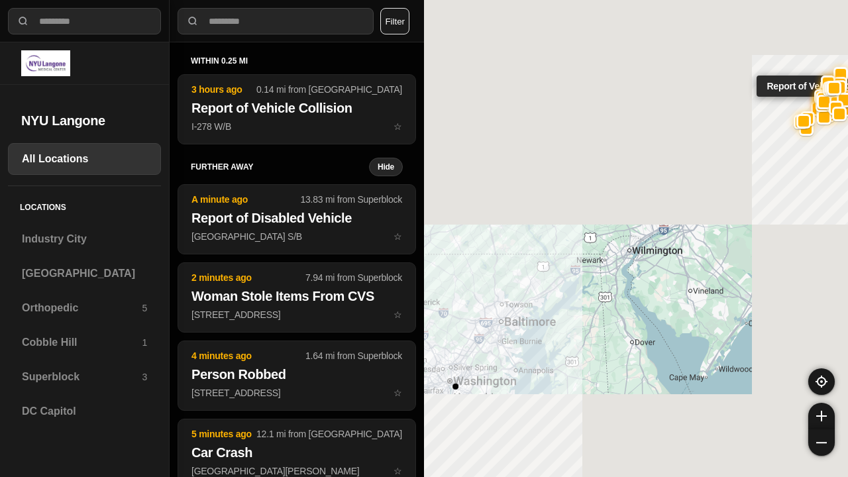
select select "*"
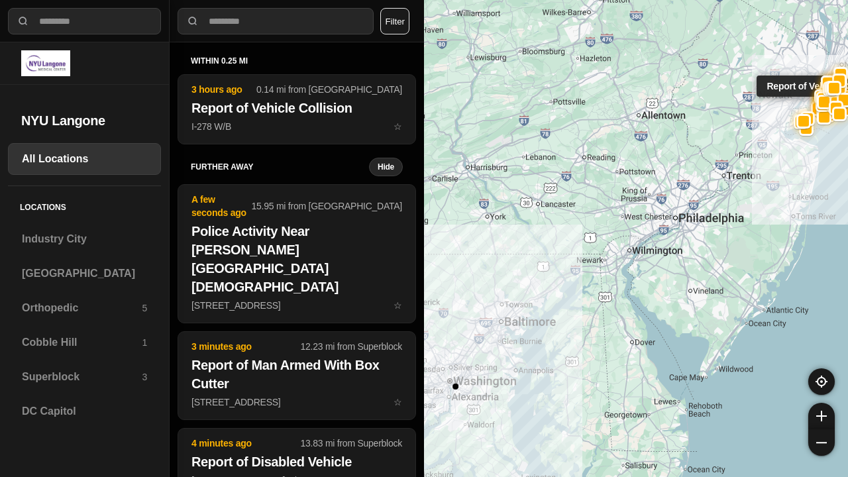
select select "*"
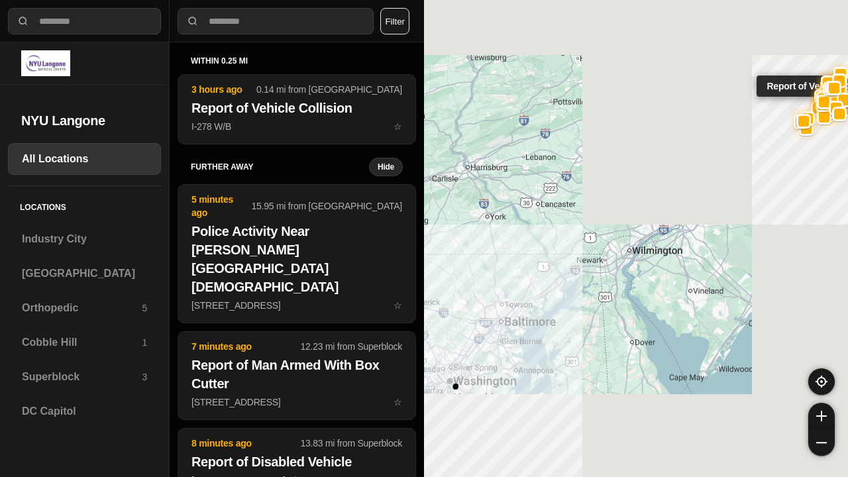
select select "*"
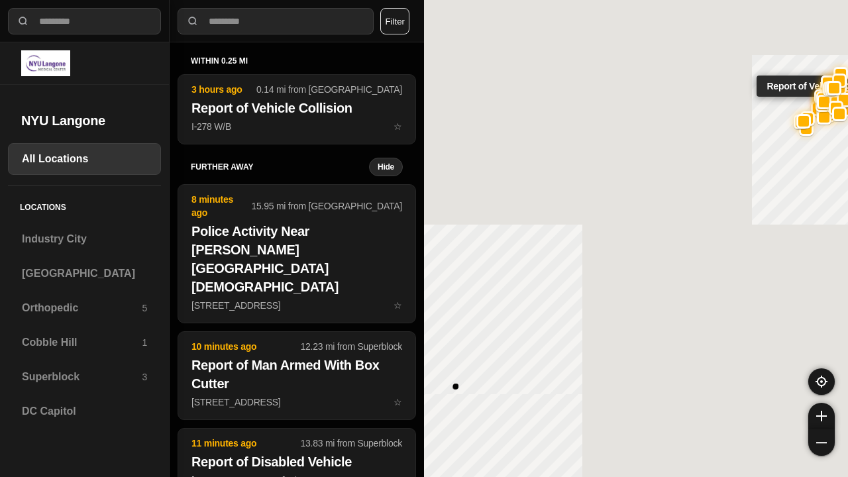
select select "*"
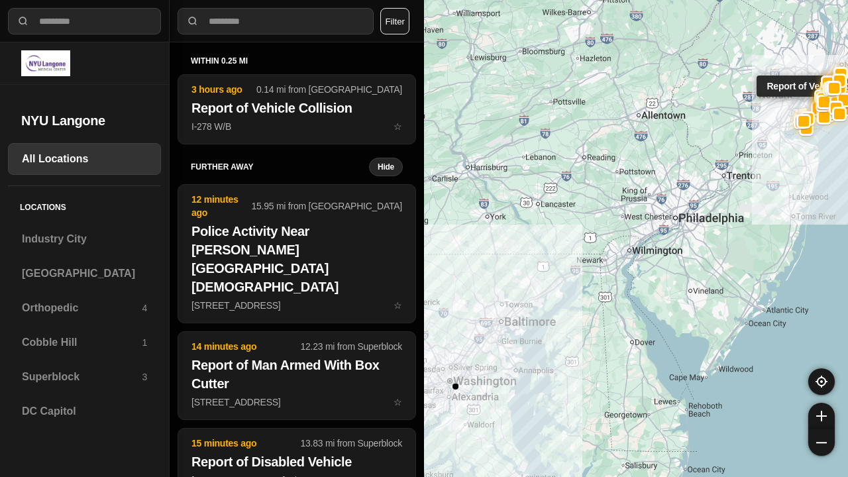
select select "*"
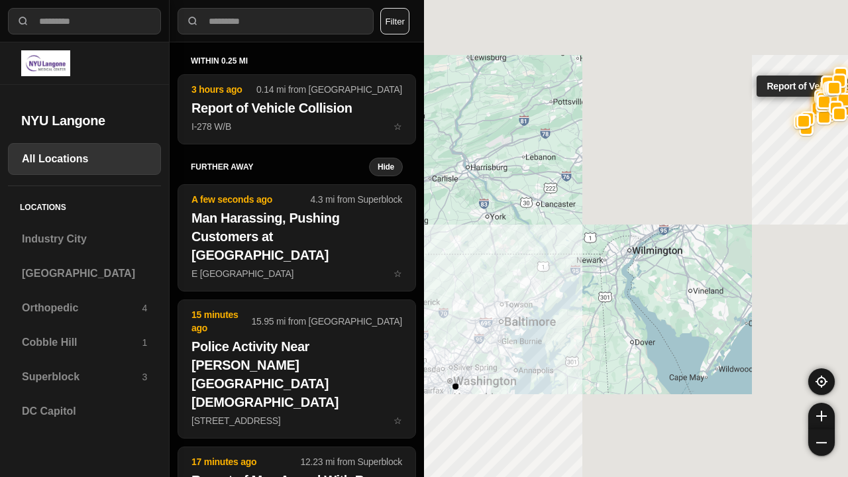
select select "*"
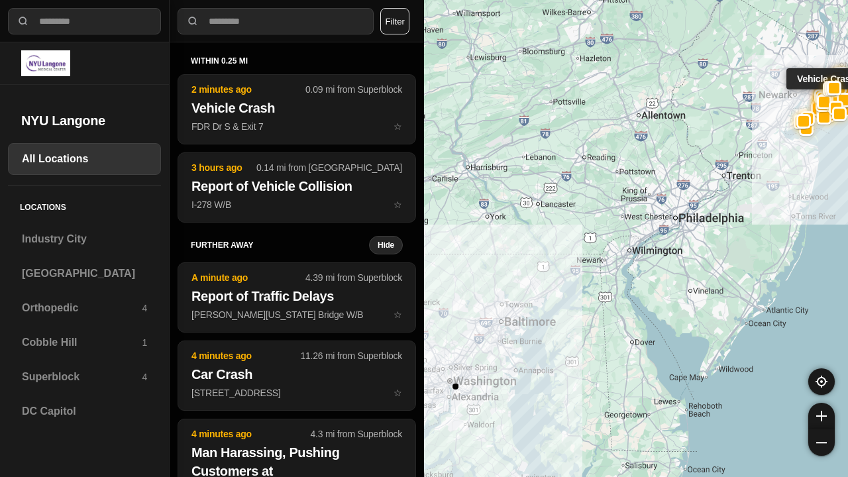
select select "*"
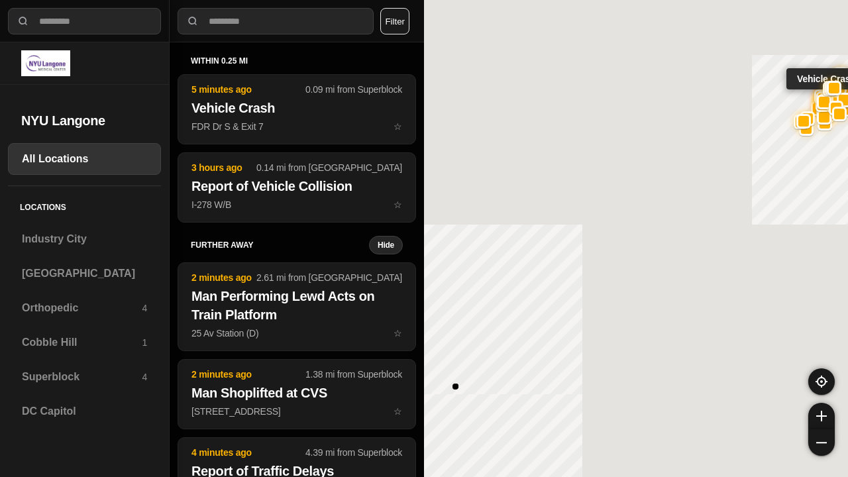
select select "*"
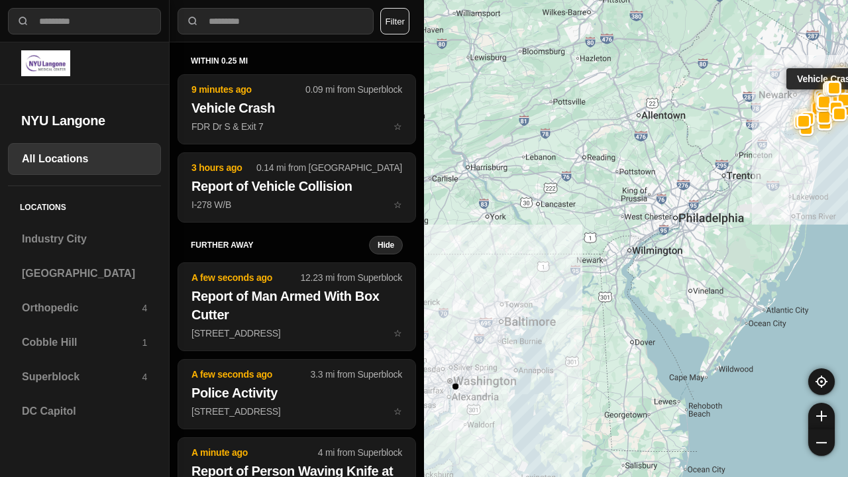
select select "*"
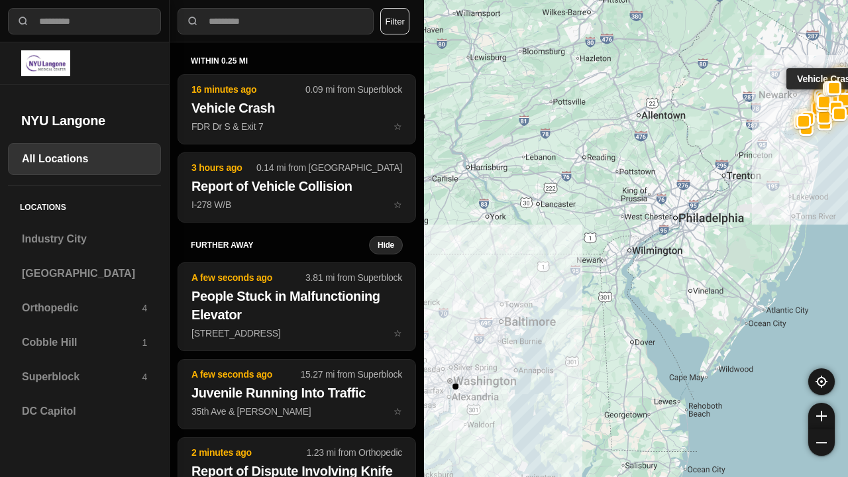
select select "*"
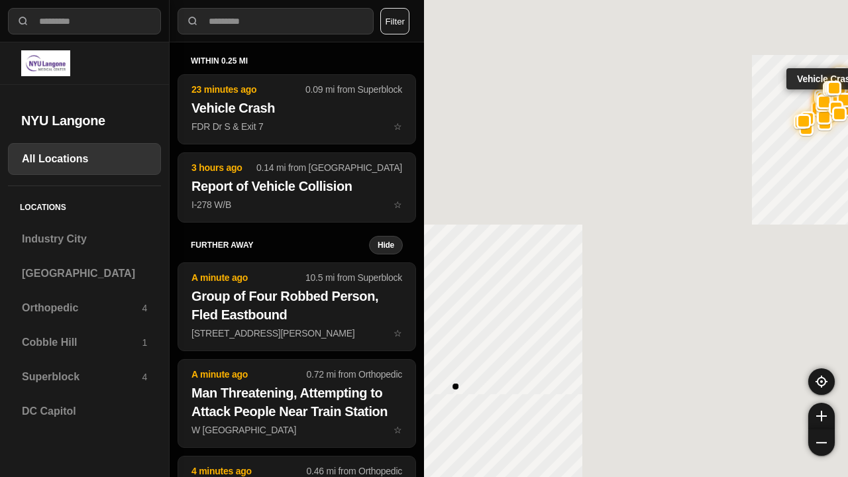
select select "*"
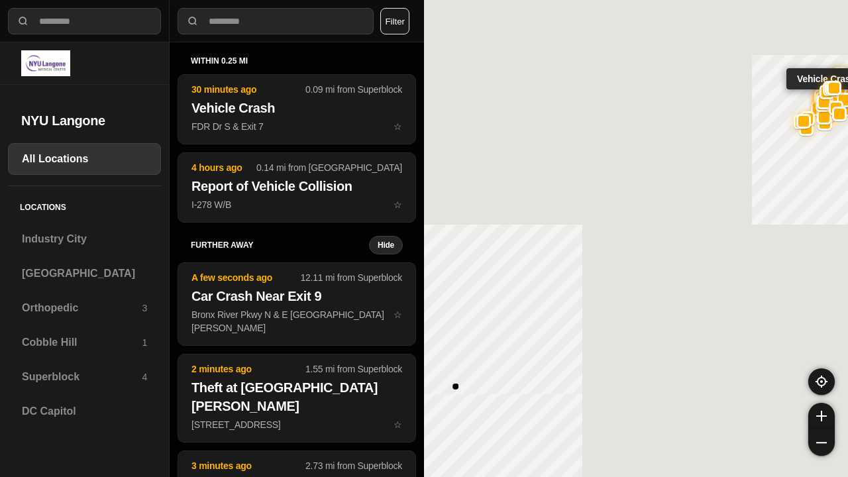
select select "*"
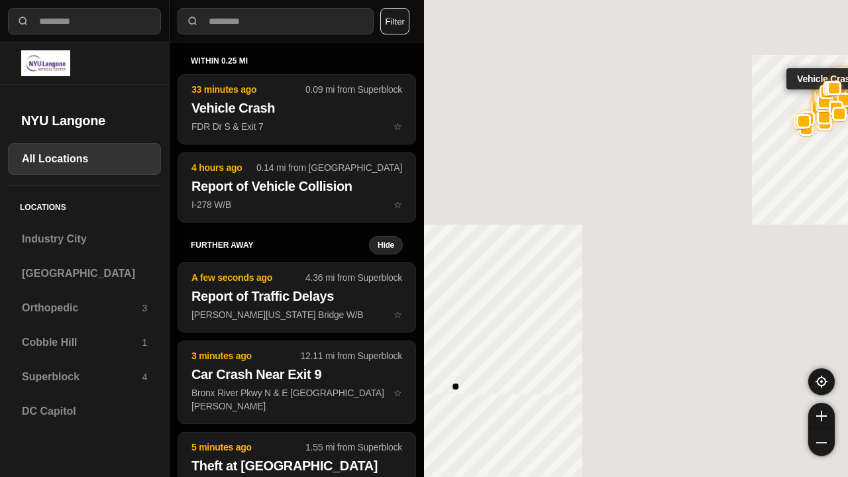
select select "*"
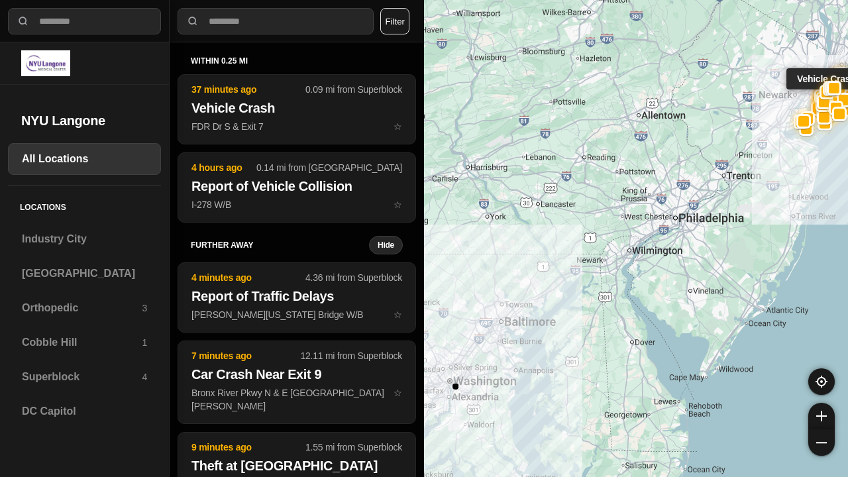
select select "*"
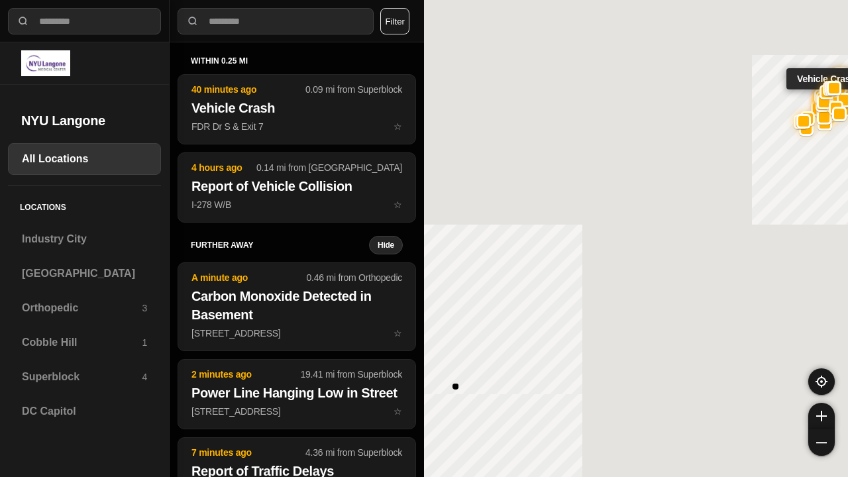
select select "*"
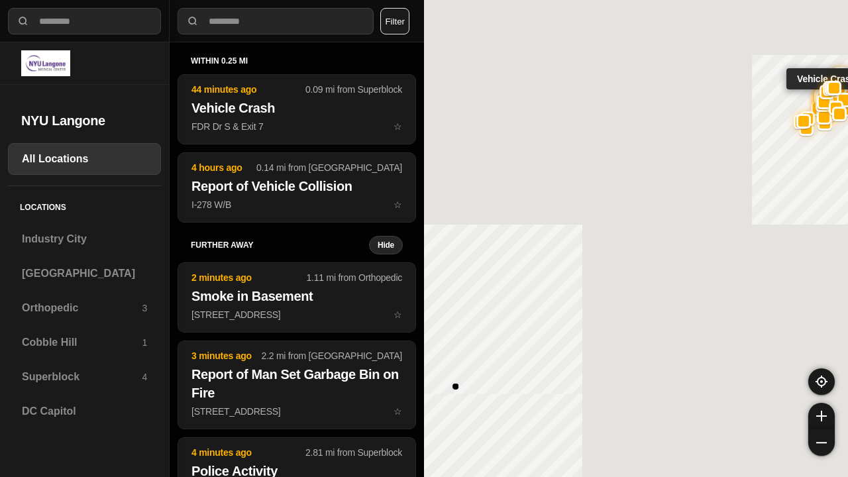
select select "*"
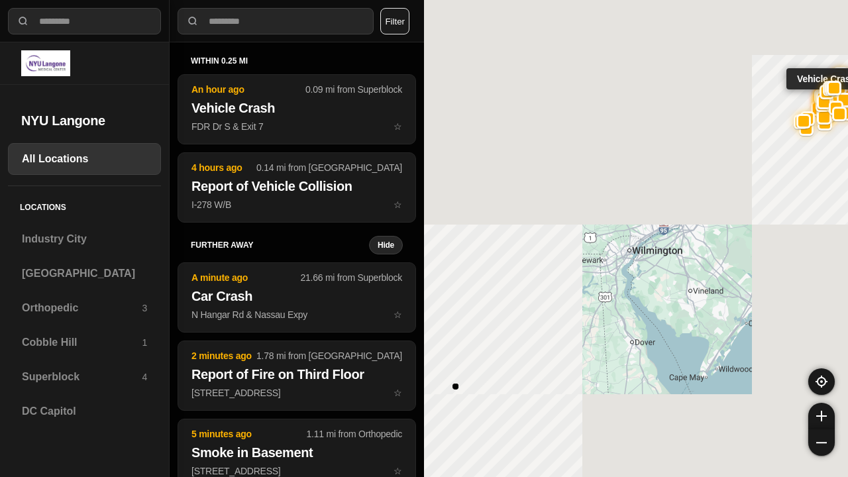
select select "*"
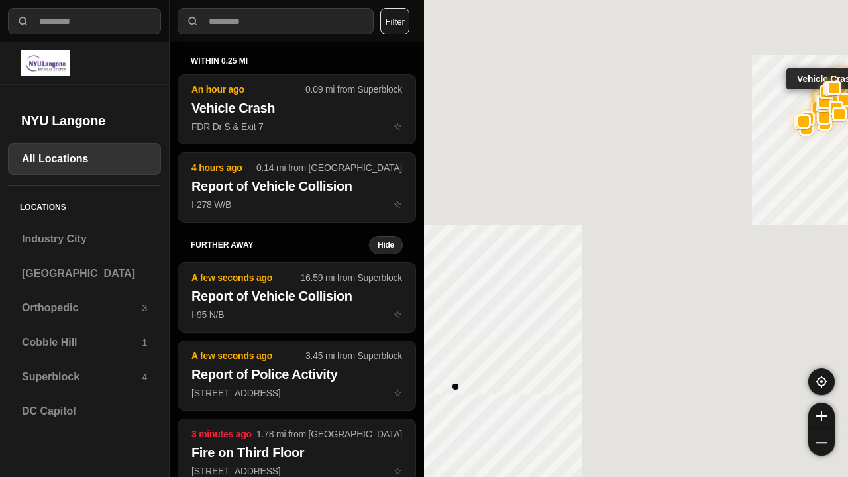
select select "*"
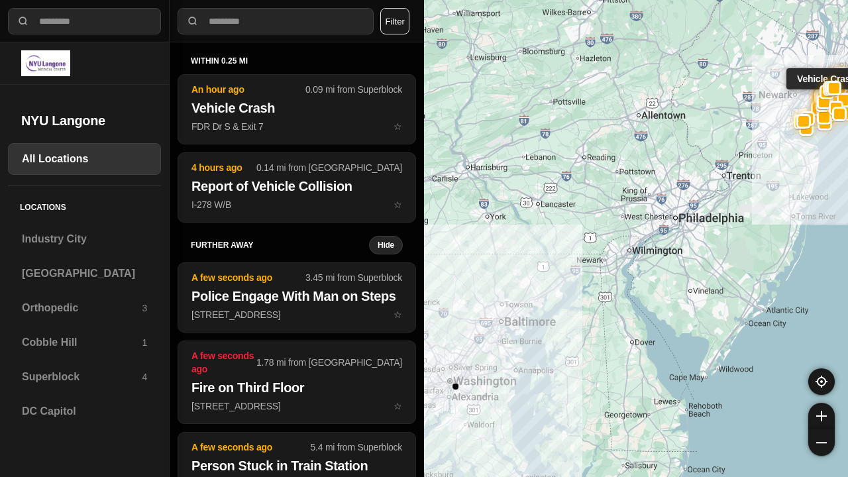
select select "*"
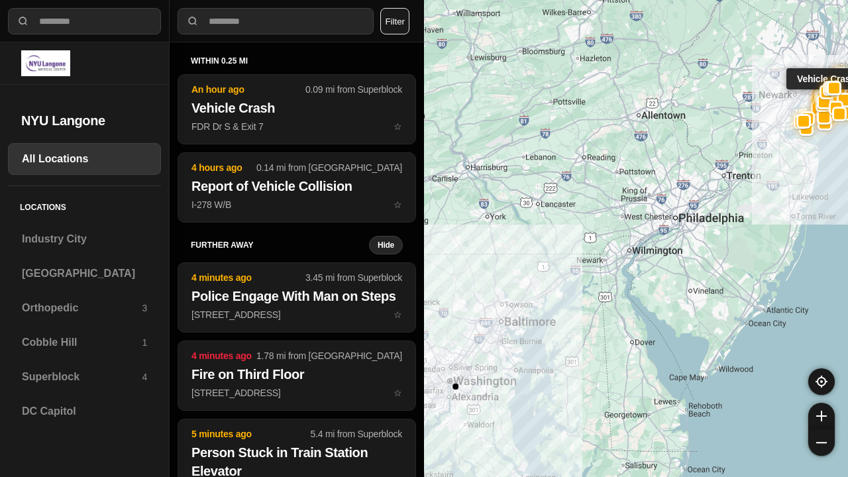
select select "*"
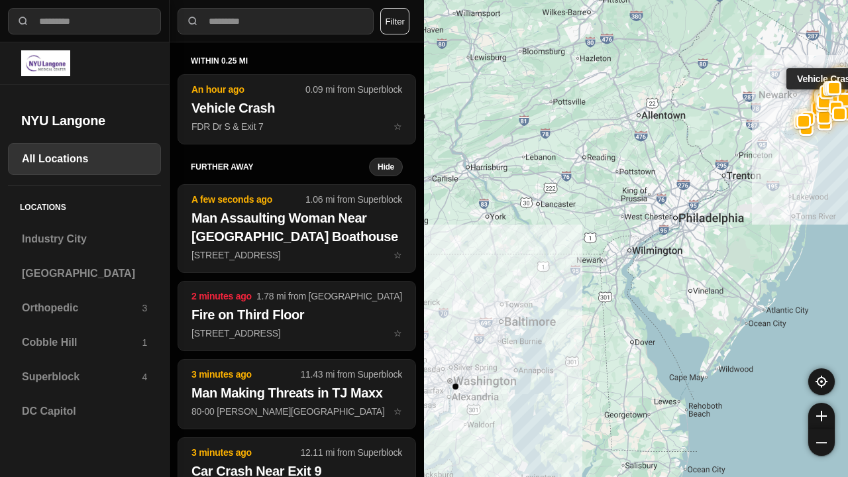
select select "*"
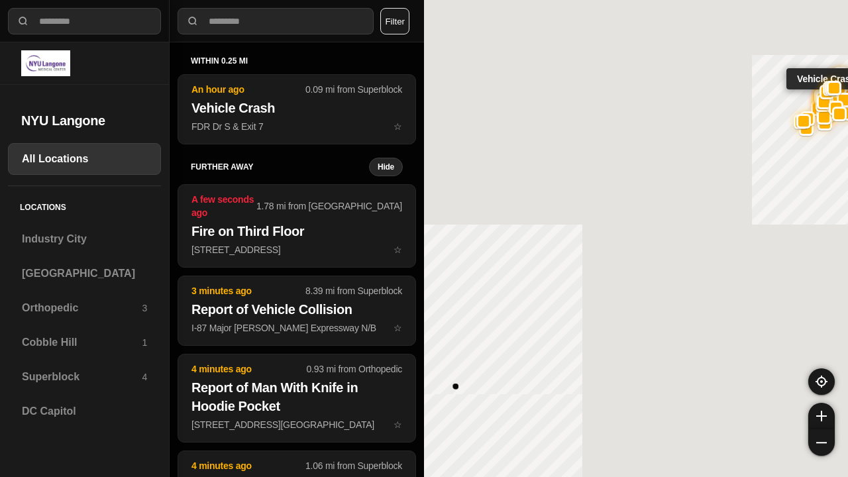
select select "*"
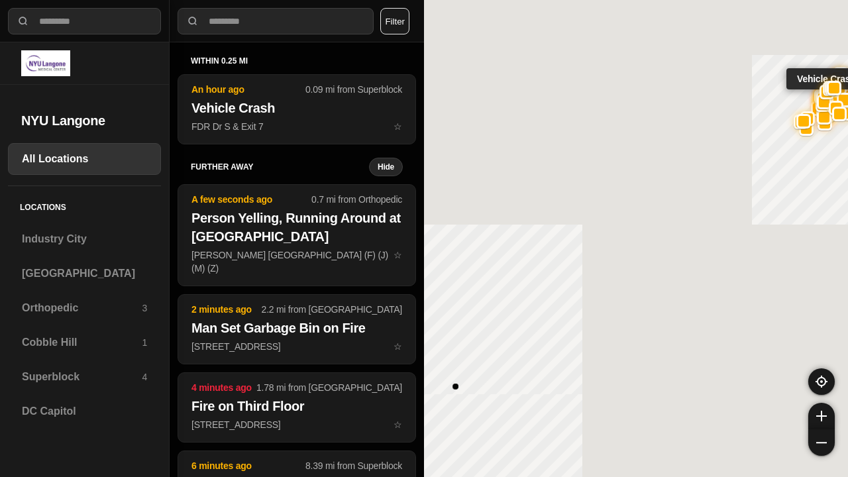
select select "*"
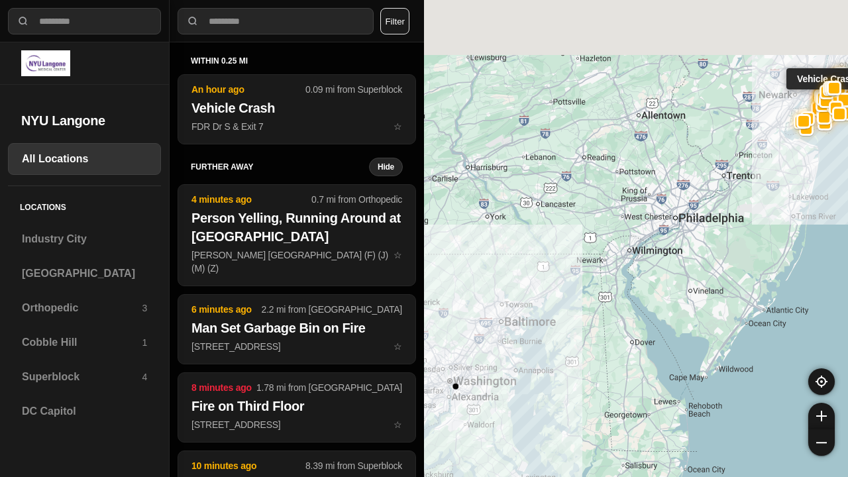
select select "*"
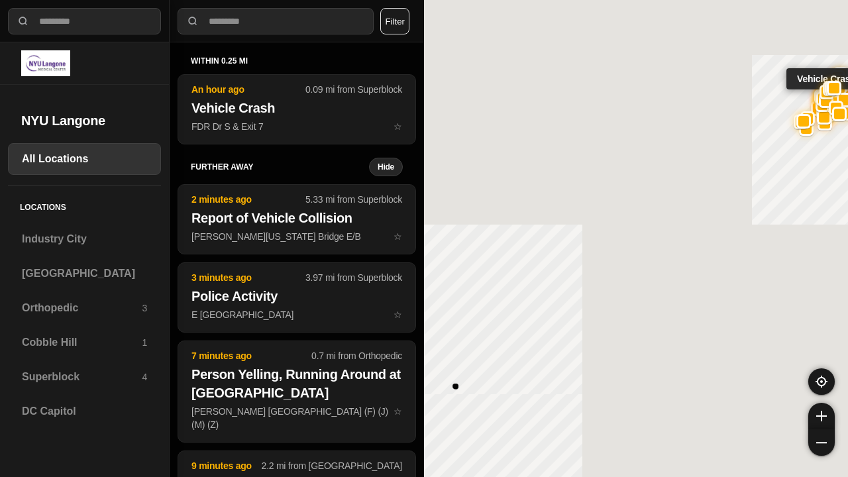
select select "*"
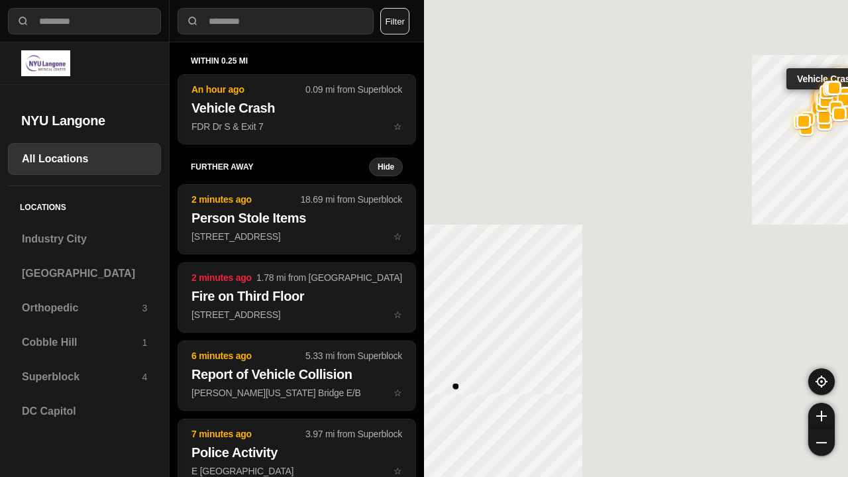
select select "*"
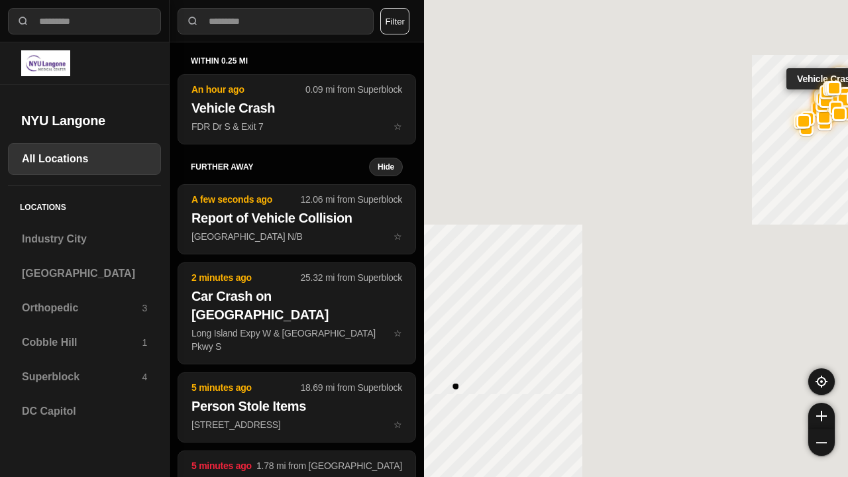
select select "*"
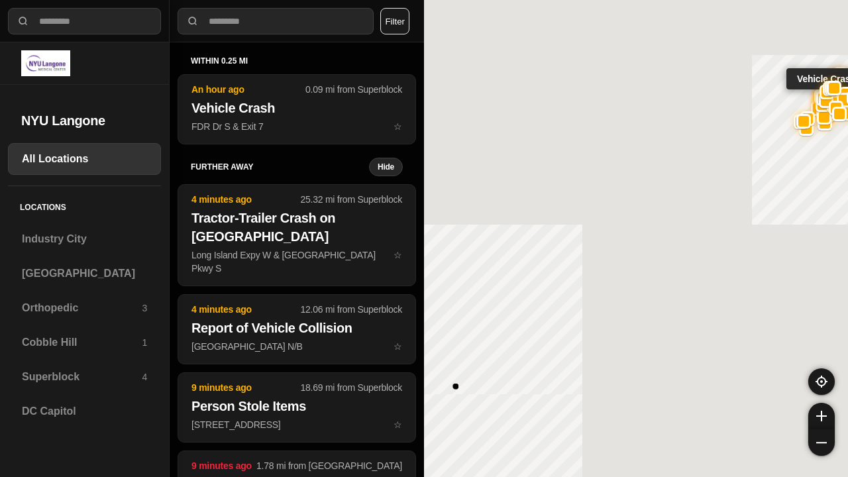
select select "*"
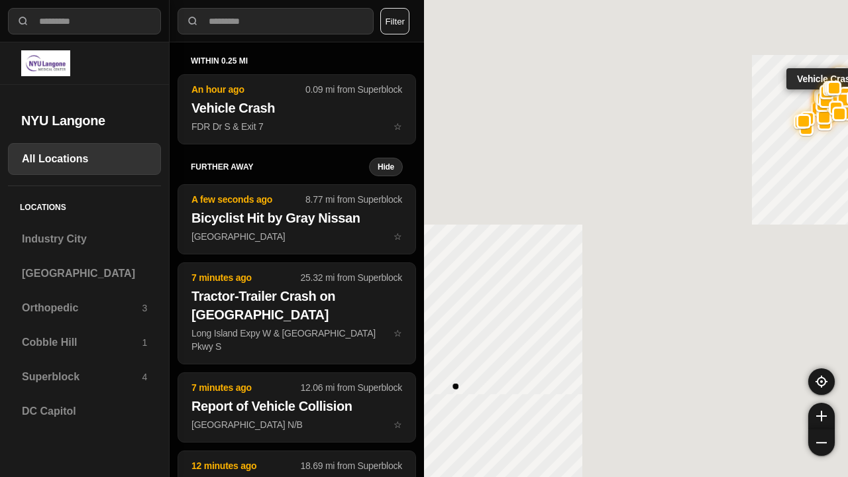
select select "*"
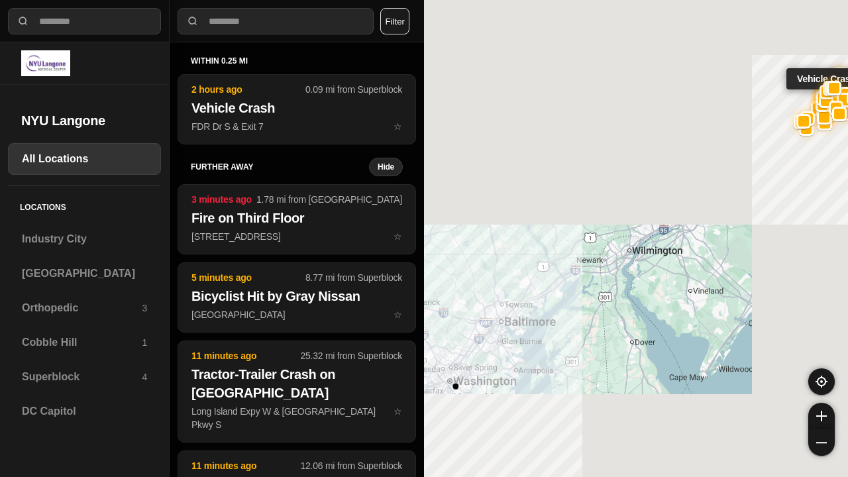
select select "*"
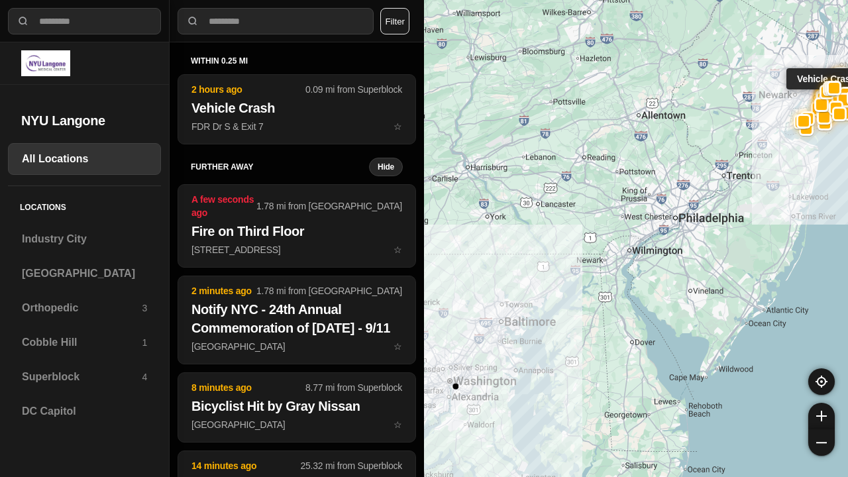
select select "*"
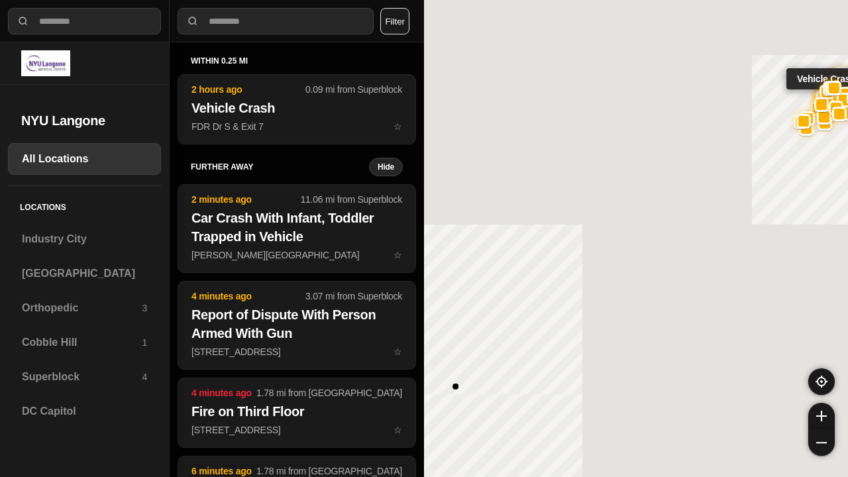
select select "*"
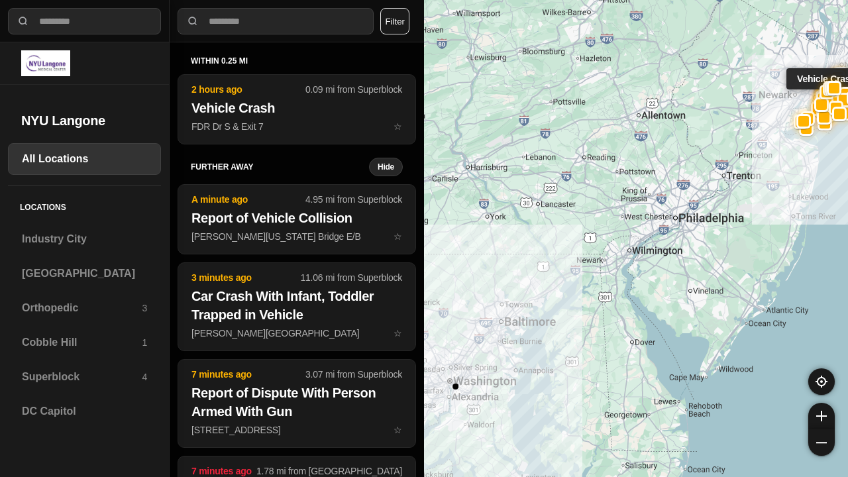
select select "*"
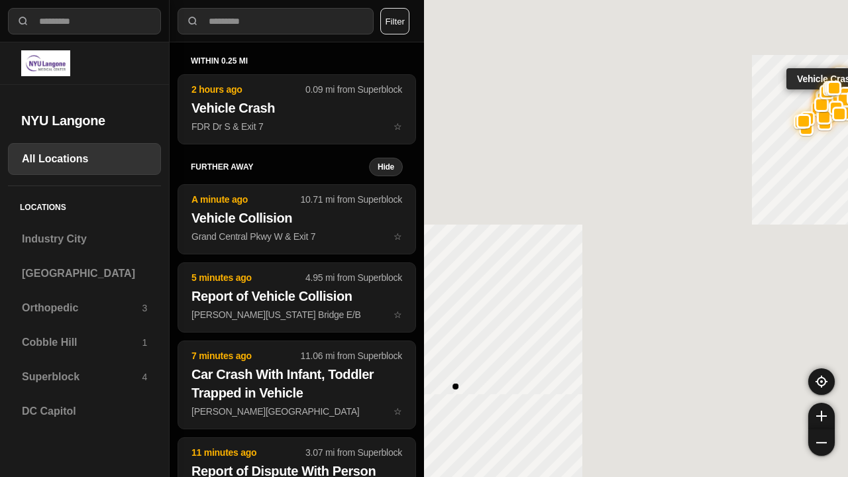
select select "*"
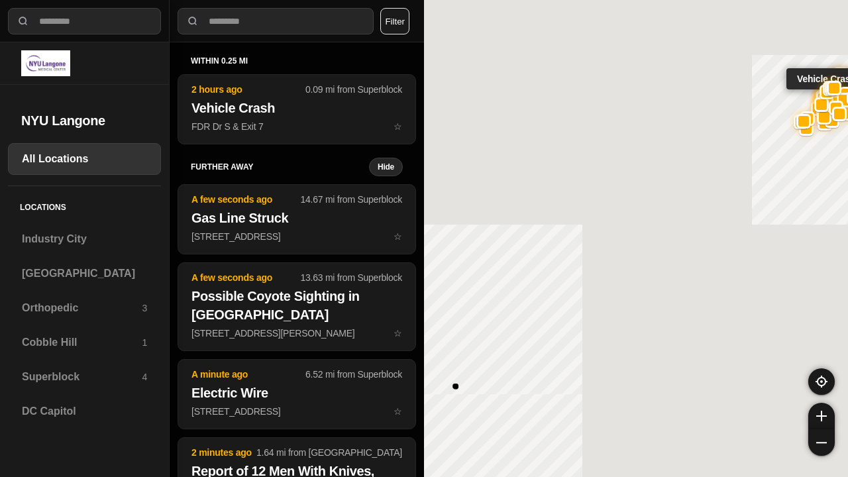
select select "*"
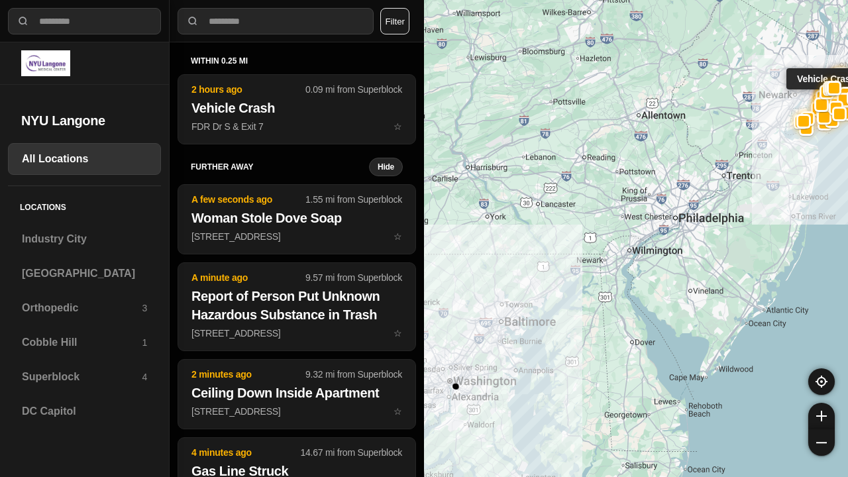
select select "*"
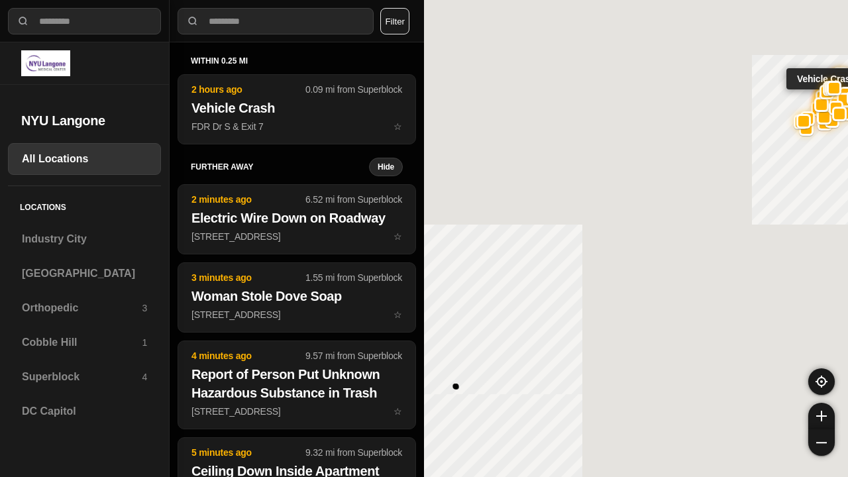
select select "*"
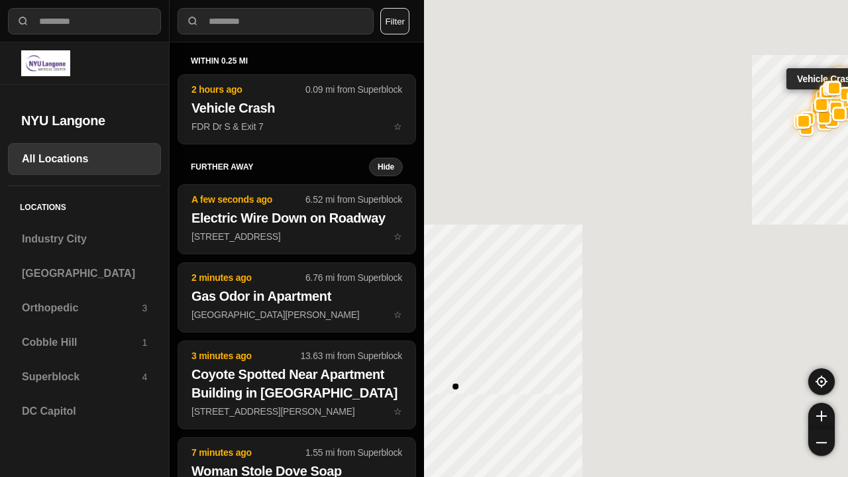
select select "*"
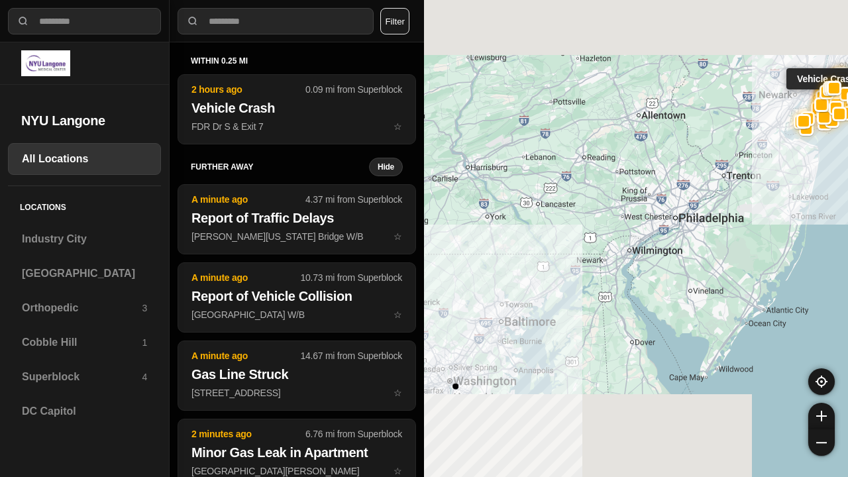
select select "*"
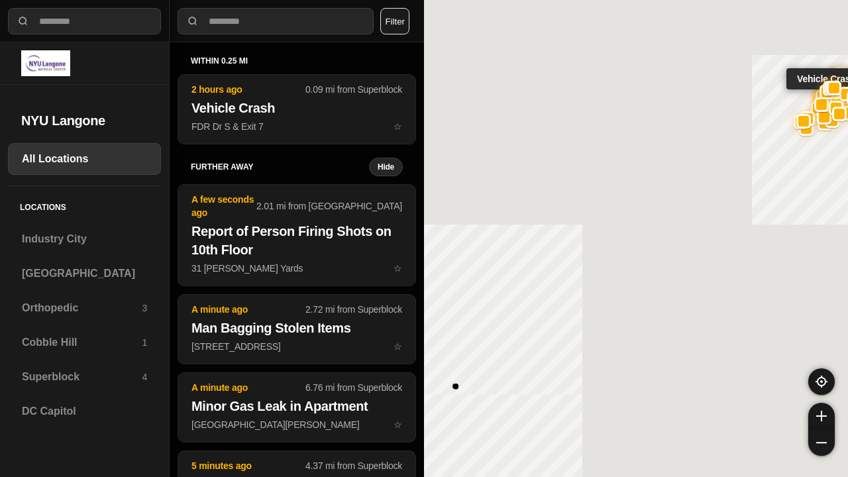
select select "*"
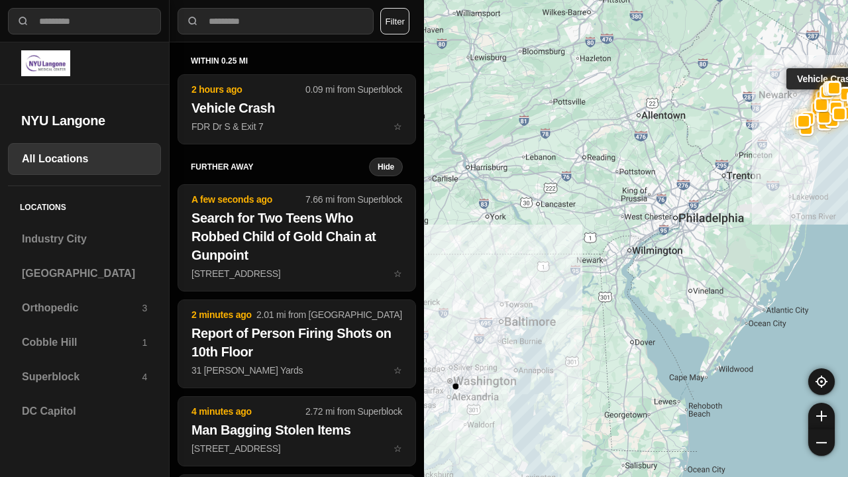
select select "*"
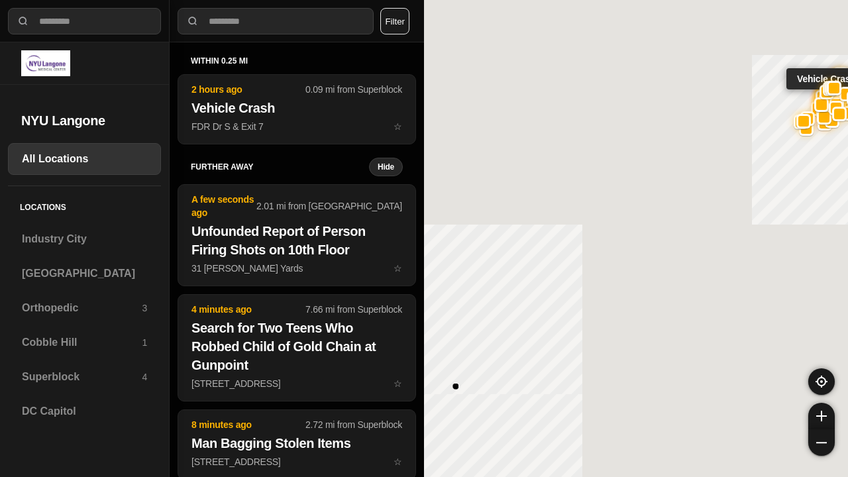
select select "*"
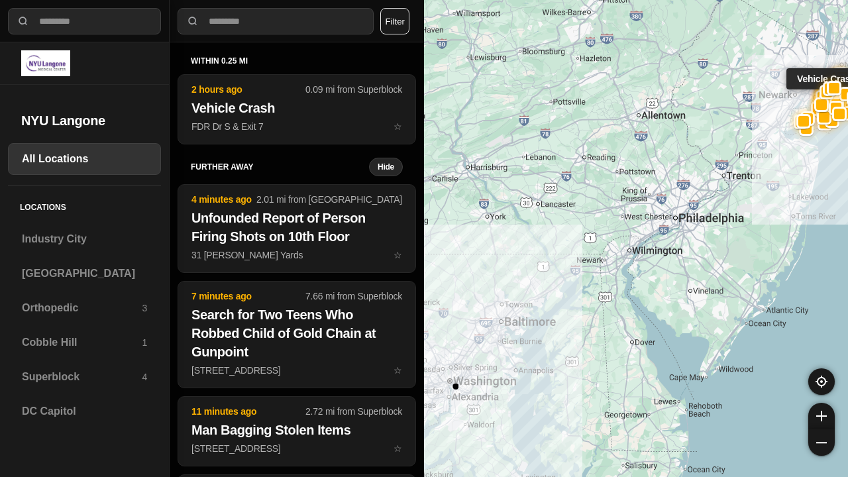
select select "*"
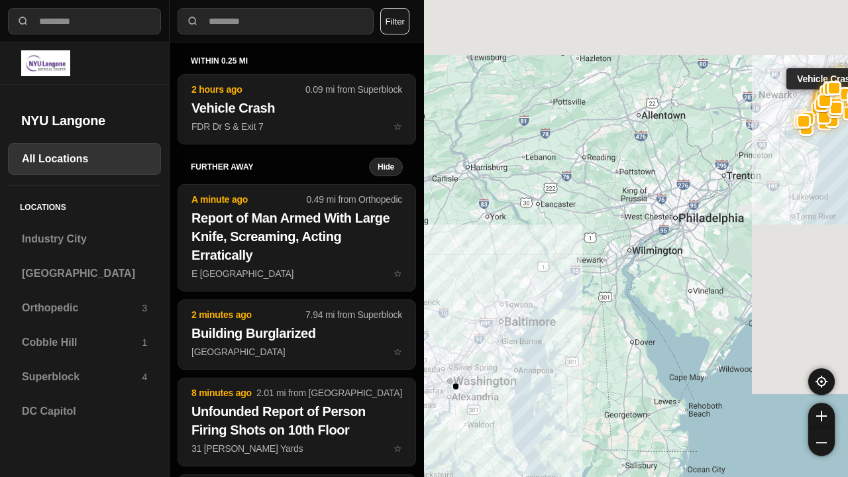
select select "*"
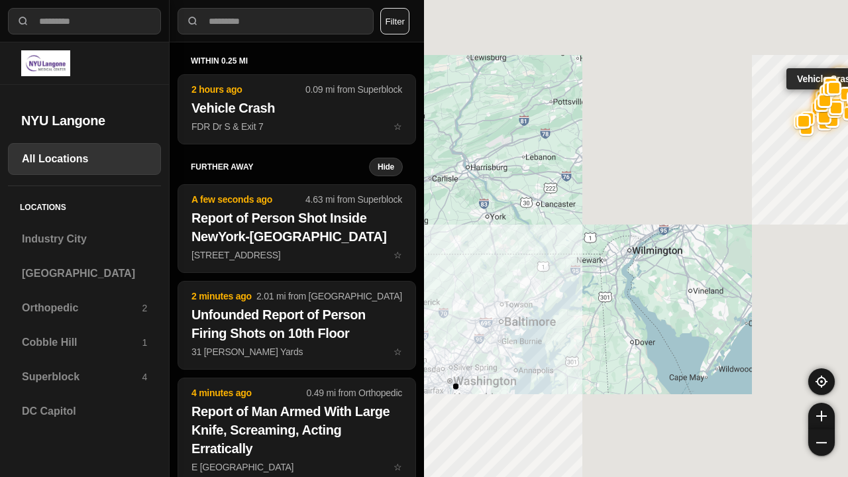
select select "*"
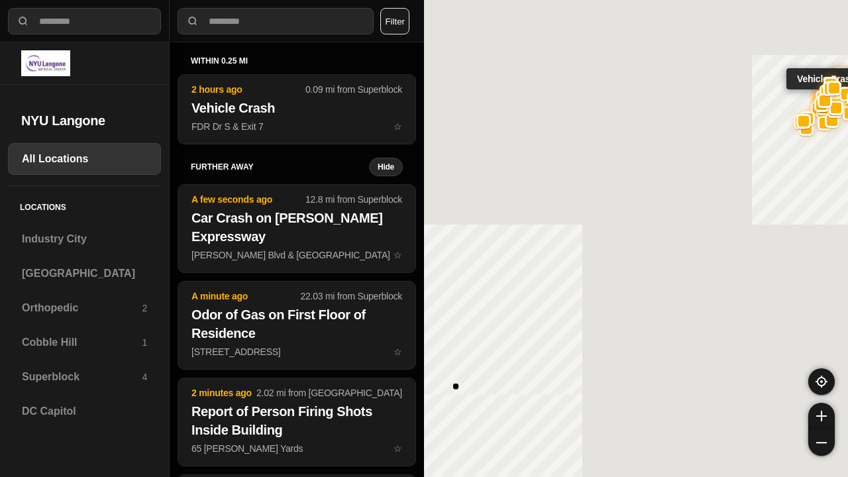
select select "*"
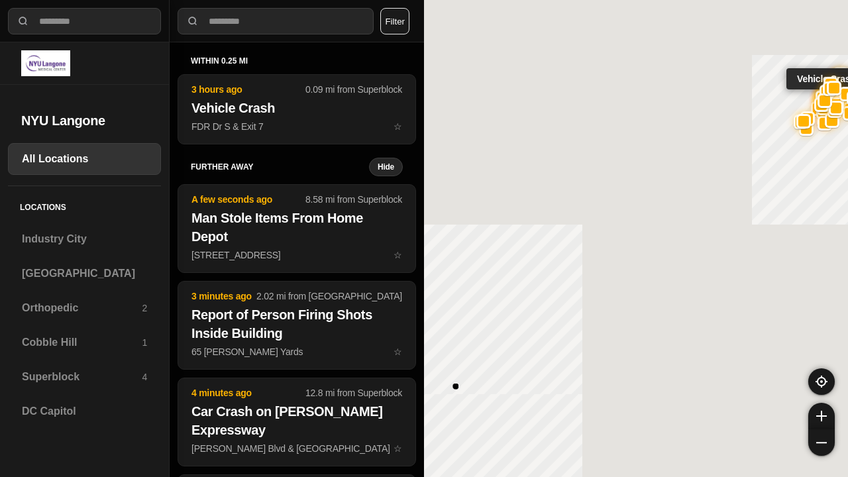
select select "*"
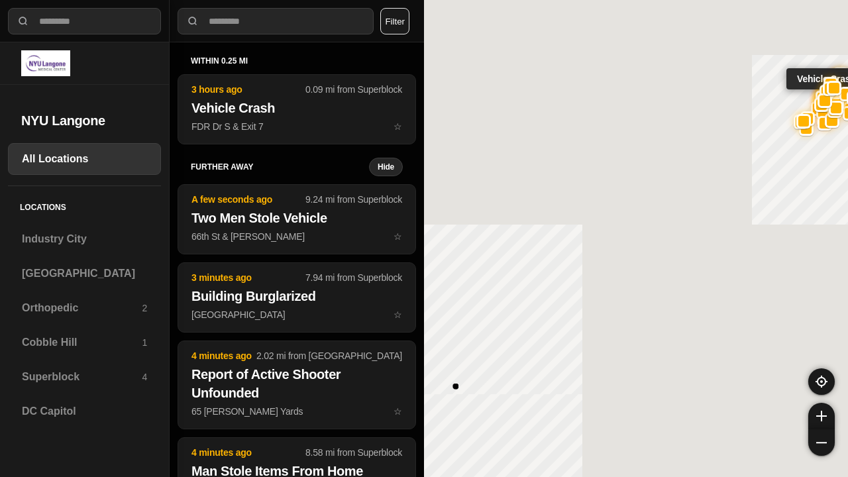
select select "*"
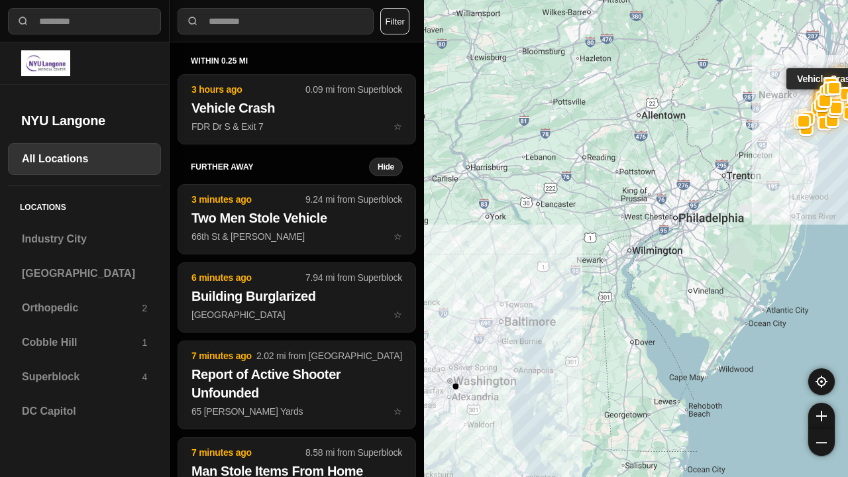
select select "*"
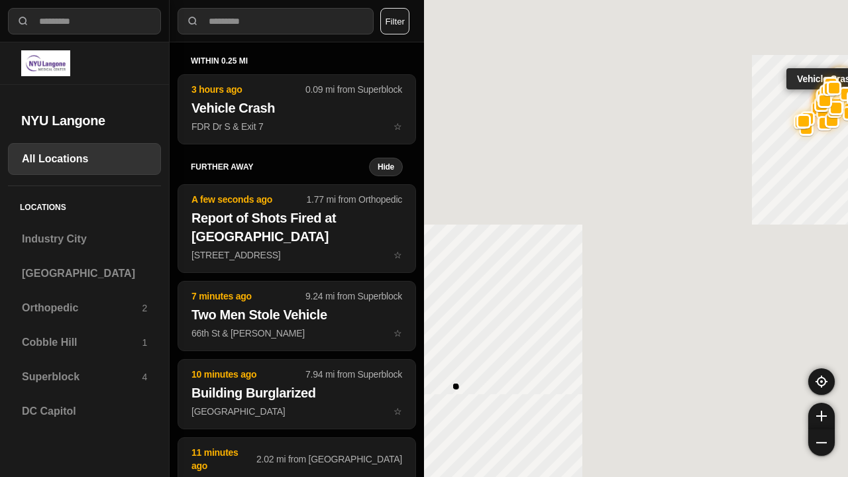
select select "*"
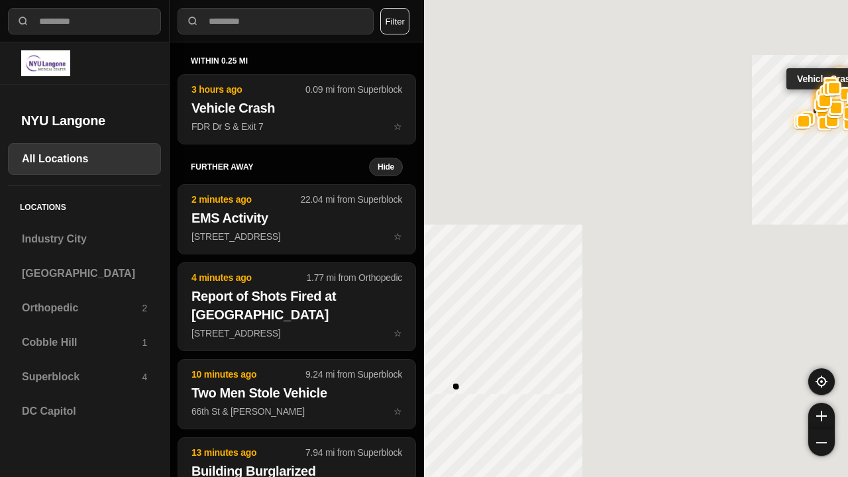
select select "*"
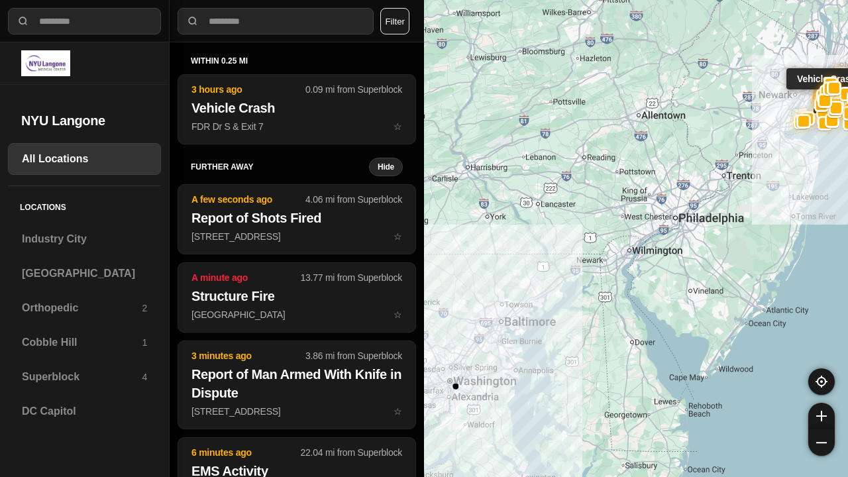
select select "*"
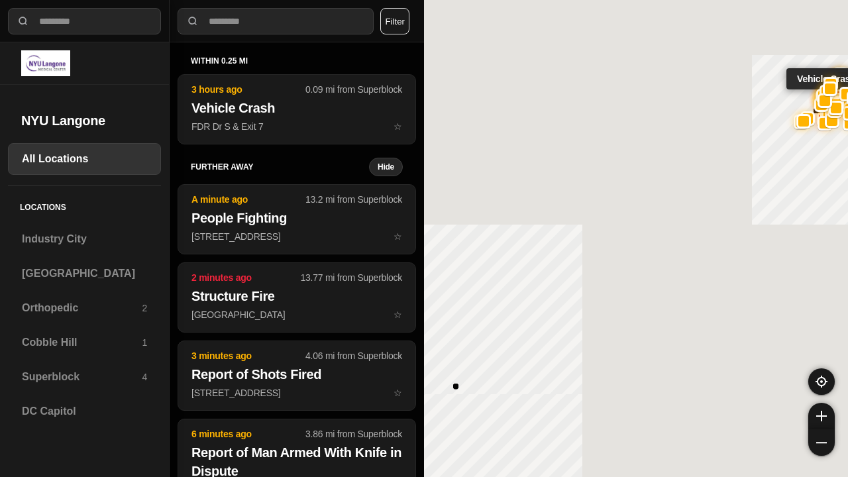
select select "*"
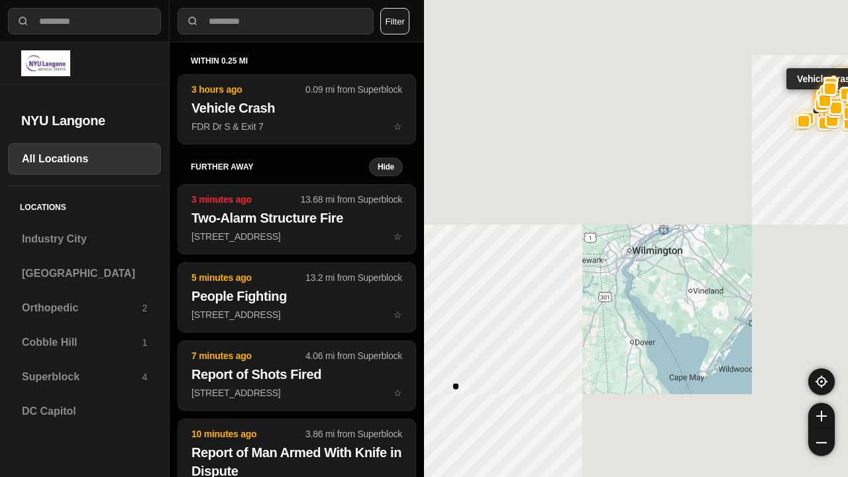
select select "*"
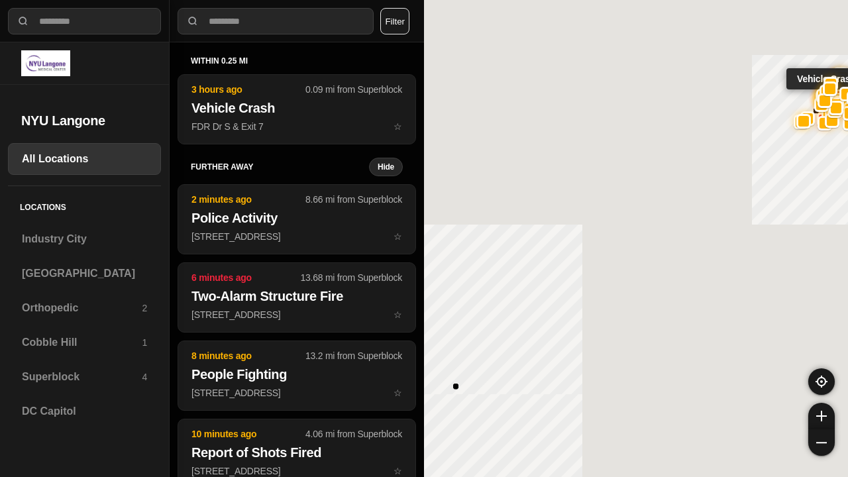
select select "*"
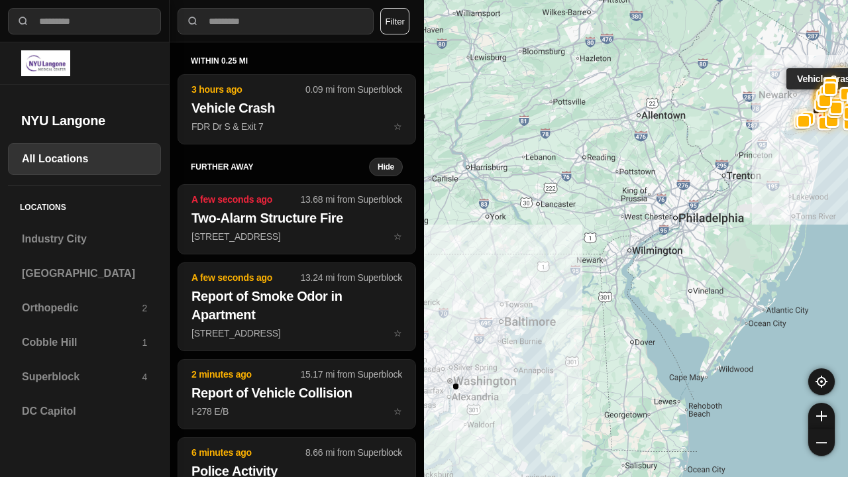
select select "*"
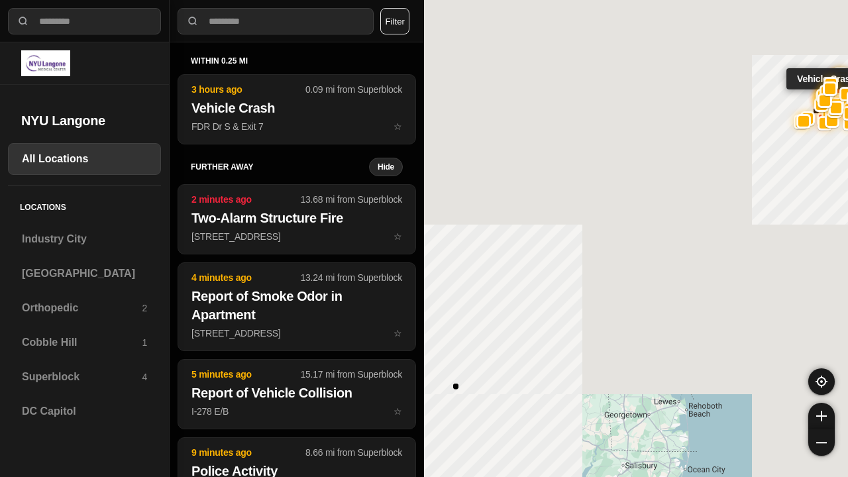
select select "*"
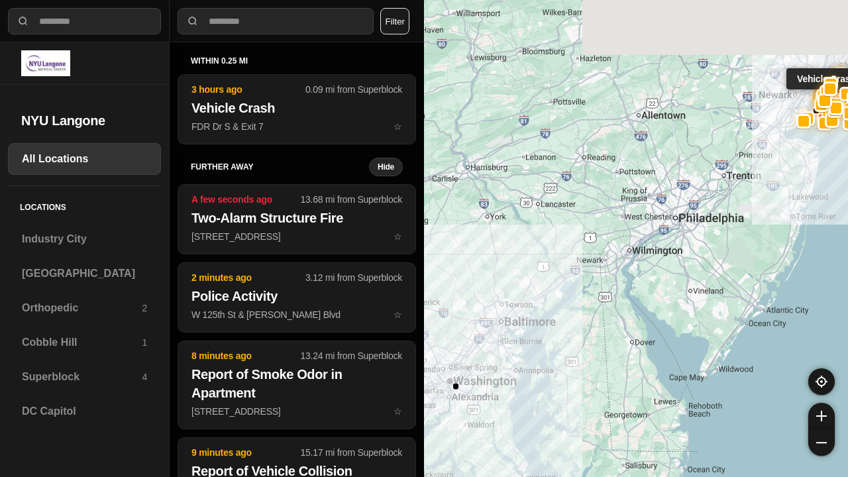
select select "*"
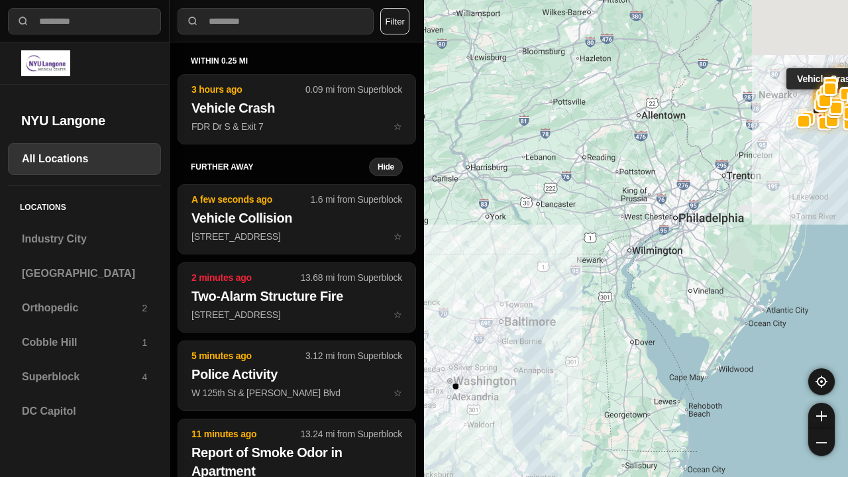
select select "*"
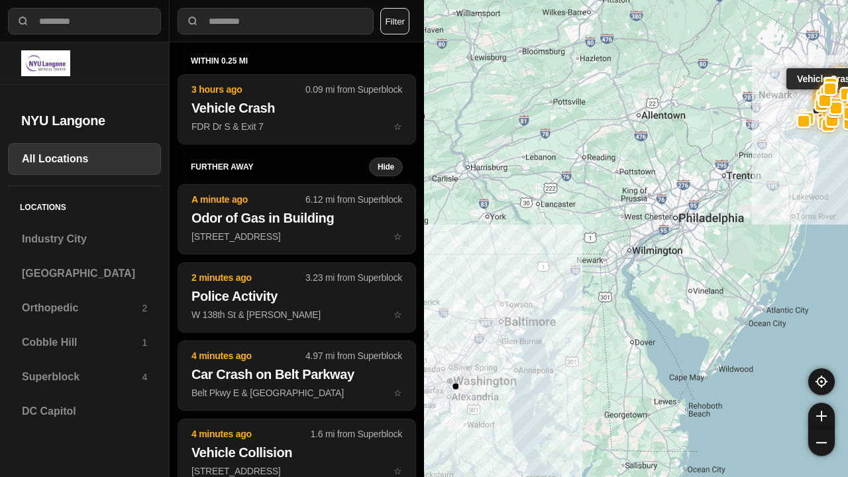
select select "*"
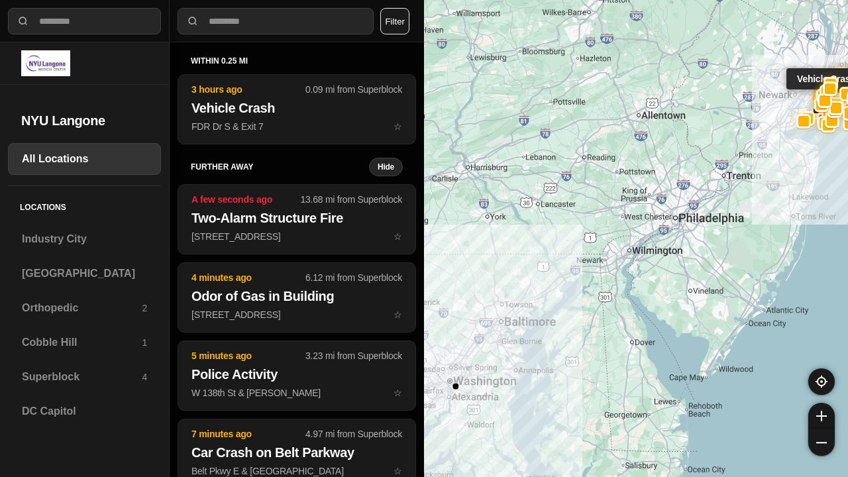
select select "*"
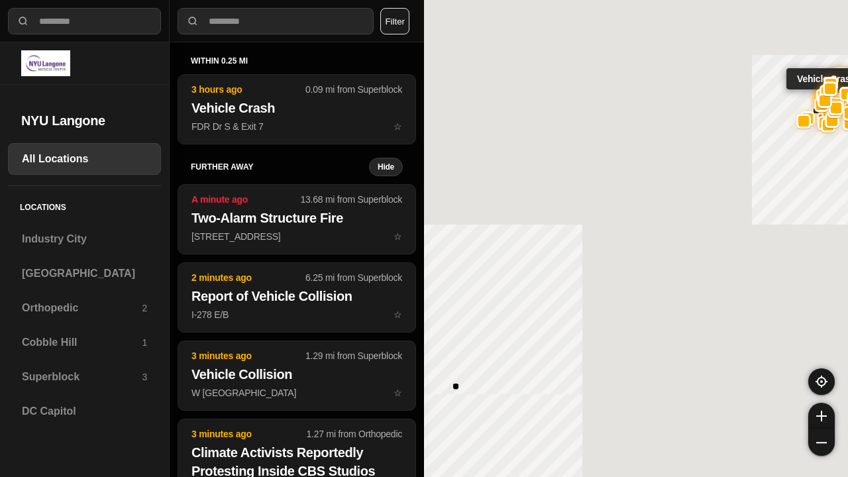
select select "*"
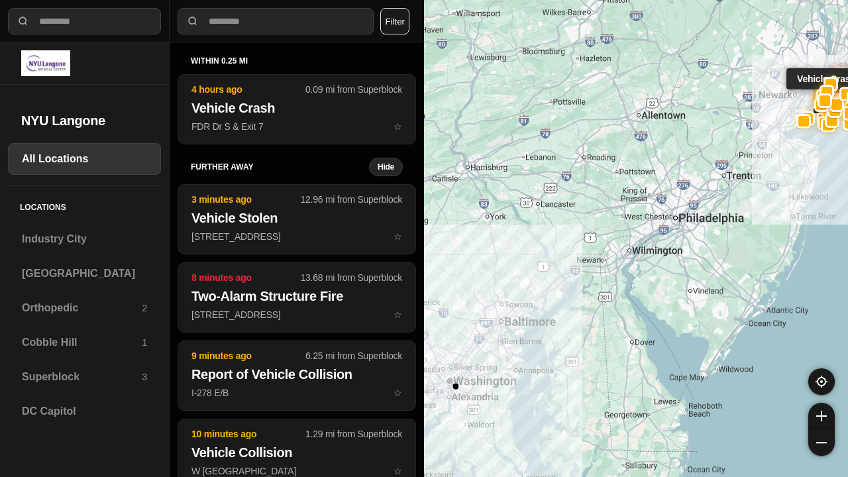
select select "*"
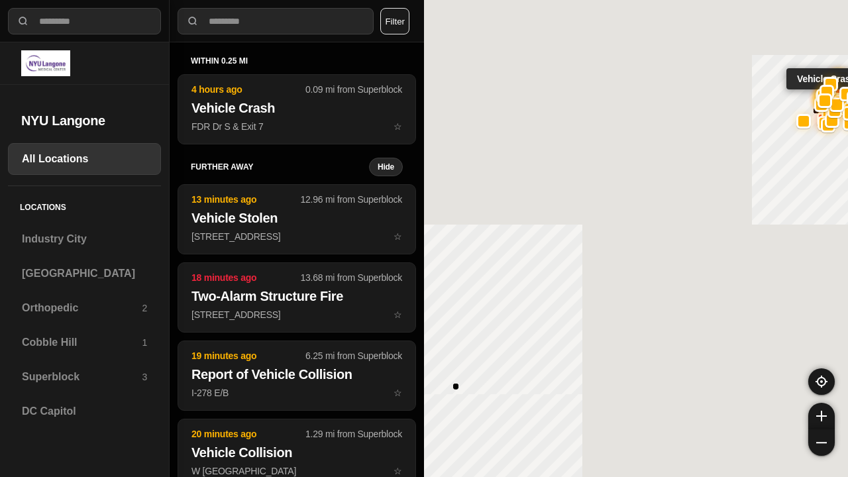
select select "*"
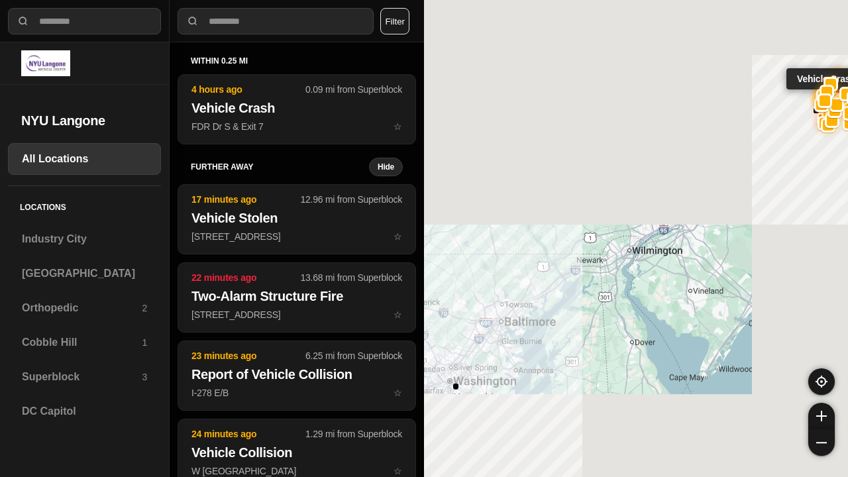
select select "*"
